Goal: Information Seeking & Learning: Learn about a topic

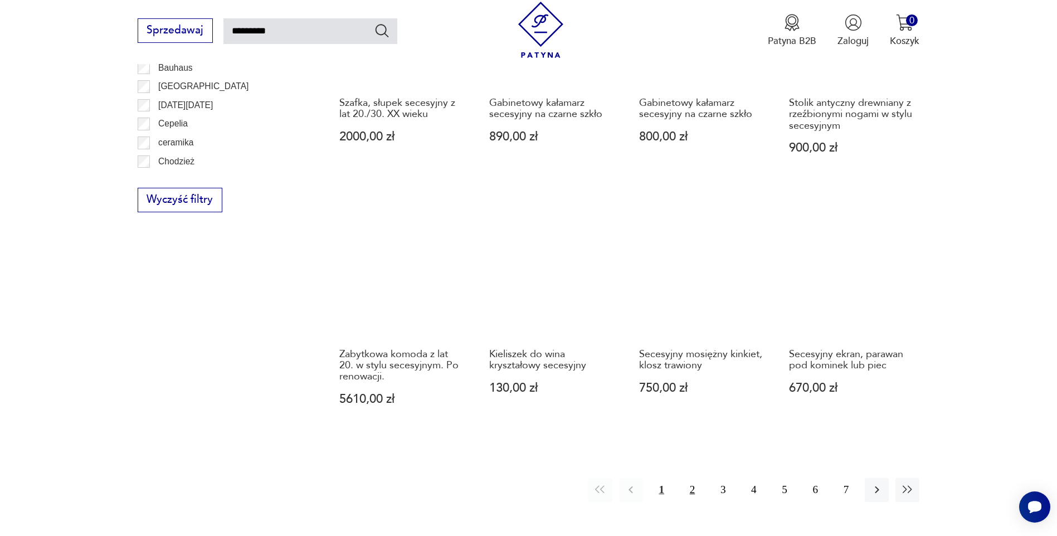
scroll to position [844, 0]
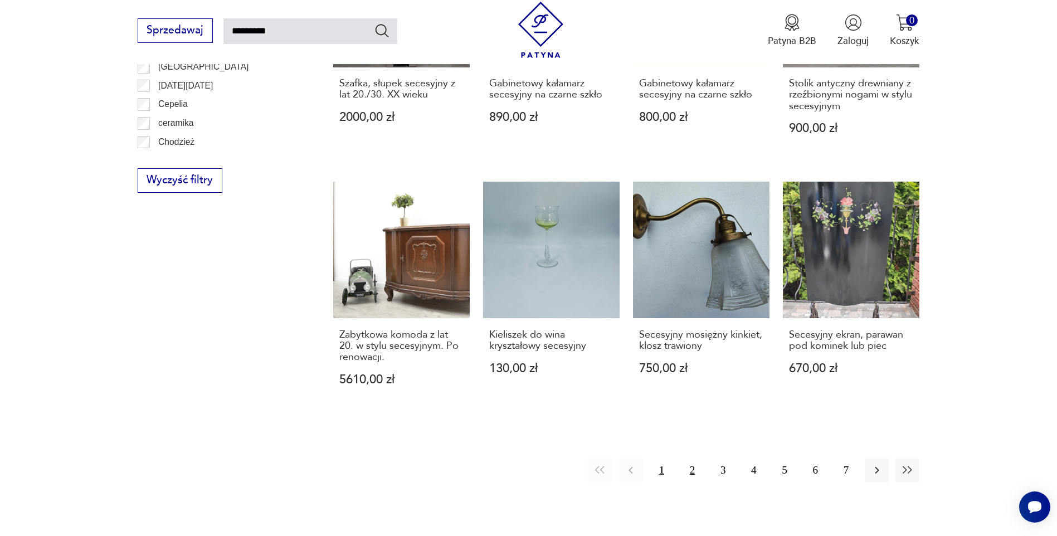
click at [690, 463] on button "2" at bounding box center [692, 471] width 24 height 24
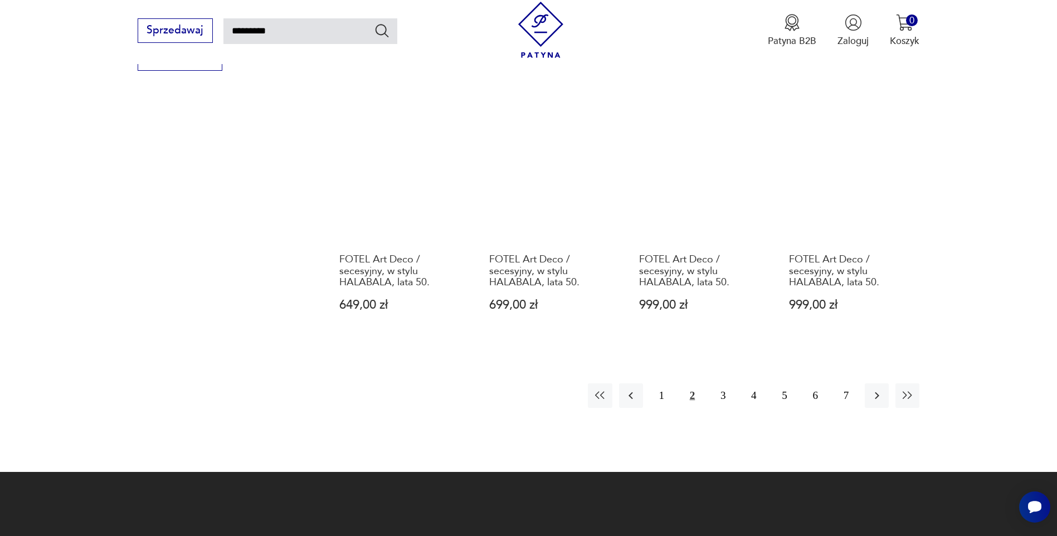
scroll to position [1067, 0]
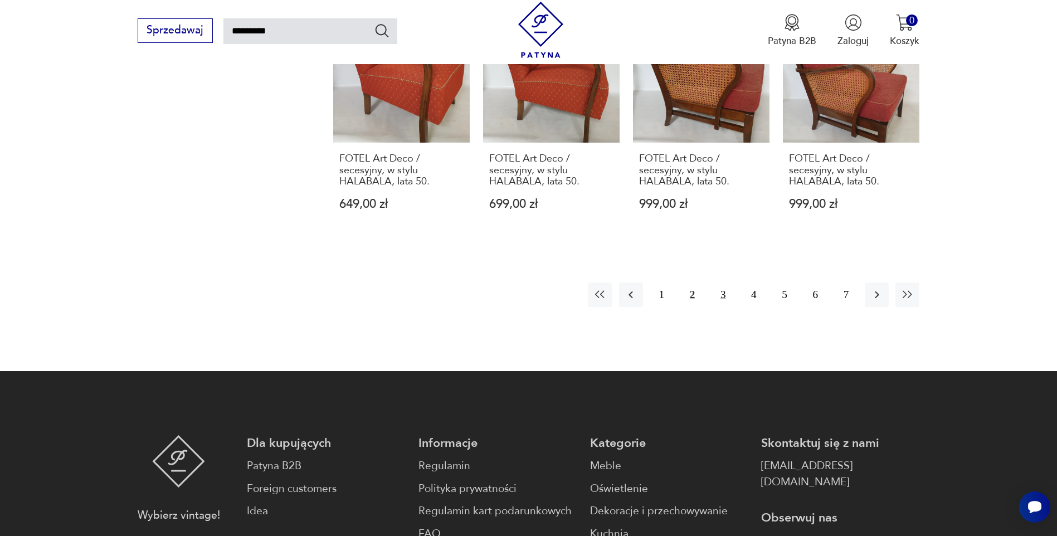
click at [723, 294] on button "3" at bounding box center [723, 295] width 24 height 24
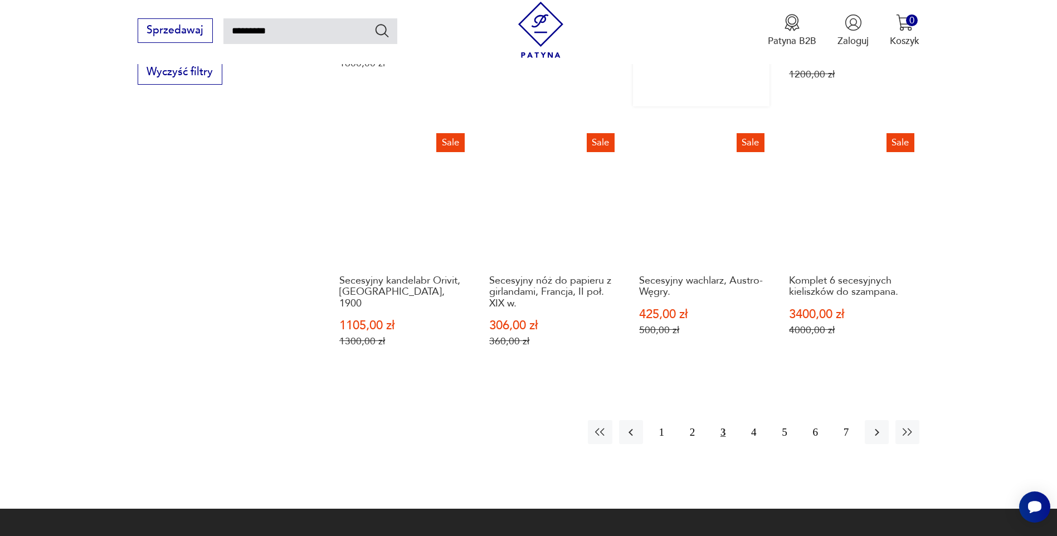
scroll to position [1067, 0]
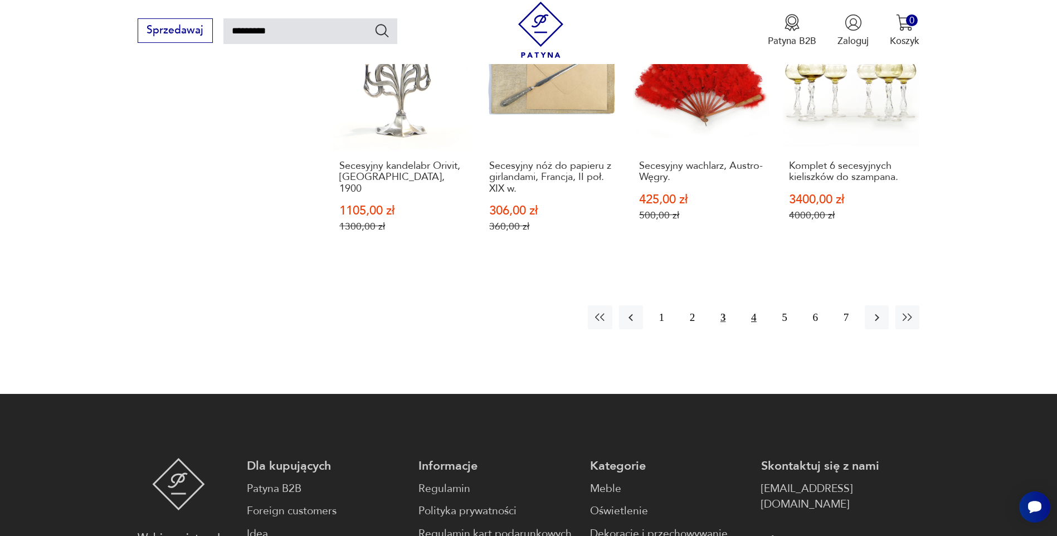
click at [757, 305] on button "4" at bounding box center [754, 317] width 24 height 24
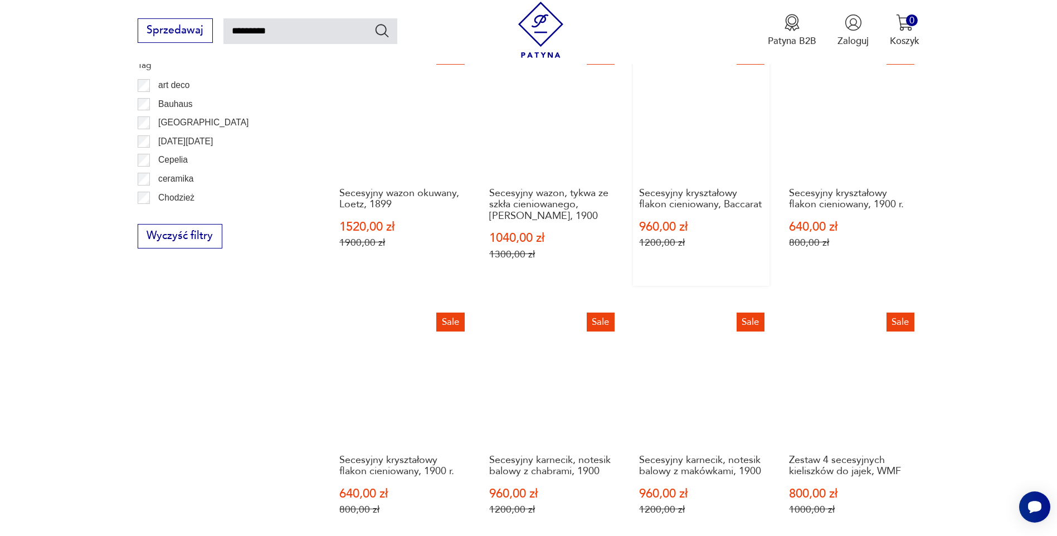
scroll to position [1123, 0]
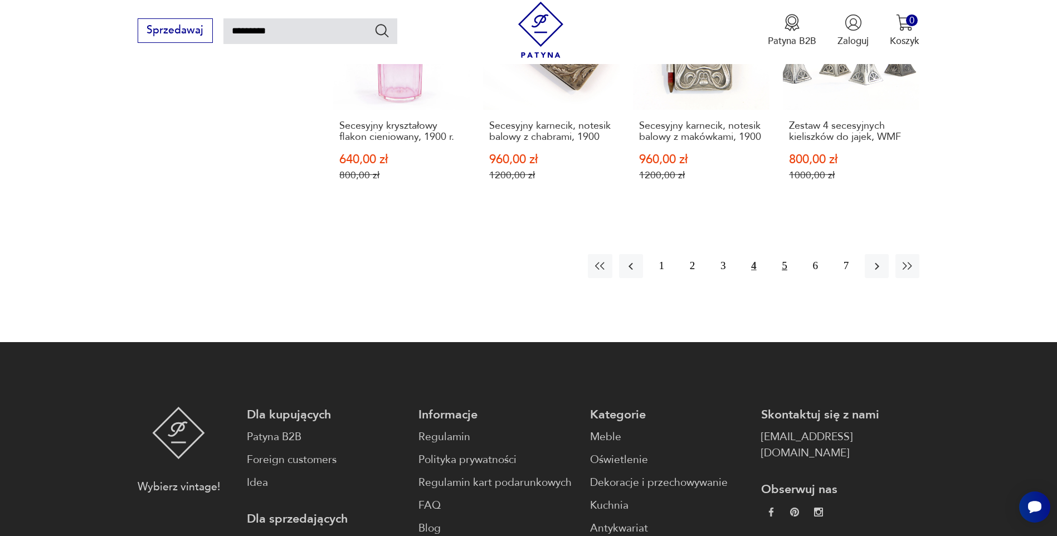
click at [785, 254] on button "5" at bounding box center [784, 266] width 24 height 24
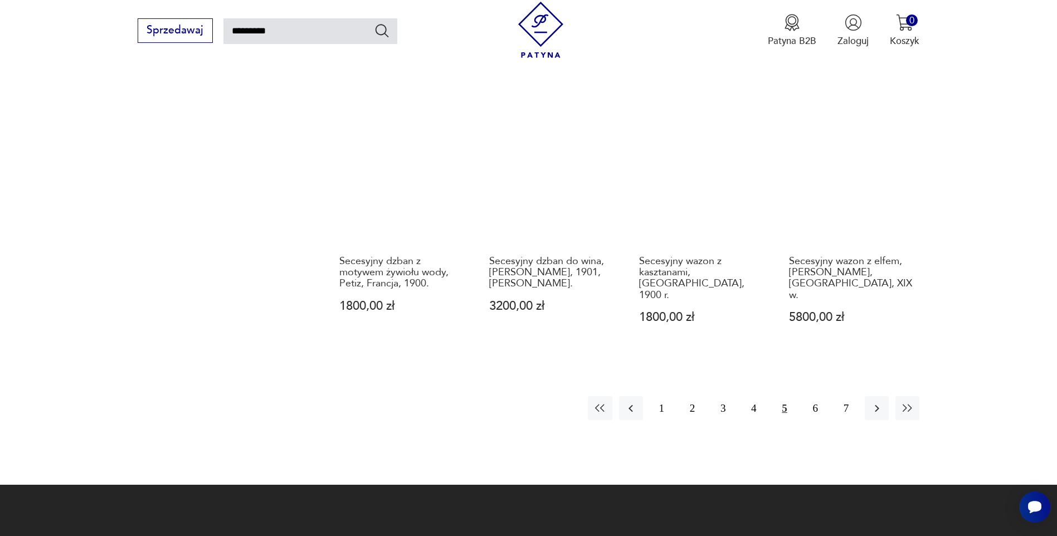
scroll to position [1011, 0]
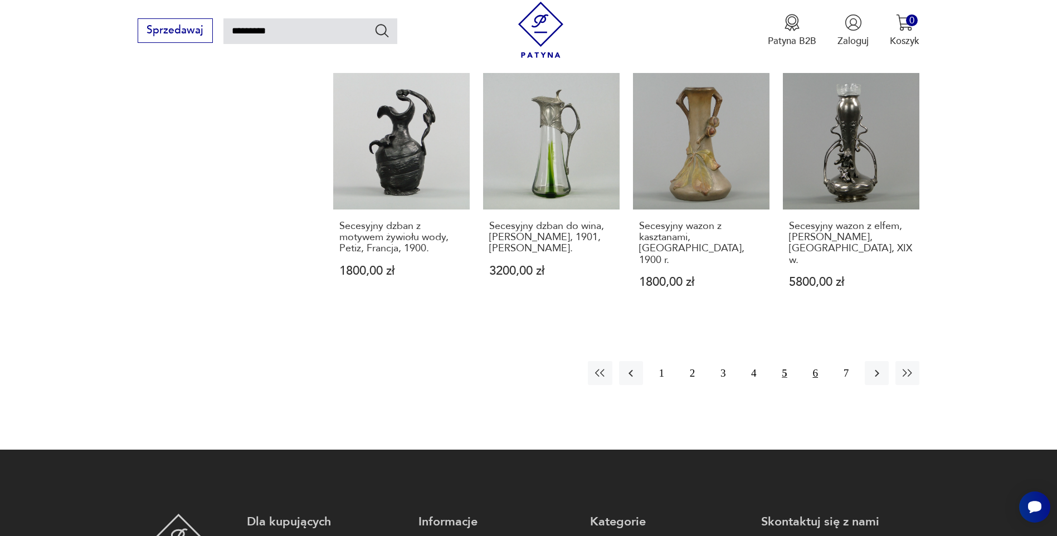
click at [813, 361] on button "6" at bounding box center [816, 373] width 24 height 24
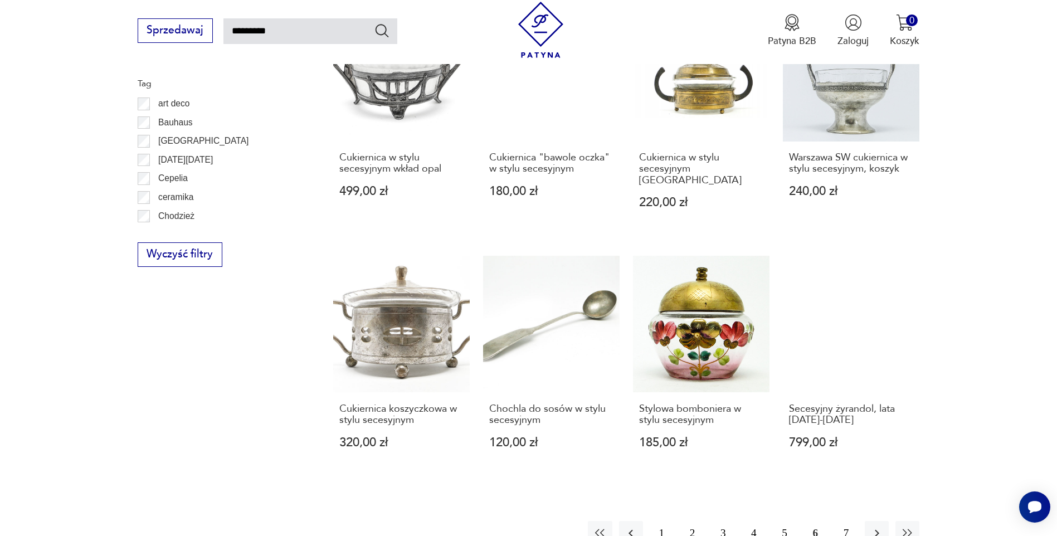
scroll to position [844, 0]
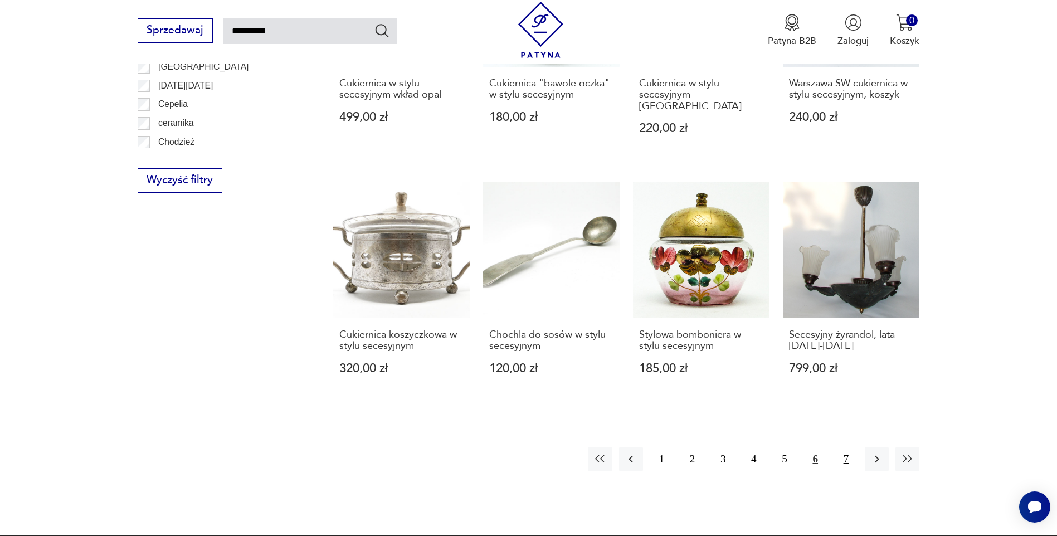
click at [846, 447] on button "7" at bounding box center [846, 459] width 24 height 24
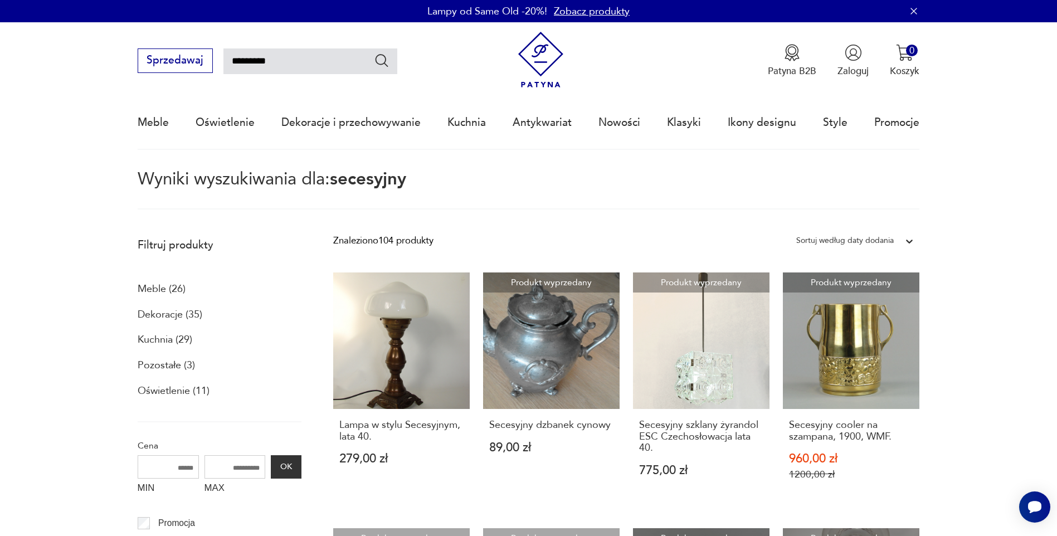
drag, startPoint x: 309, startPoint y: 55, endPoint x: 111, endPoint y: 55, distance: 198.4
click at [111, 55] on nav "Sprzedawaj ********* Patyna B2B Zaloguj 0 Koszyk Twój koszyk ( 0 ) Brak produkt…" at bounding box center [528, 86] width 1057 height 128
type input "********"
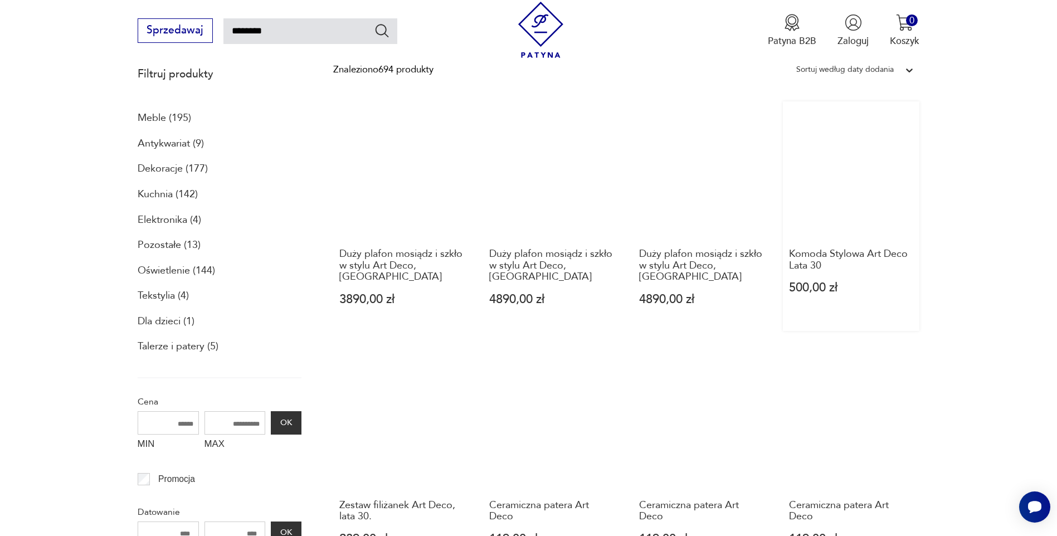
scroll to position [176, 0]
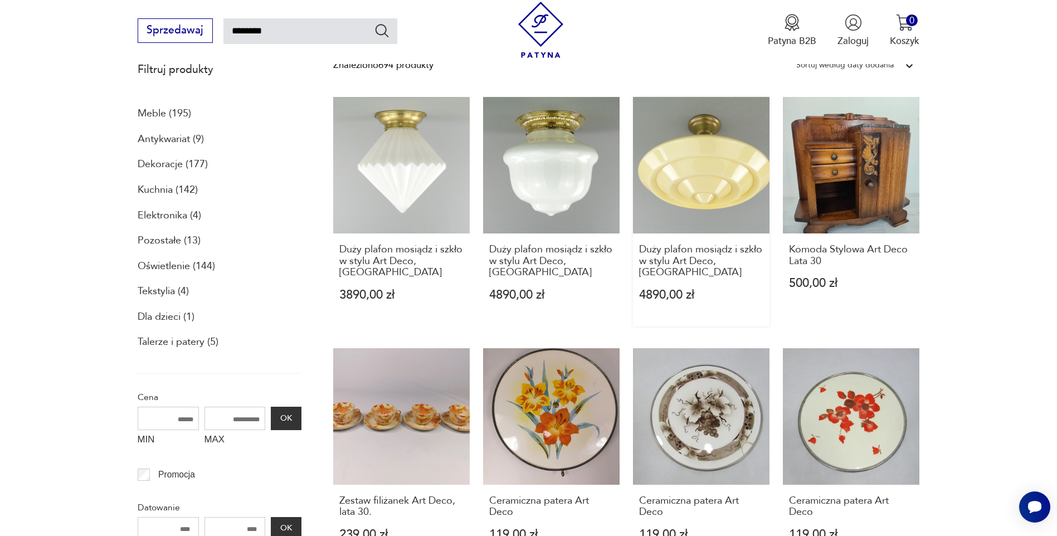
click at [702, 198] on link "Duży plafon mosiądz i szkło w stylu Art Deco, Polska 4890,00 zł" at bounding box center [701, 212] width 137 height 230
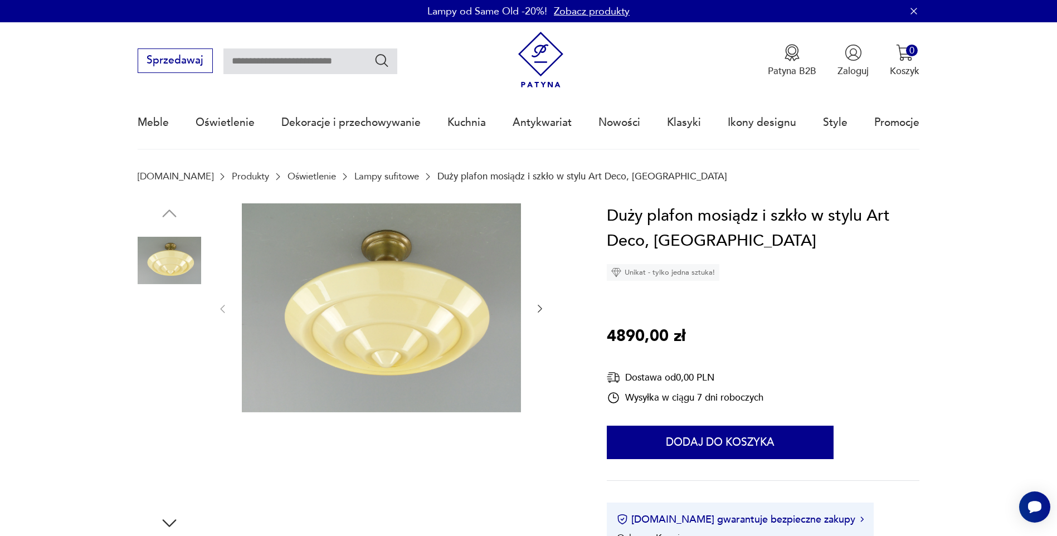
scroll to position [167, 0]
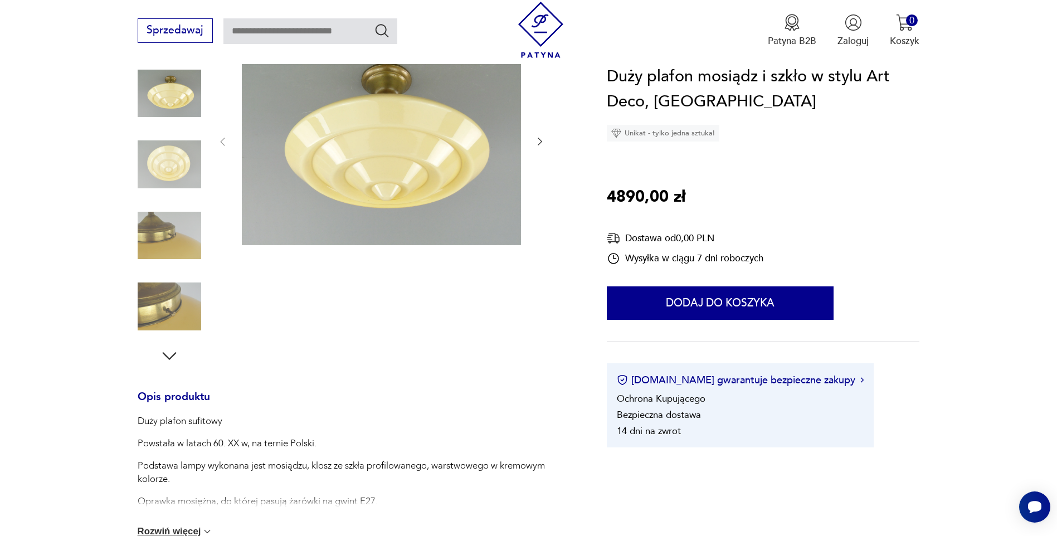
click at [170, 179] on img at bounding box center [170, 165] width 64 height 64
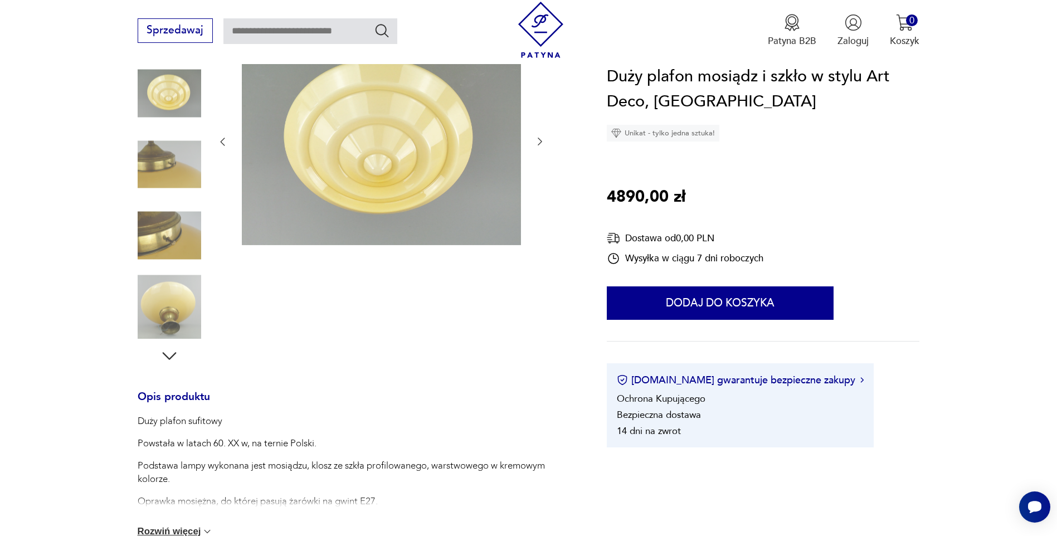
click at [176, 211] on img at bounding box center [170, 236] width 64 height 64
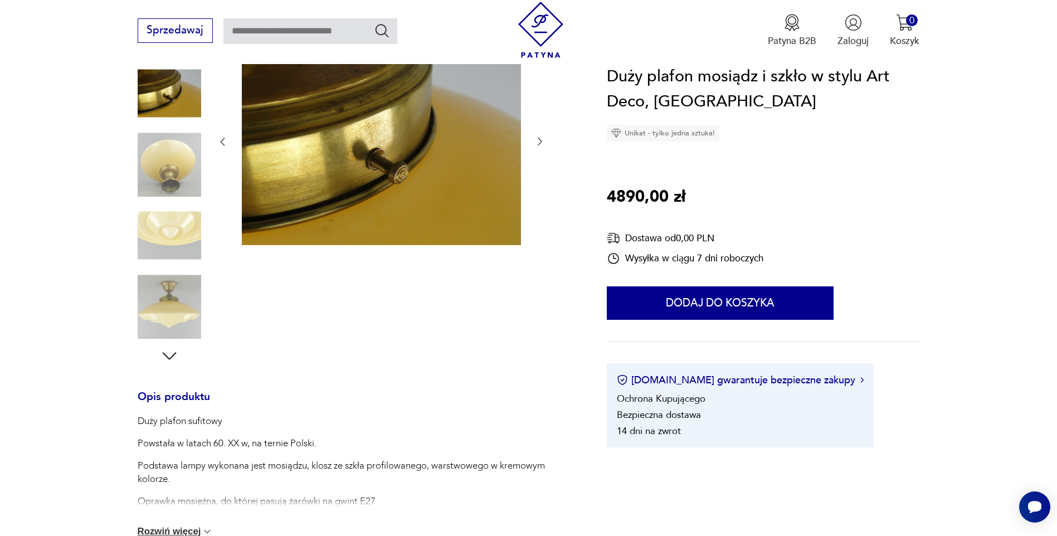
click at [191, 293] on img at bounding box center [170, 307] width 64 height 64
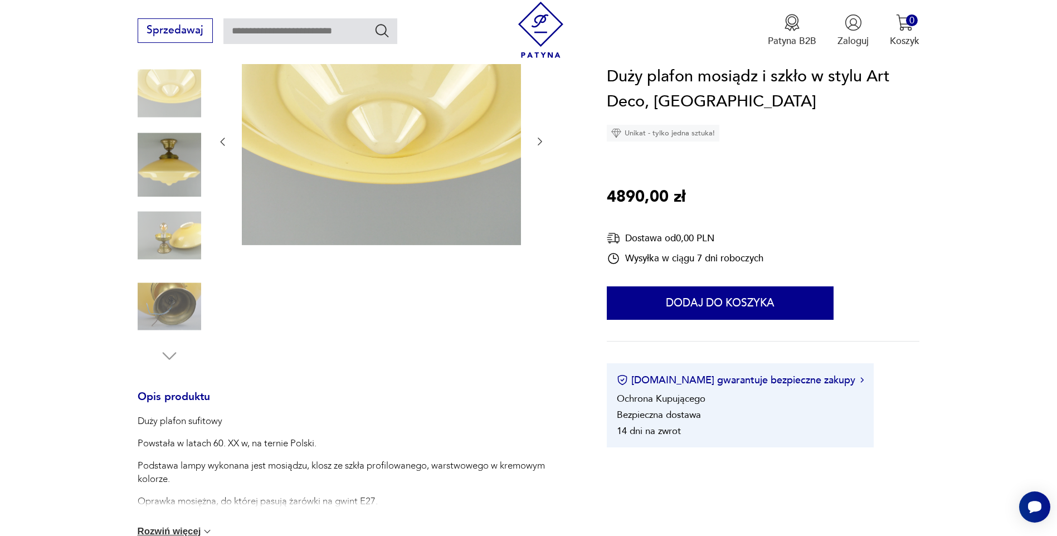
scroll to position [446, 0]
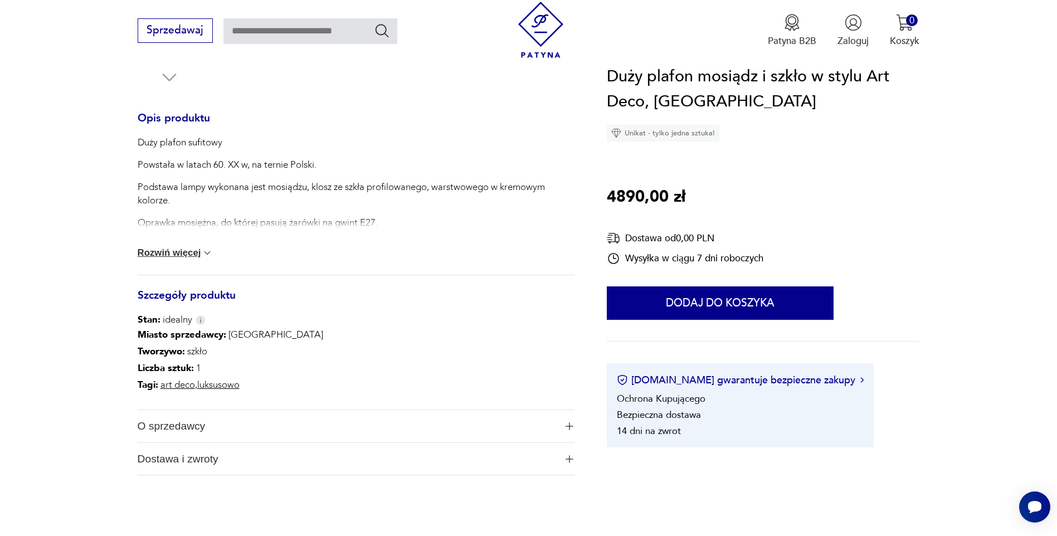
type input "********"
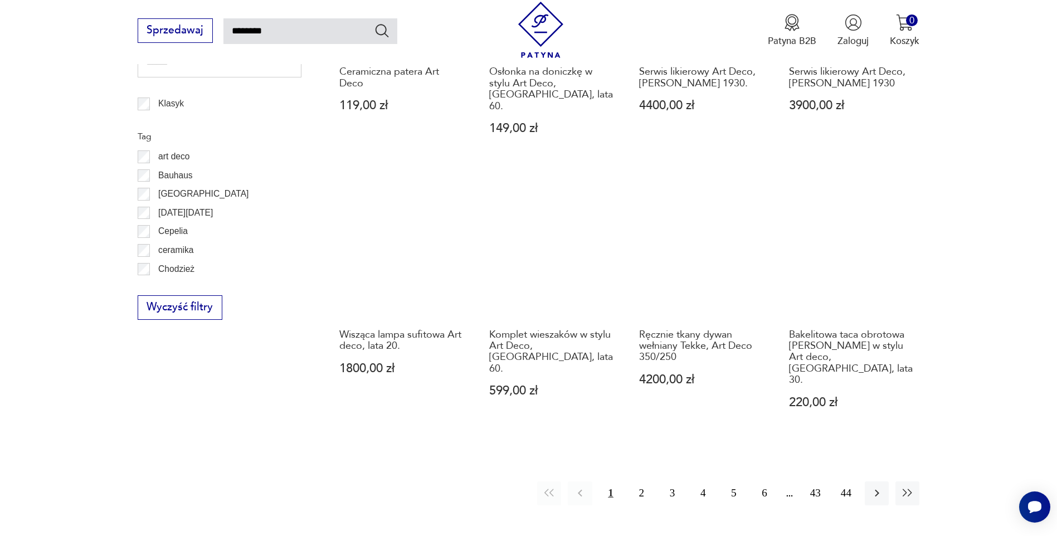
scroll to position [956, 0]
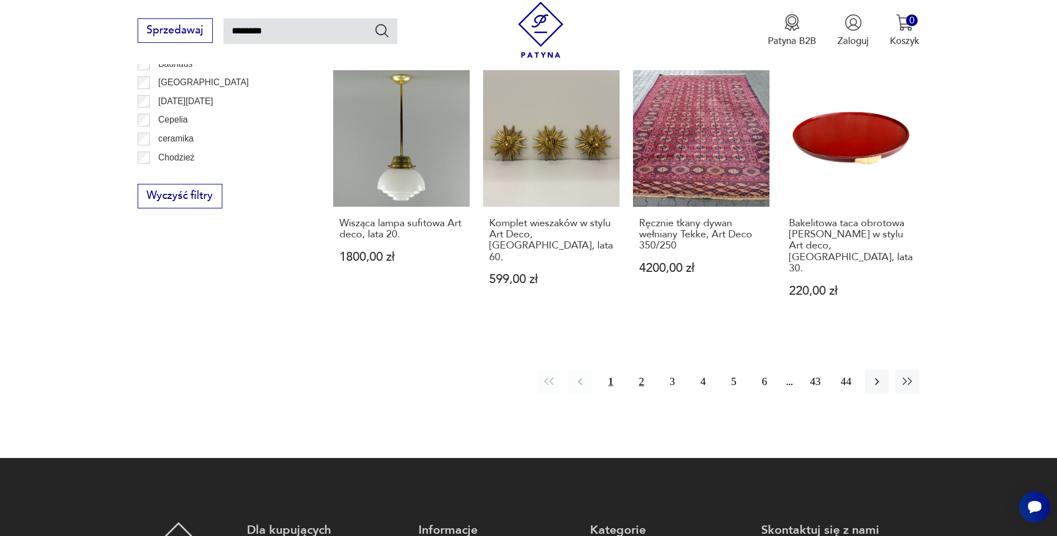
click at [641, 370] on button "2" at bounding box center [642, 382] width 24 height 24
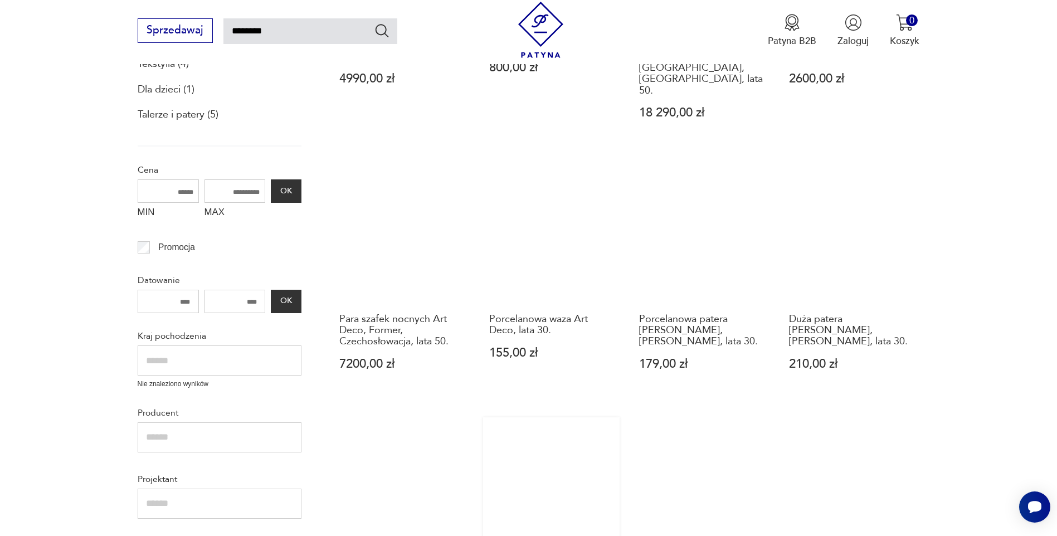
scroll to position [510, 0]
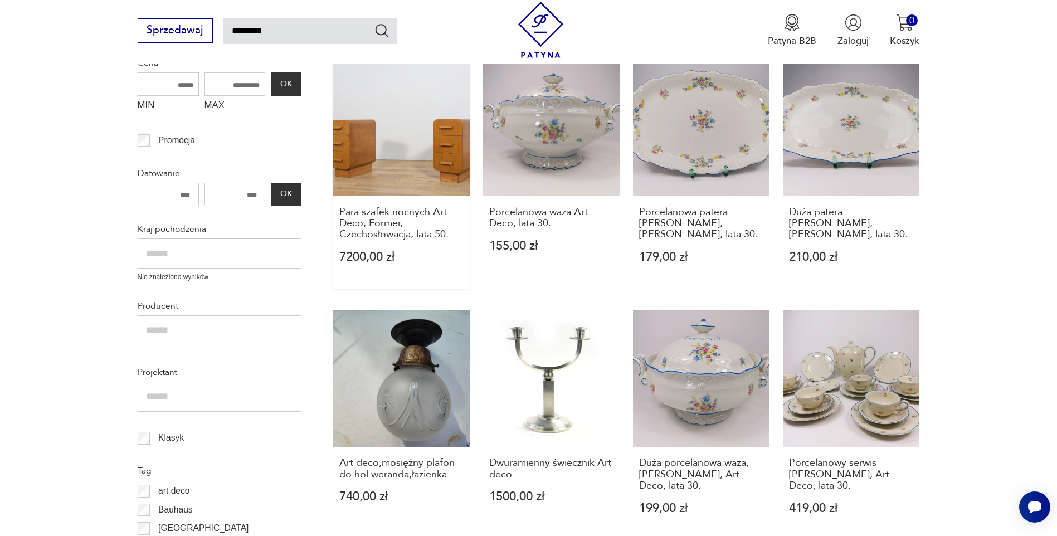
click at [426, 142] on link "Para szafek nocnych Art Deco, Former, Czechosłowacja, lata 50. 7200,00 zł" at bounding box center [401, 174] width 137 height 230
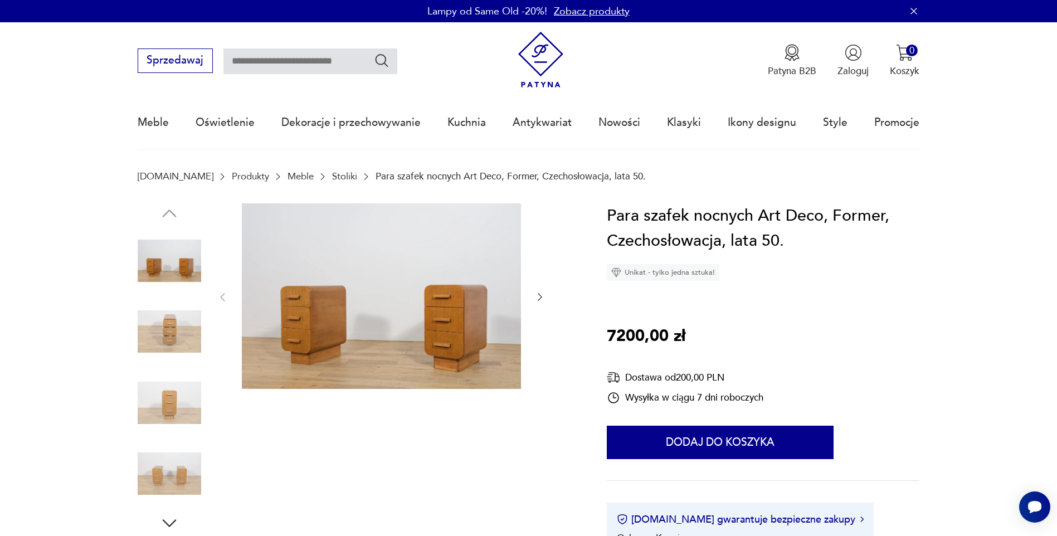
click at [539, 295] on icon "button" at bounding box center [540, 298] width 4 height 8
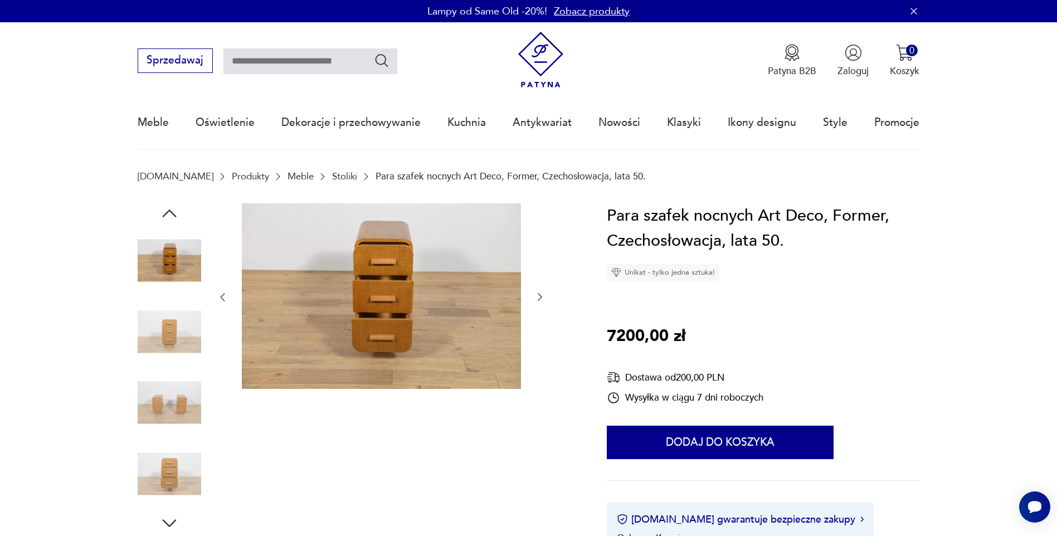
click at [539, 295] on icon "button" at bounding box center [540, 298] width 4 height 8
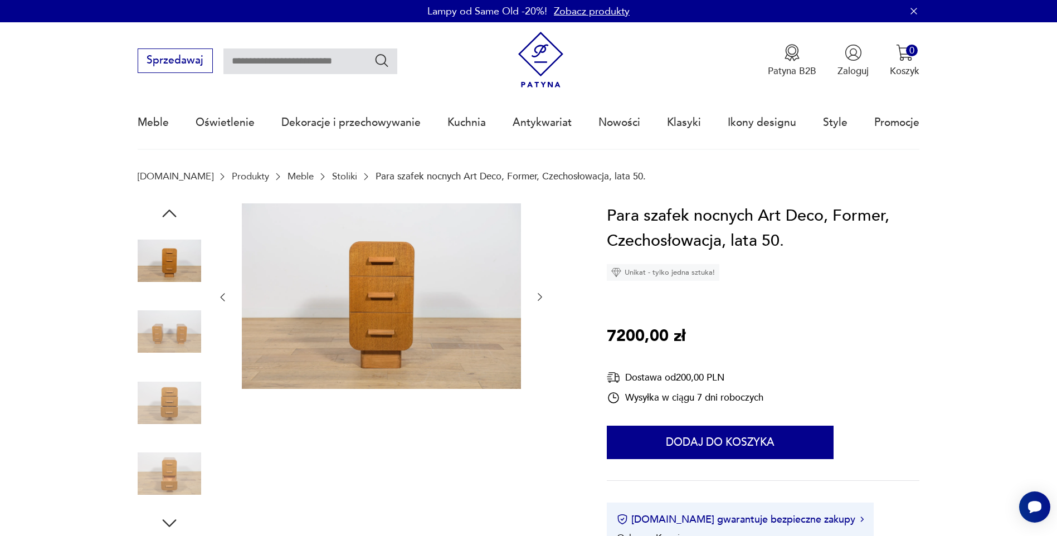
click at [539, 295] on icon "button" at bounding box center [540, 298] width 4 height 8
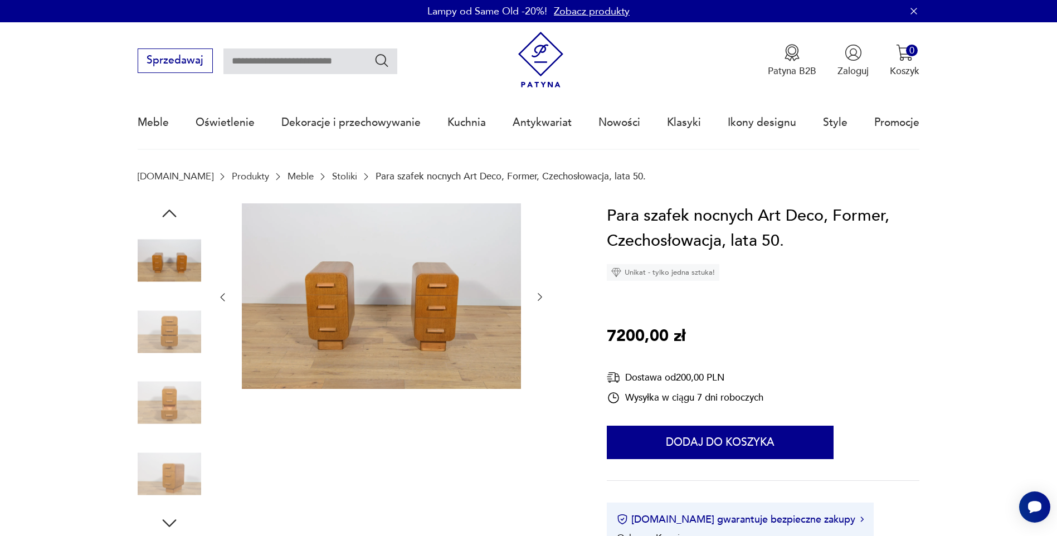
click at [538, 296] on icon "button" at bounding box center [539, 296] width 11 height 11
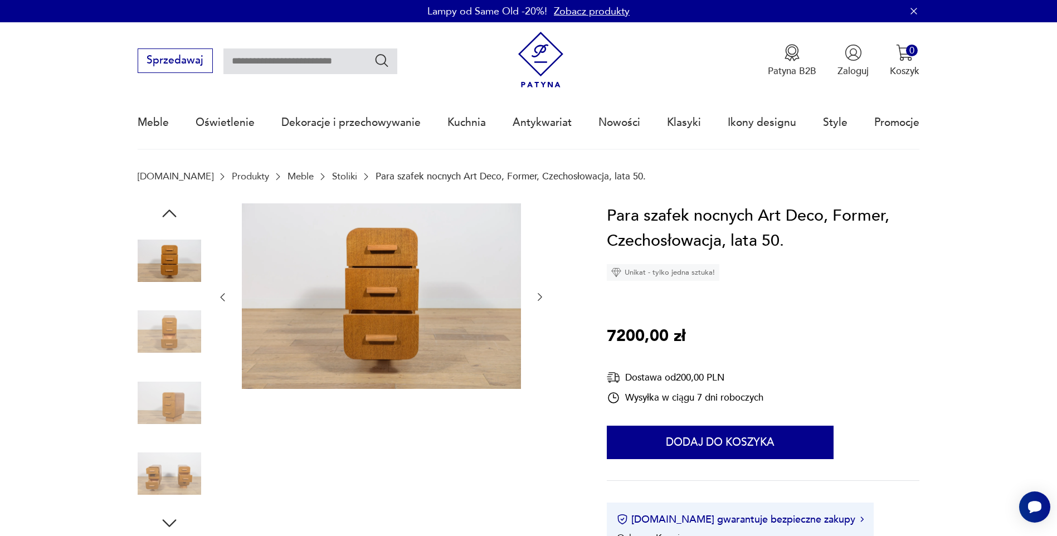
click at [537, 296] on icon "button" at bounding box center [539, 296] width 11 height 11
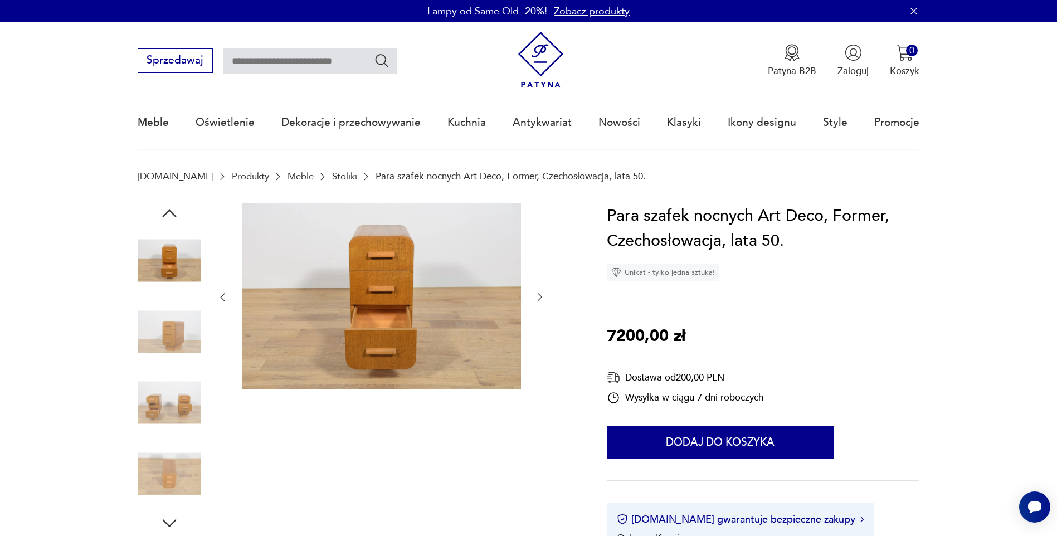
click at [535, 298] on icon "button" at bounding box center [539, 296] width 11 height 11
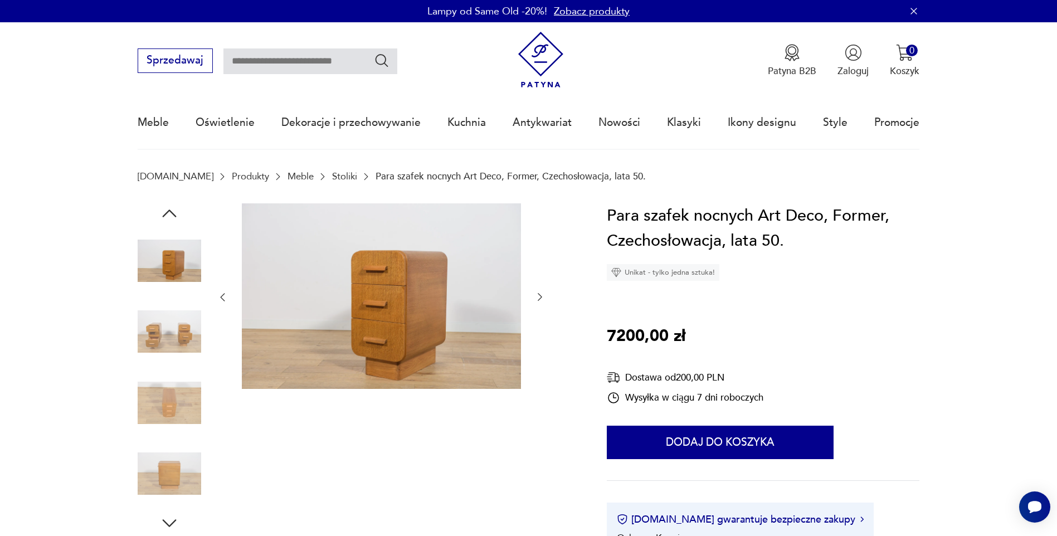
click at [535, 298] on icon "button" at bounding box center [539, 296] width 11 height 11
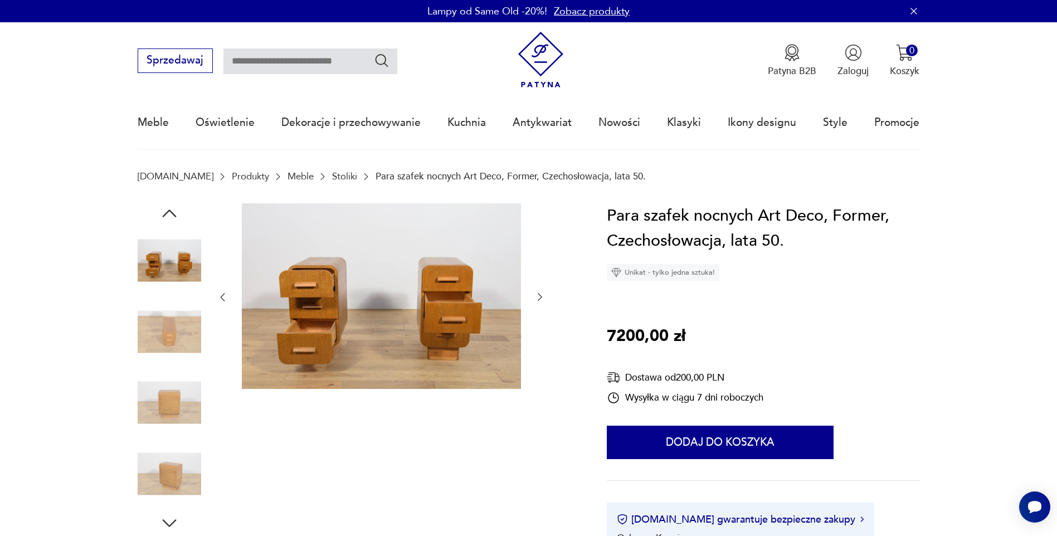
click at [535, 298] on icon "button" at bounding box center [539, 296] width 11 height 11
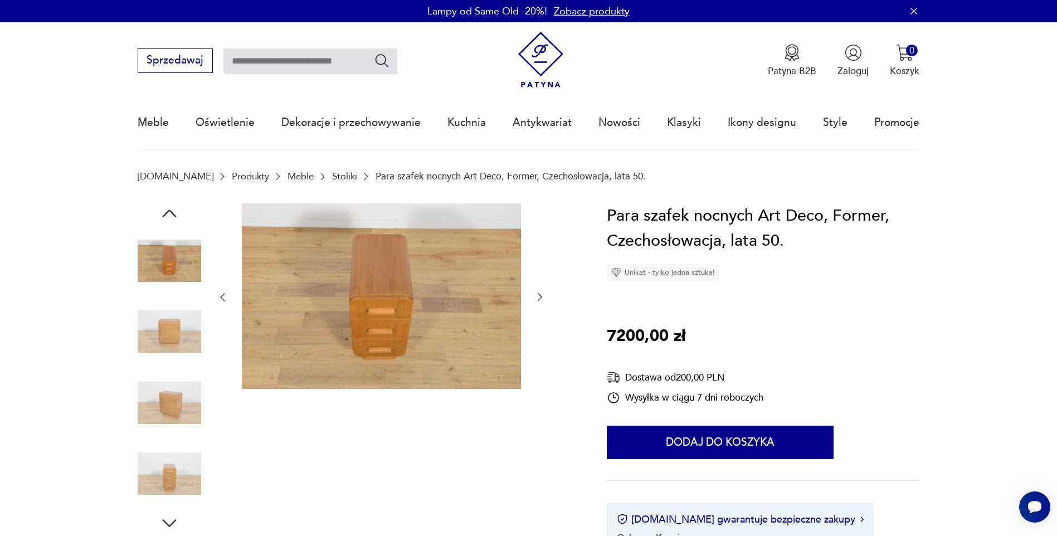
click at [535, 298] on icon "button" at bounding box center [539, 296] width 11 height 11
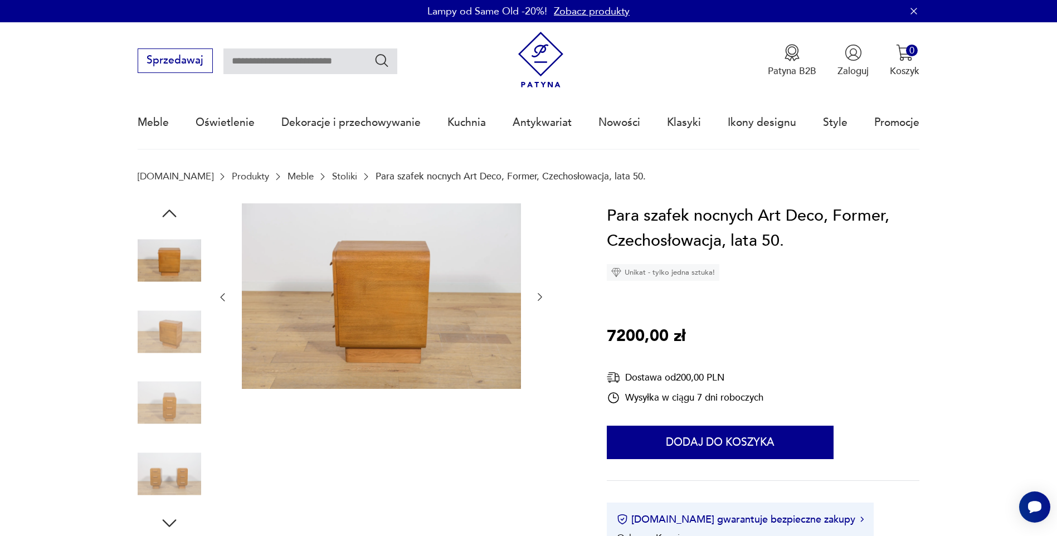
click at [535, 298] on icon "button" at bounding box center [539, 296] width 11 height 11
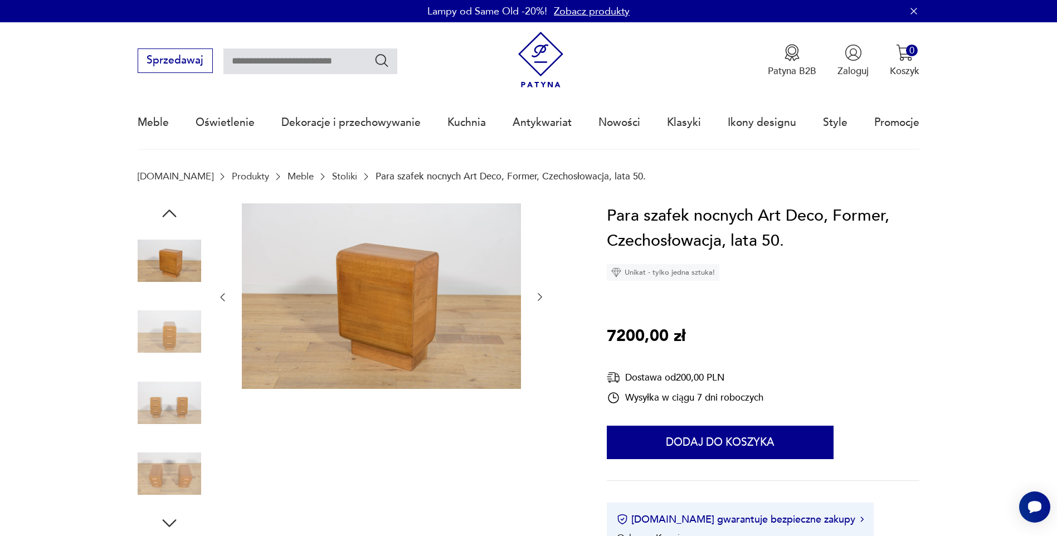
click at [535, 298] on icon "button" at bounding box center [539, 296] width 11 height 11
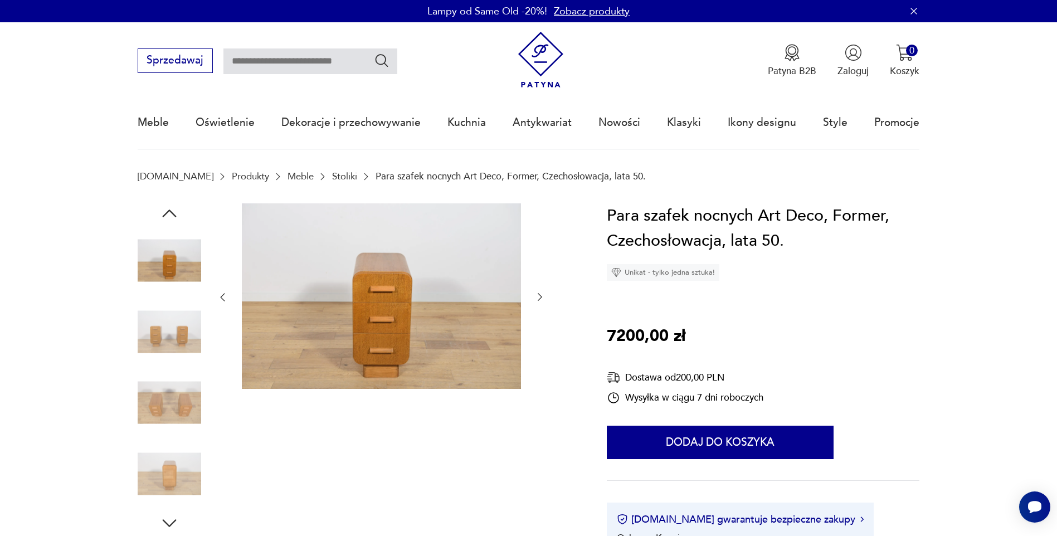
click at [177, 347] on img at bounding box center [170, 332] width 64 height 64
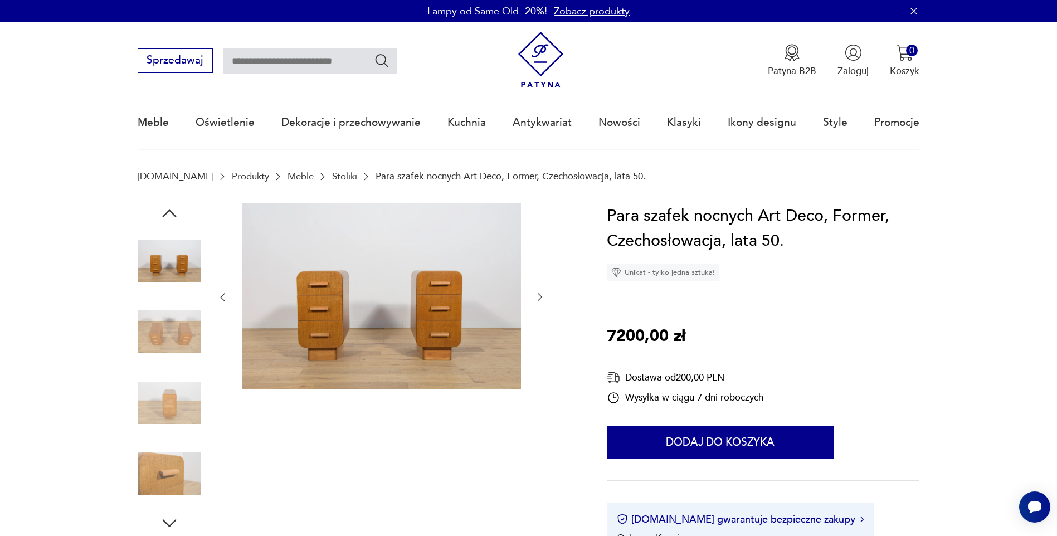
click at [369, 325] on img at bounding box center [381, 296] width 279 height 186
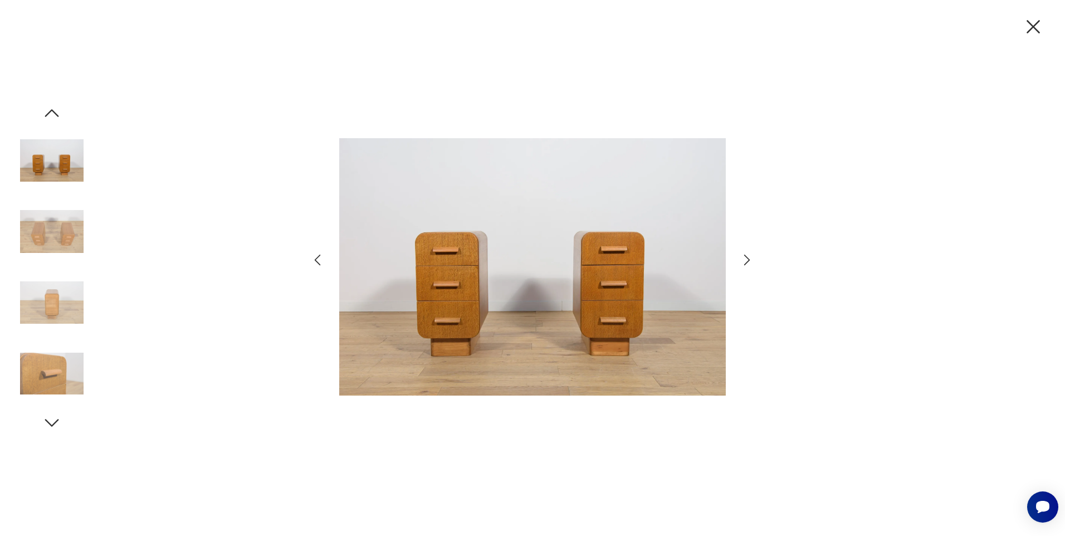
click at [748, 261] on icon "button" at bounding box center [747, 260] width 16 height 16
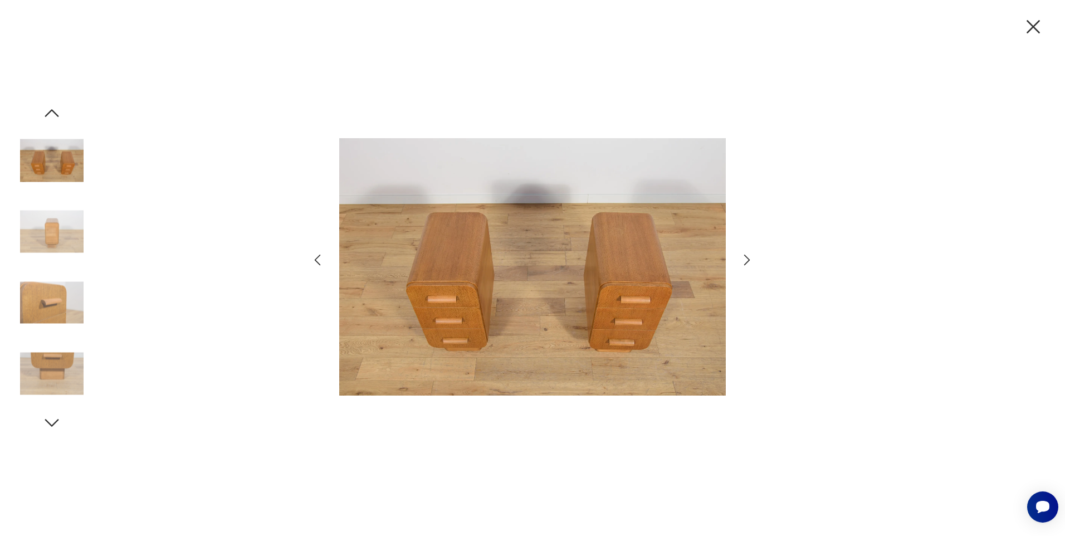
click at [748, 261] on icon "button" at bounding box center [747, 260] width 16 height 16
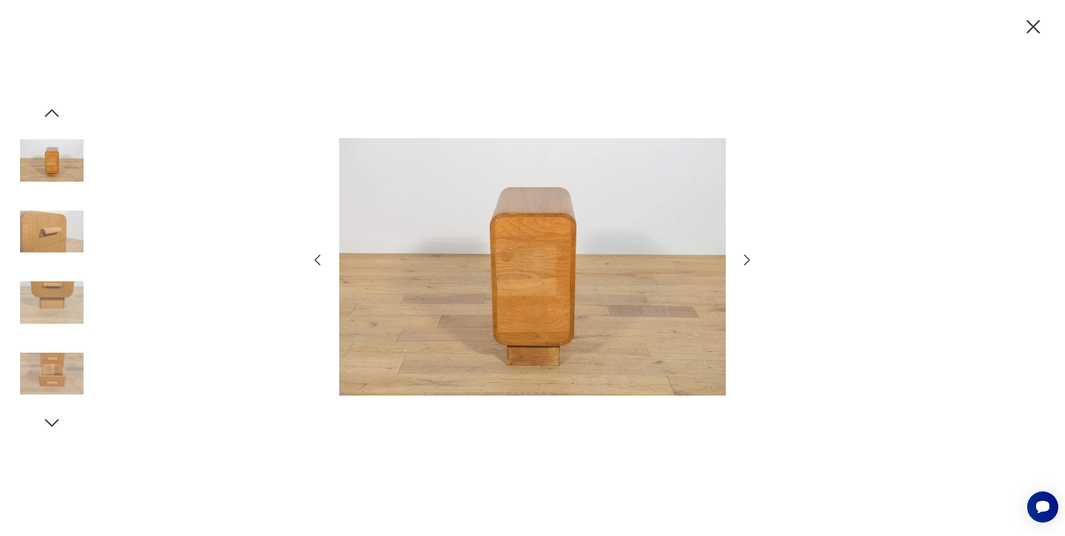
click at [748, 261] on icon "button" at bounding box center [747, 260] width 16 height 16
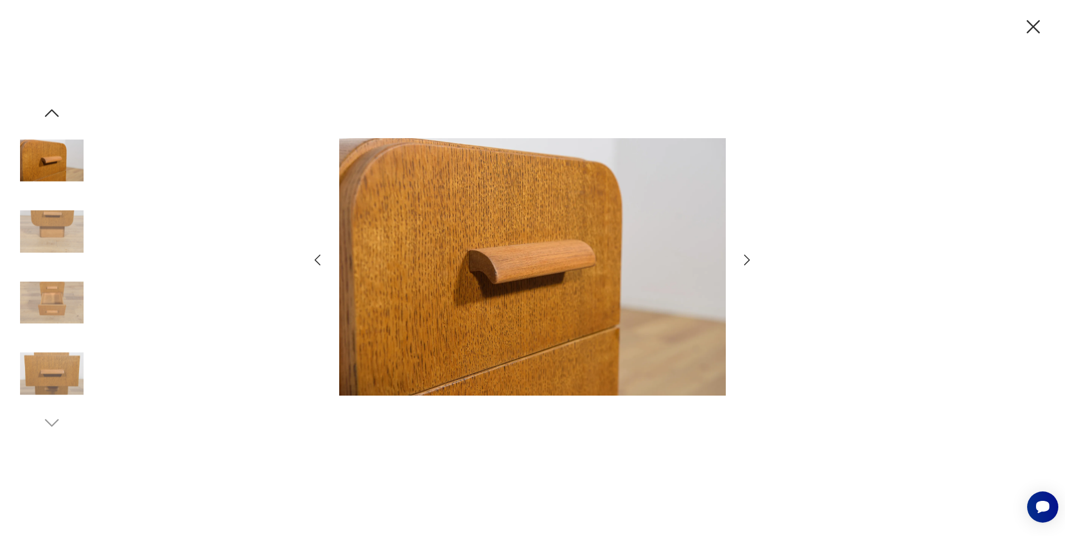
click at [748, 261] on icon "button" at bounding box center [747, 260] width 16 height 16
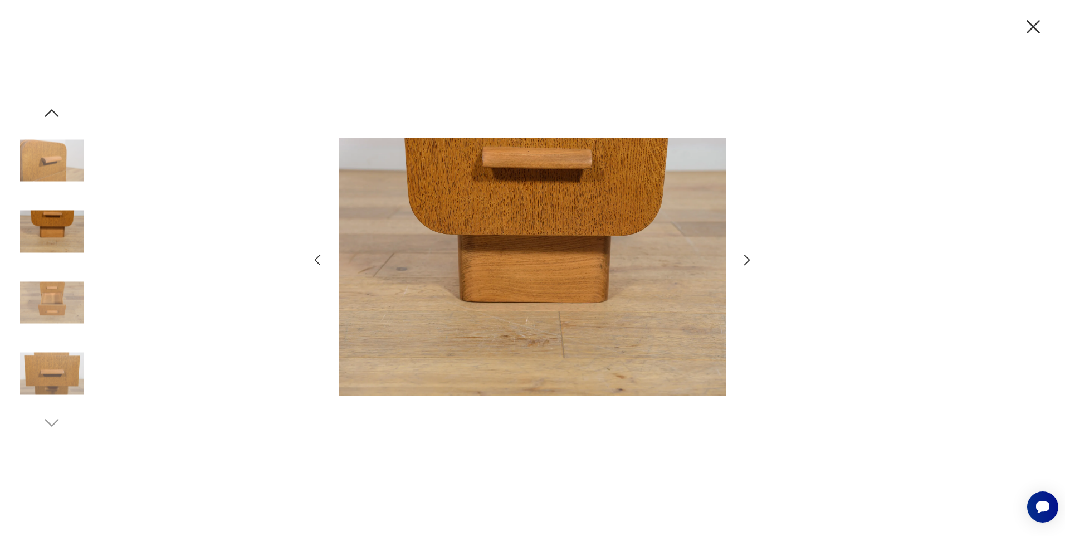
click at [748, 261] on icon "button" at bounding box center [747, 260] width 16 height 16
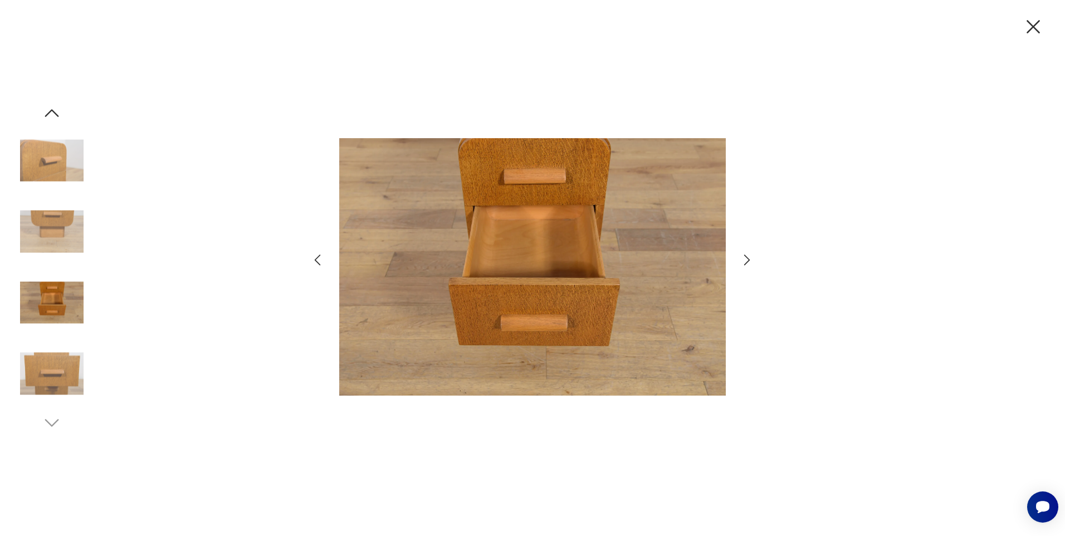
click at [748, 261] on icon "button" at bounding box center [747, 260] width 16 height 16
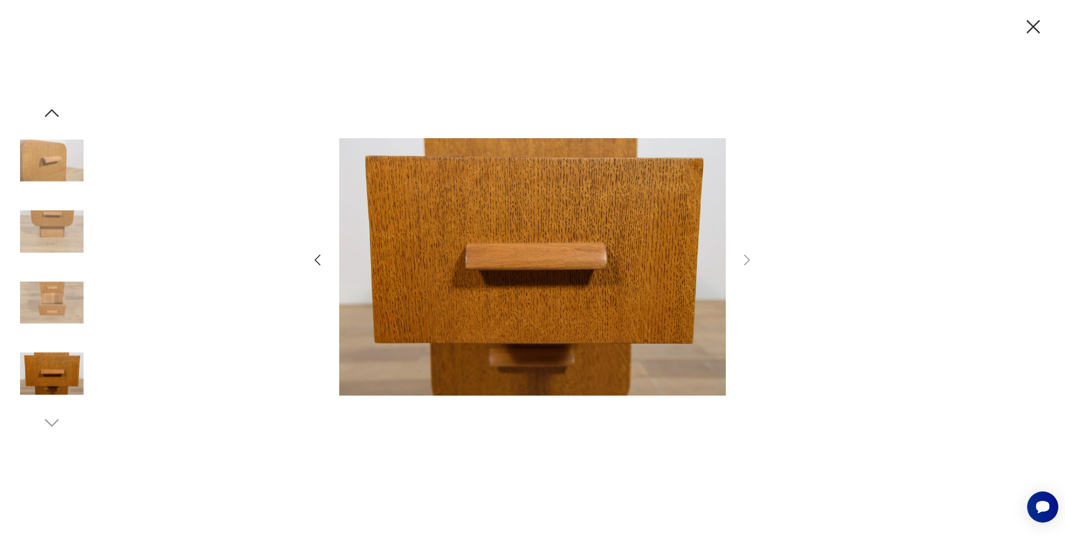
click at [1033, 33] on icon "button" at bounding box center [1033, 26] width 23 height 23
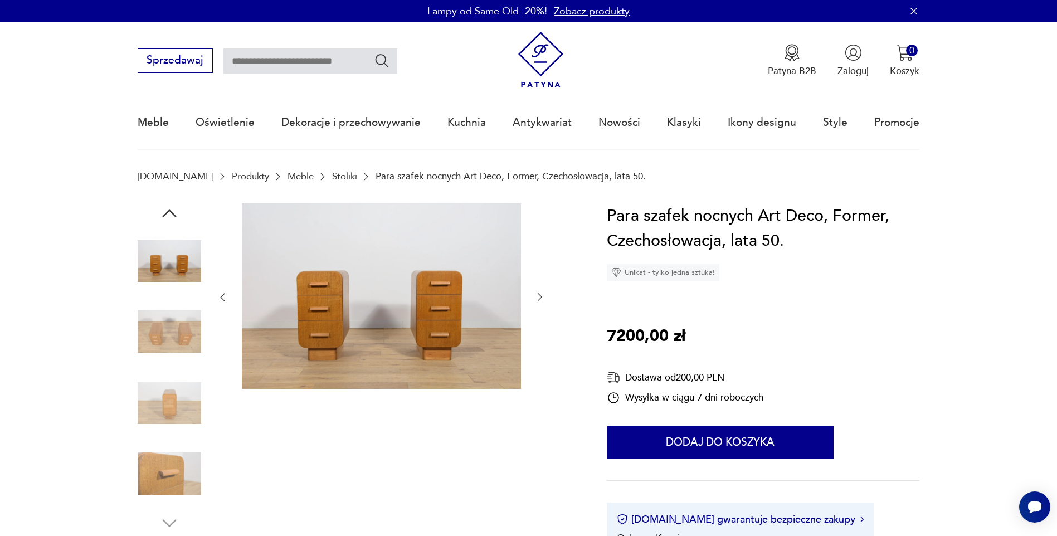
type input "********"
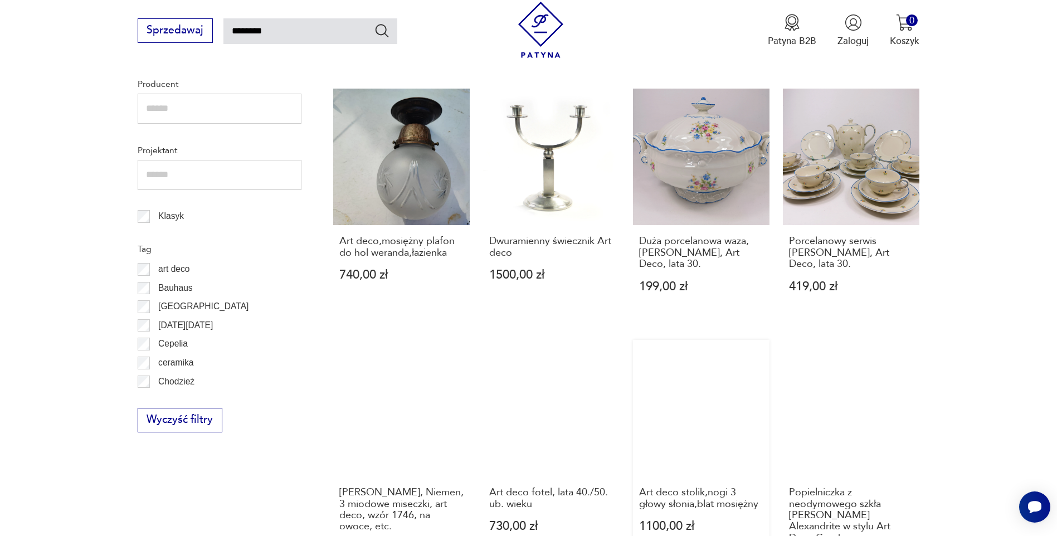
scroll to position [955, 0]
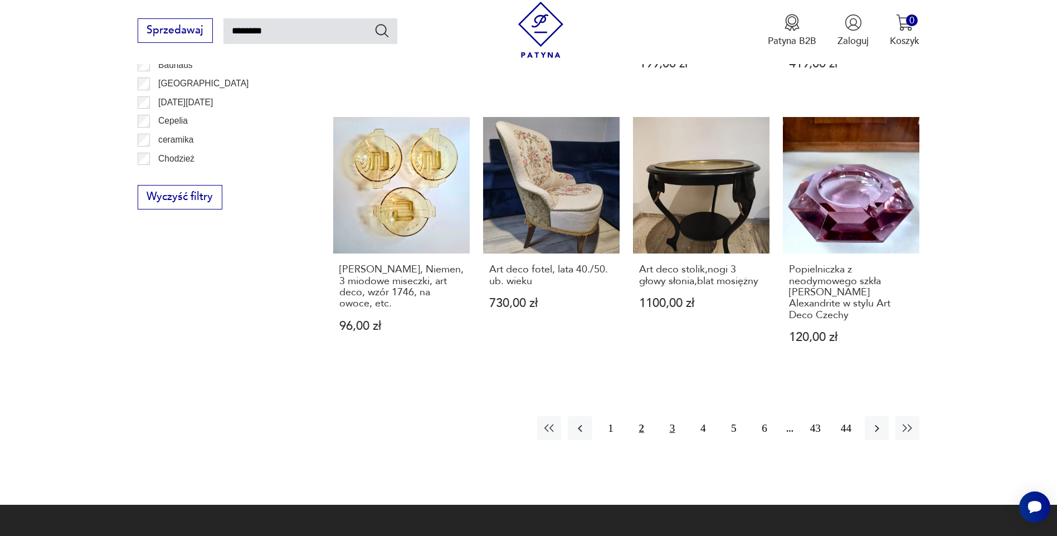
click at [673, 416] on button "3" at bounding box center [672, 428] width 24 height 24
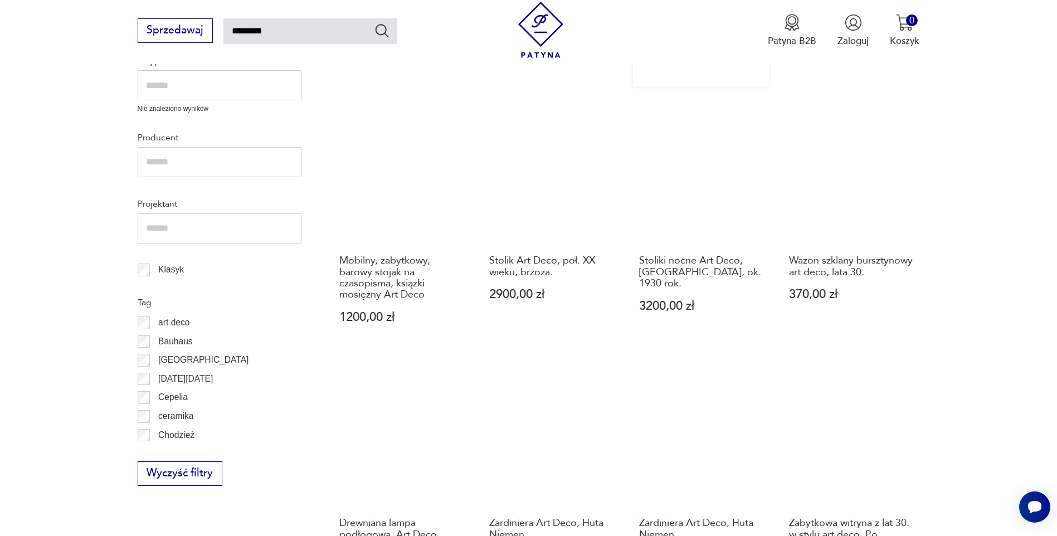
scroll to position [844, 0]
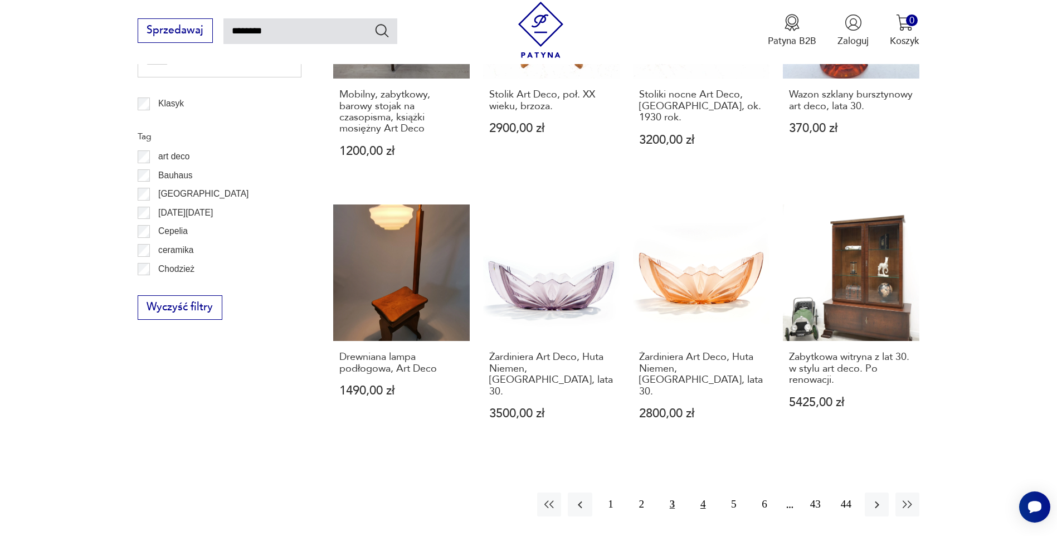
click at [700, 493] on button "4" at bounding box center [703, 505] width 24 height 24
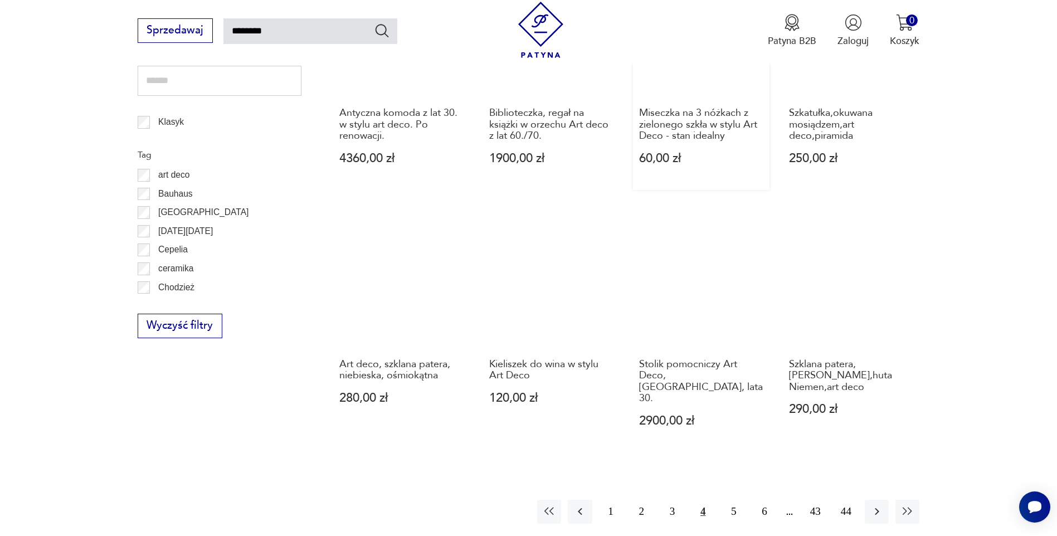
scroll to position [844, 0]
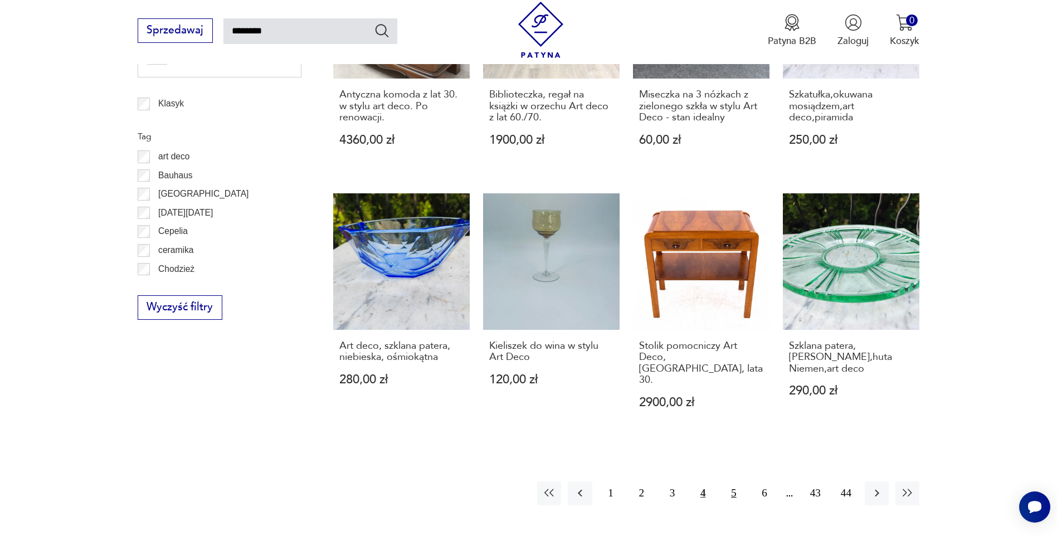
click at [734, 481] on button "5" at bounding box center [734, 493] width 24 height 24
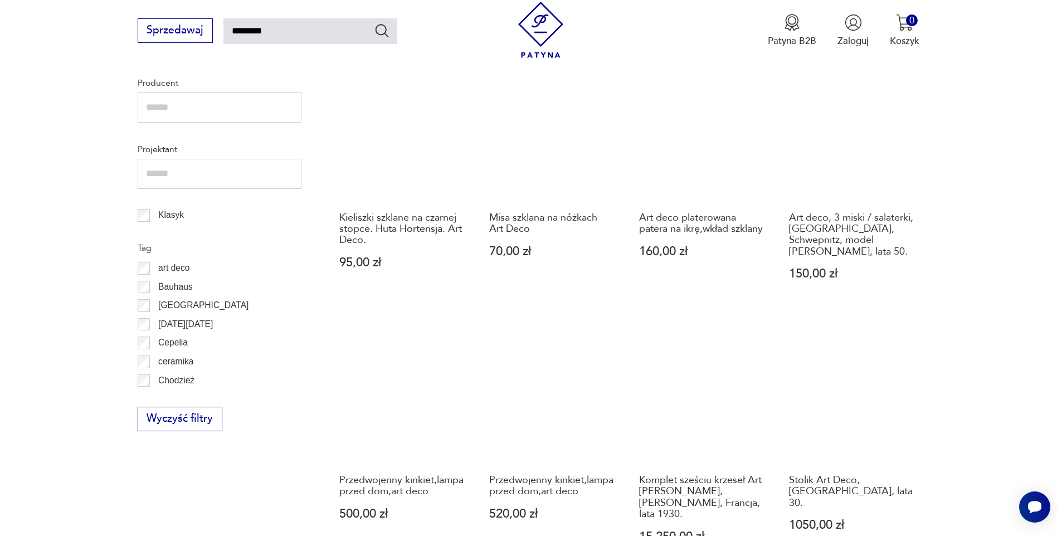
scroll to position [1011, 0]
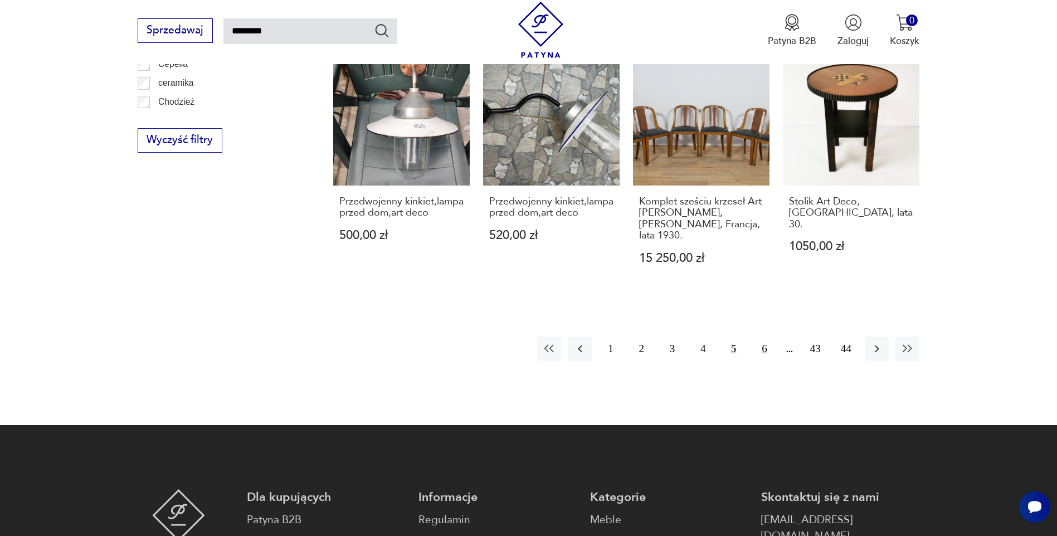
click at [765, 337] on button "6" at bounding box center [764, 349] width 24 height 24
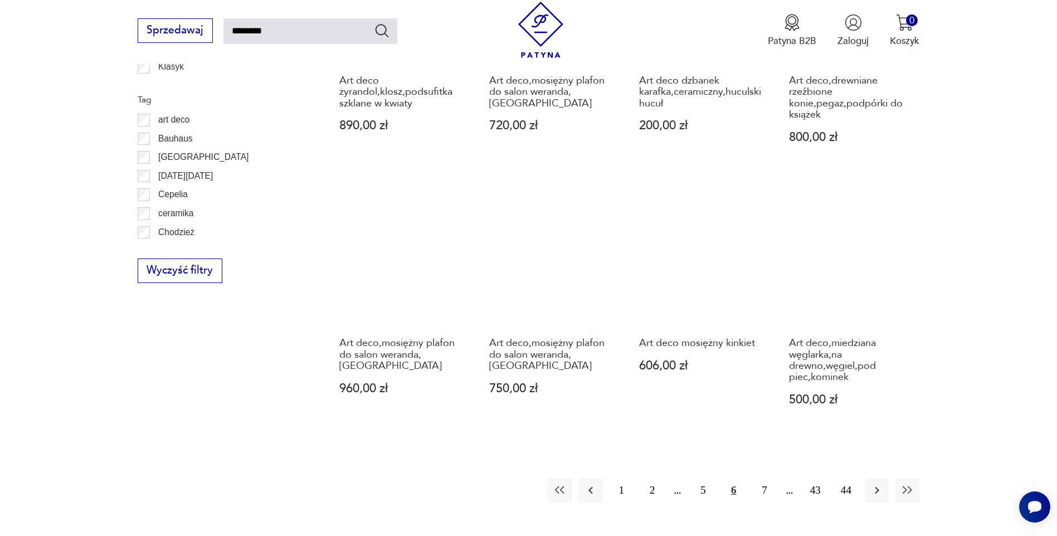
scroll to position [900, 0]
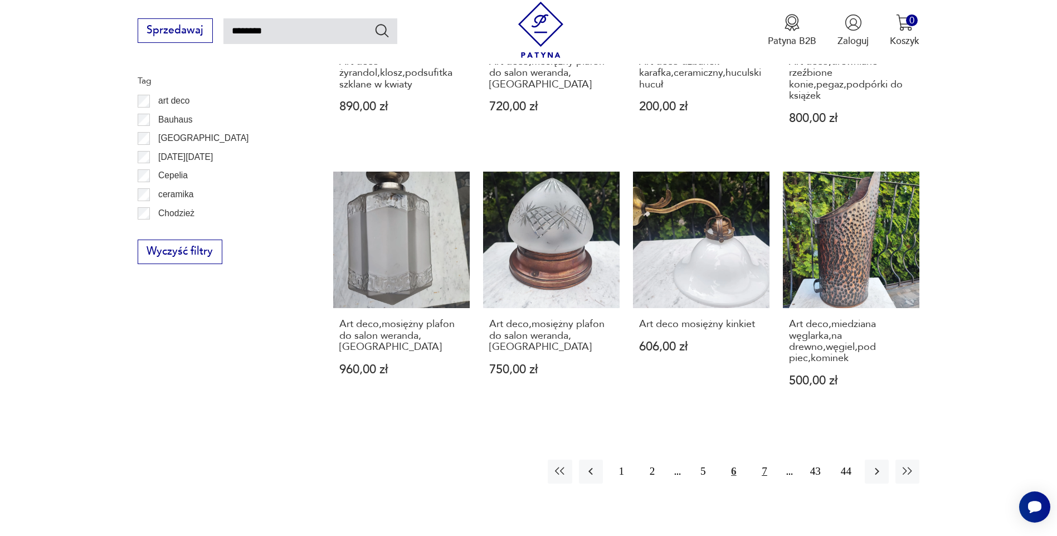
click at [768, 460] on button "7" at bounding box center [764, 472] width 24 height 24
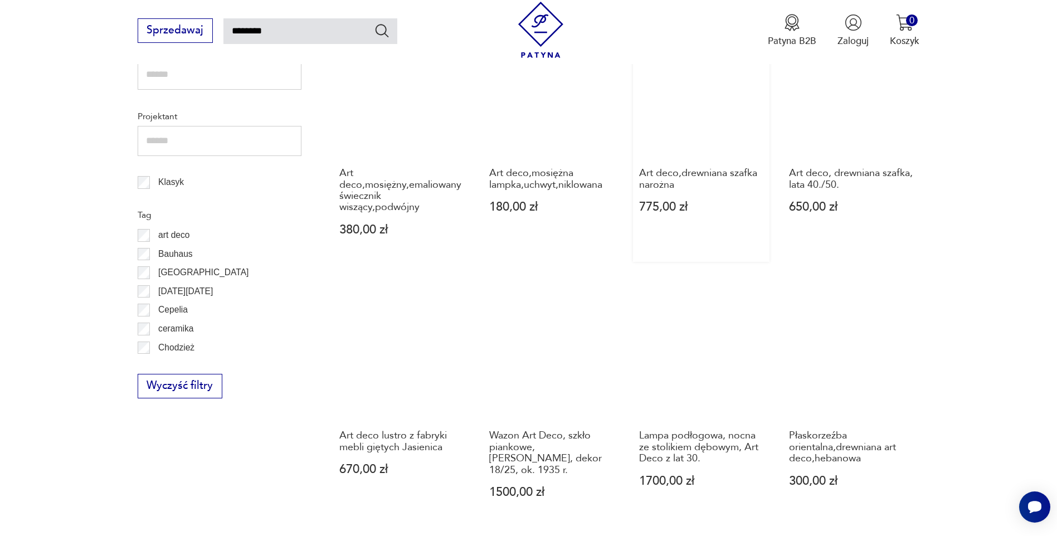
scroll to position [900, 0]
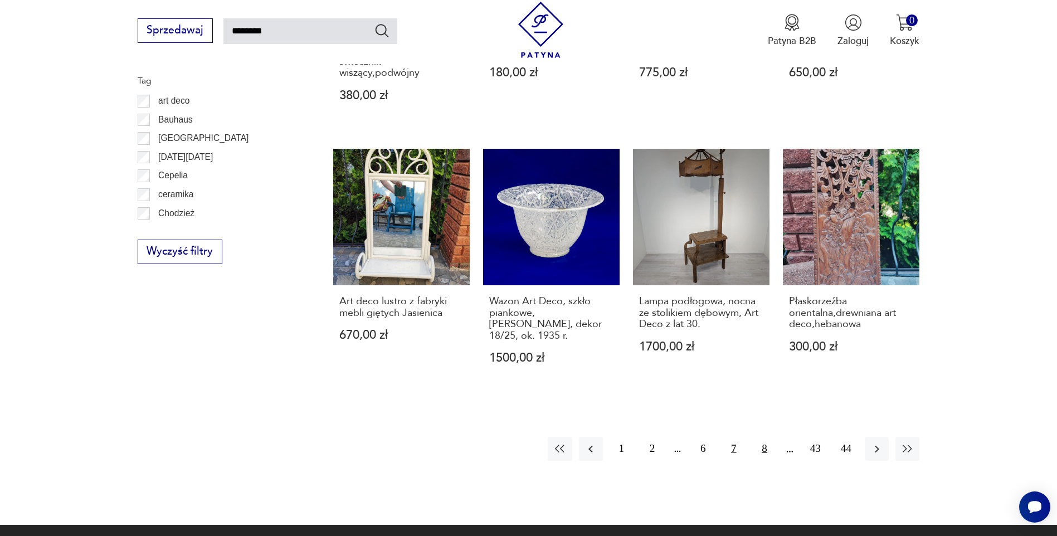
click at [759, 450] on button "8" at bounding box center [764, 449] width 24 height 24
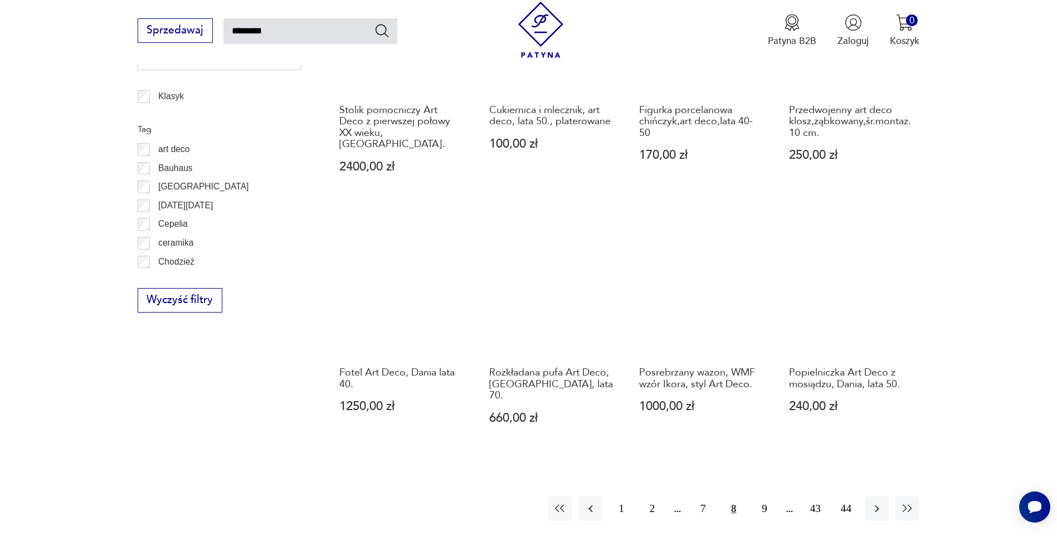
scroll to position [956, 0]
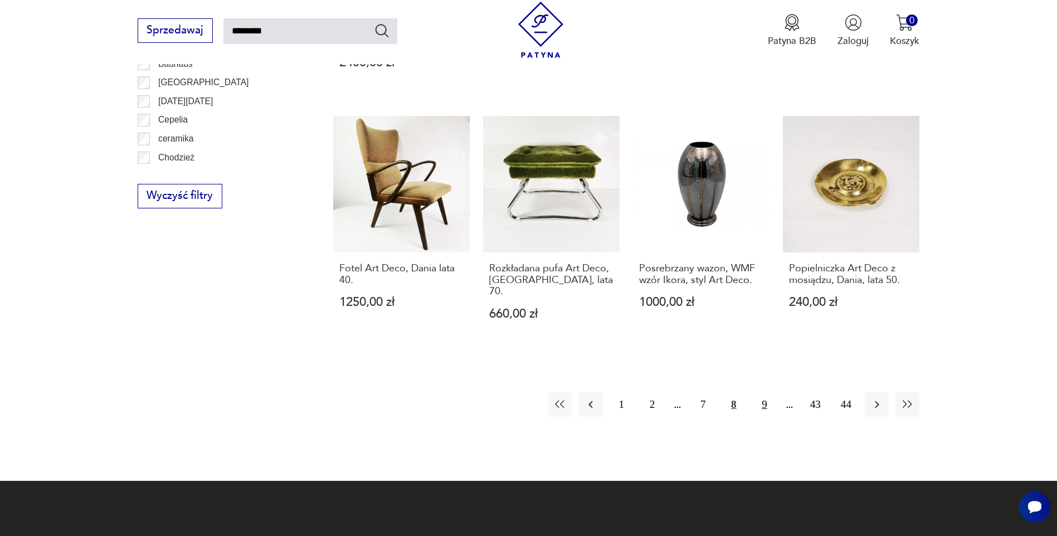
click at [763, 392] on button "9" at bounding box center [764, 404] width 24 height 24
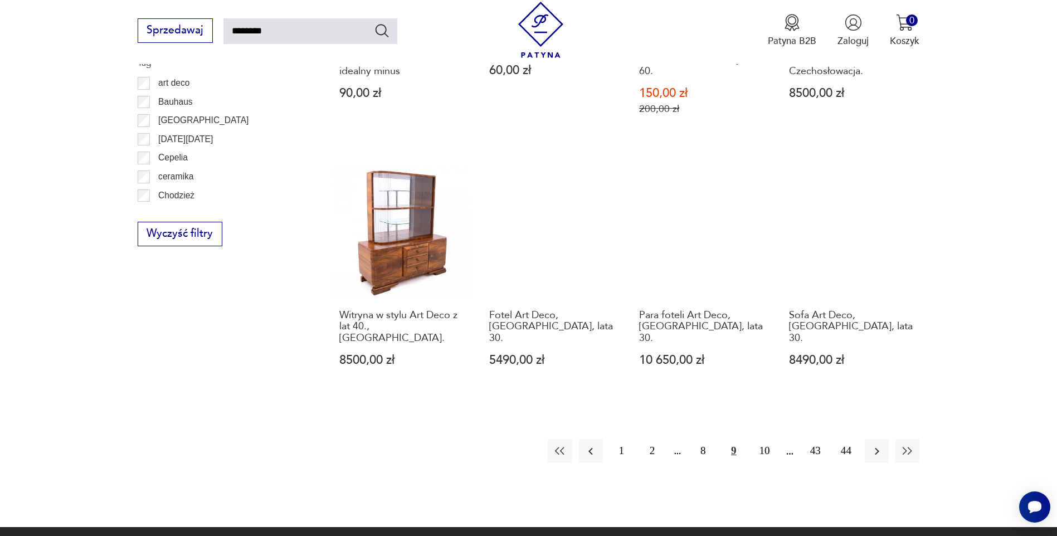
scroll to position [1011, 0]
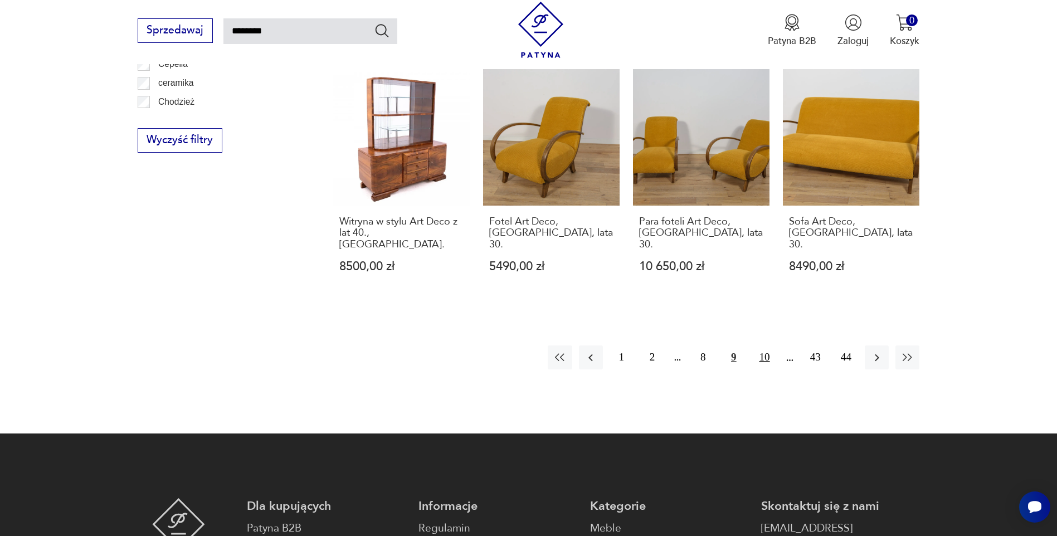
click at [763, 348] on button "10" at bounding box center [764, 357] width 24 height 24
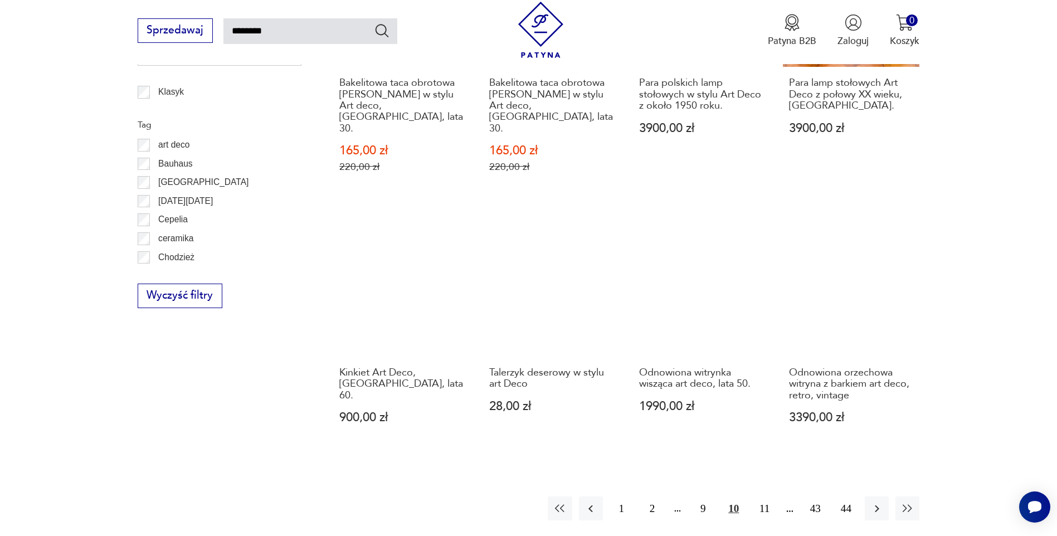
scroll to position [956, 0]
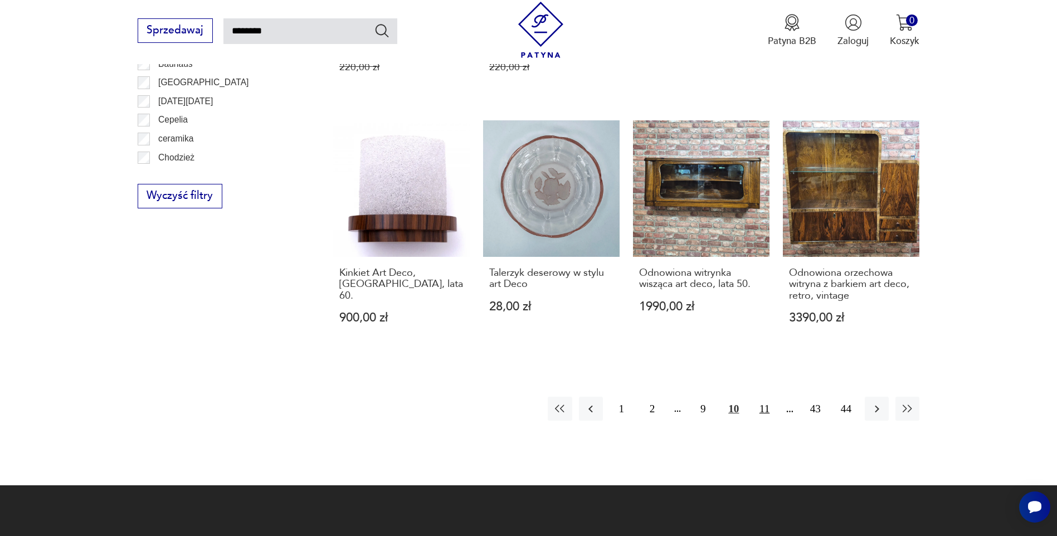
click at [766, 397] on button "11" at bounding box center [764, 409] width 24 height 24
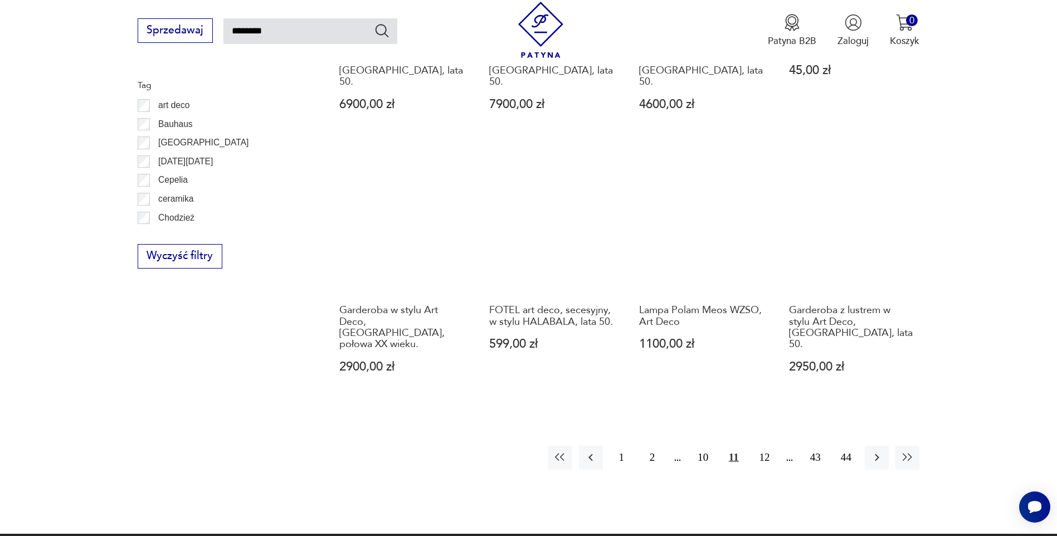
scroll to position [956, 0]
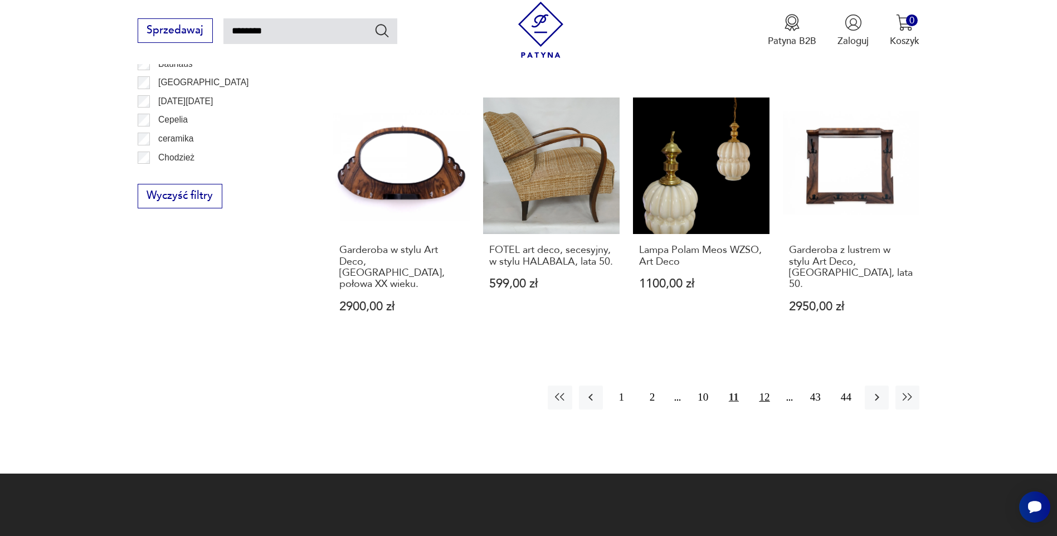
click at [761, 386] on button "12" at bounding box center [764, 398] width 24 height 24
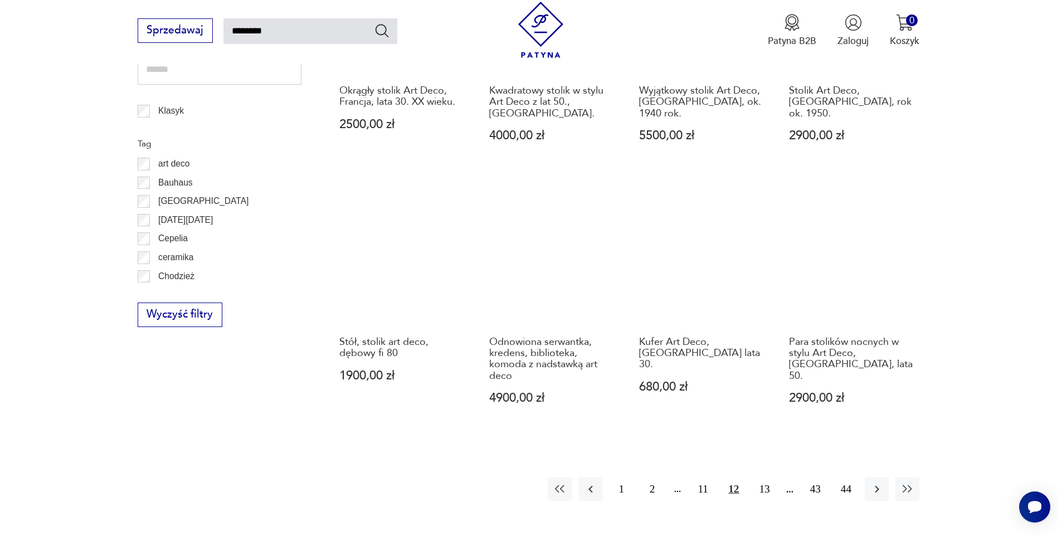
scroll to position [900, 0]
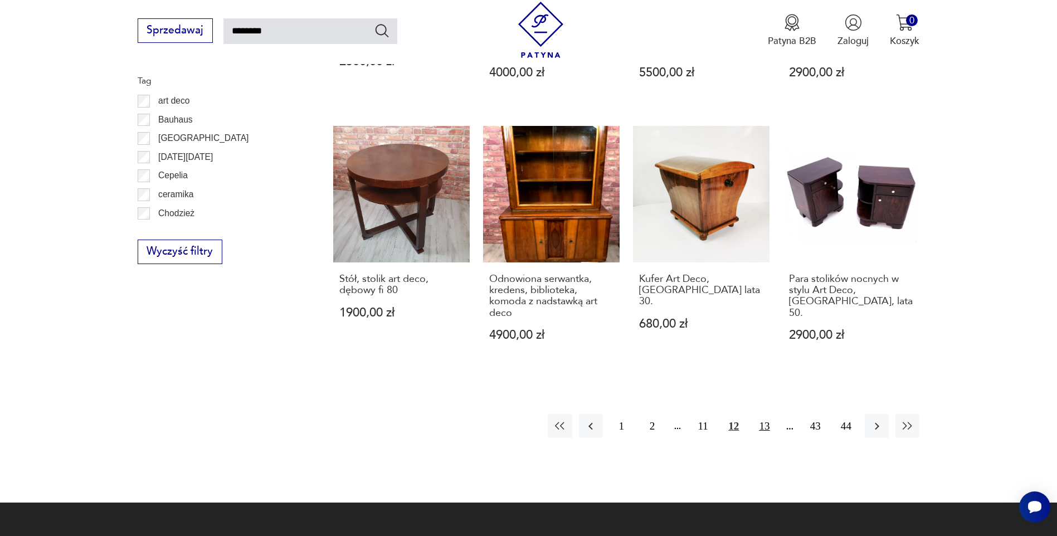
click at [764, 419] on button "13" at bounding box center [764, 426] width 24 height 24
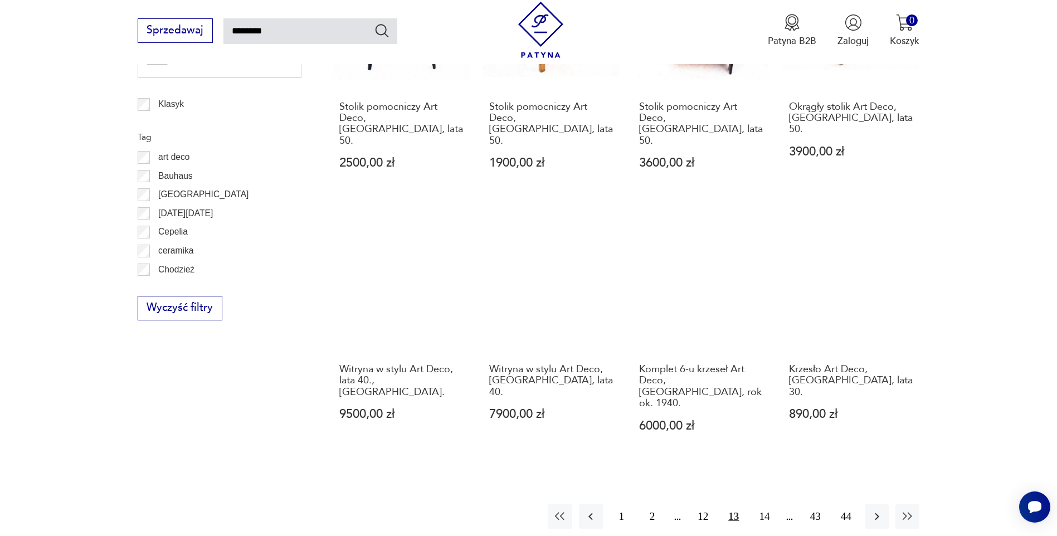
scroll to position [844, 0]
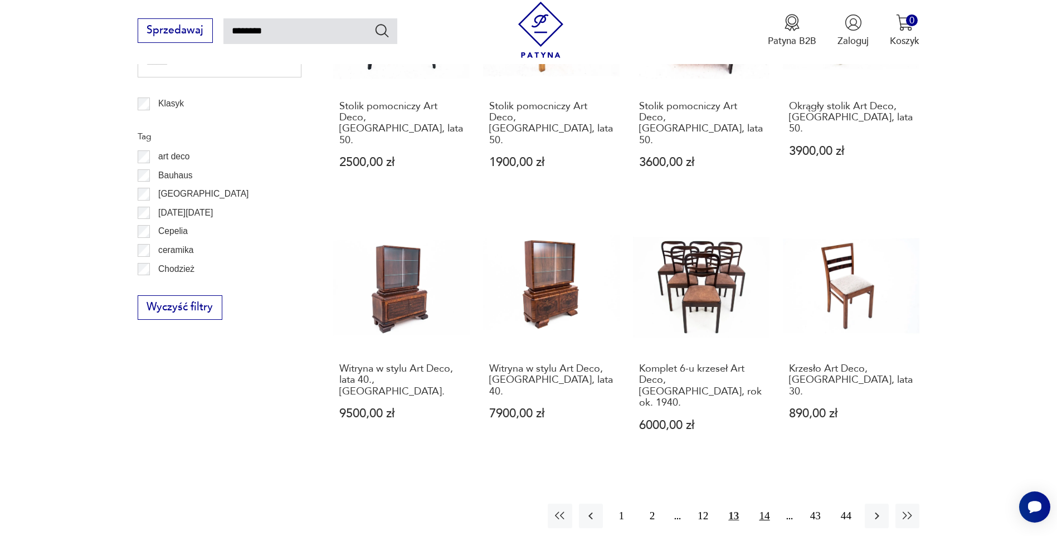
click at [765, 504] on button "14" at bounding box center [764, 516] width 24 height 24
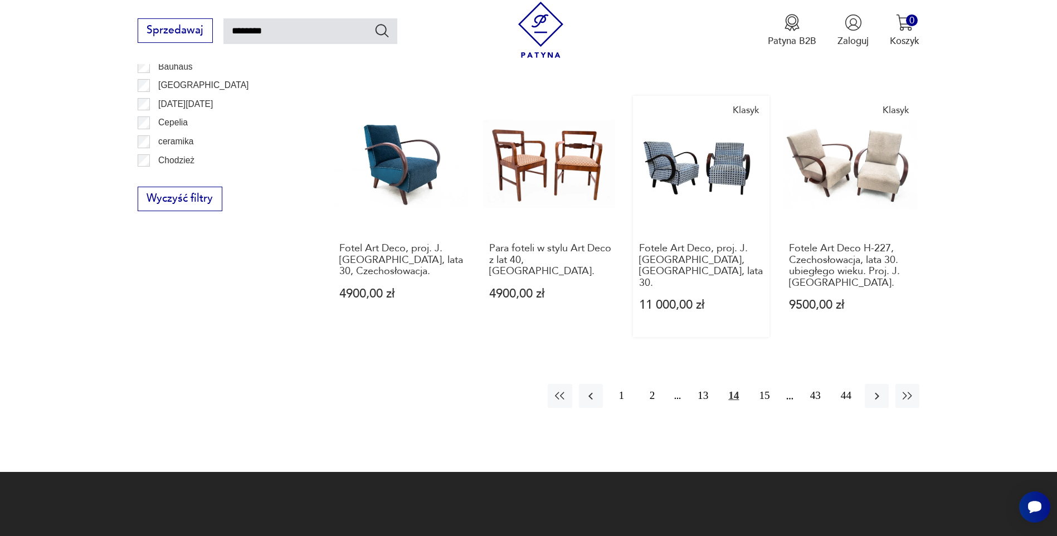
scroll to position [1011, 0]
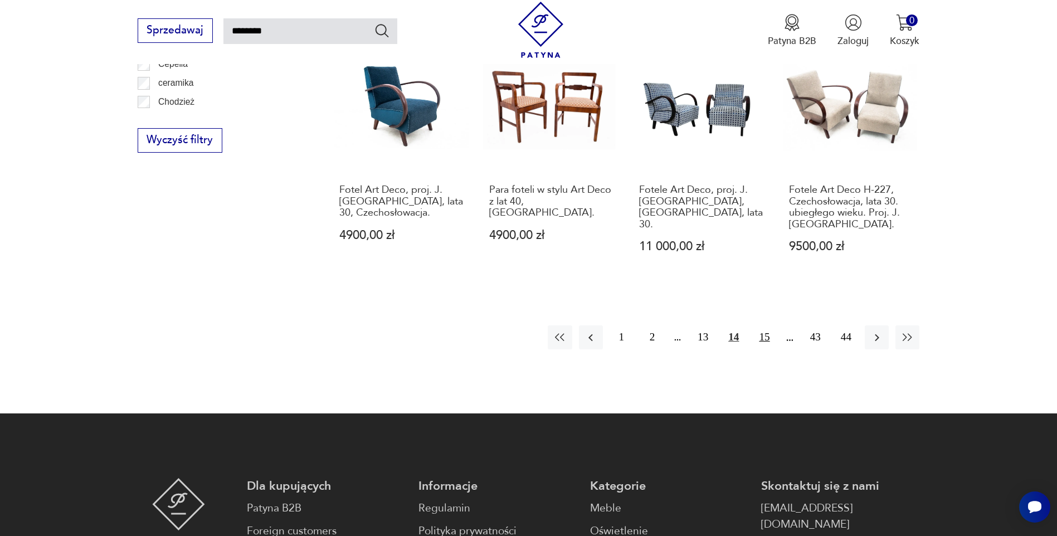
click at [763, 325] on button "15" at bounding box center [764, 337] width 24 height 24
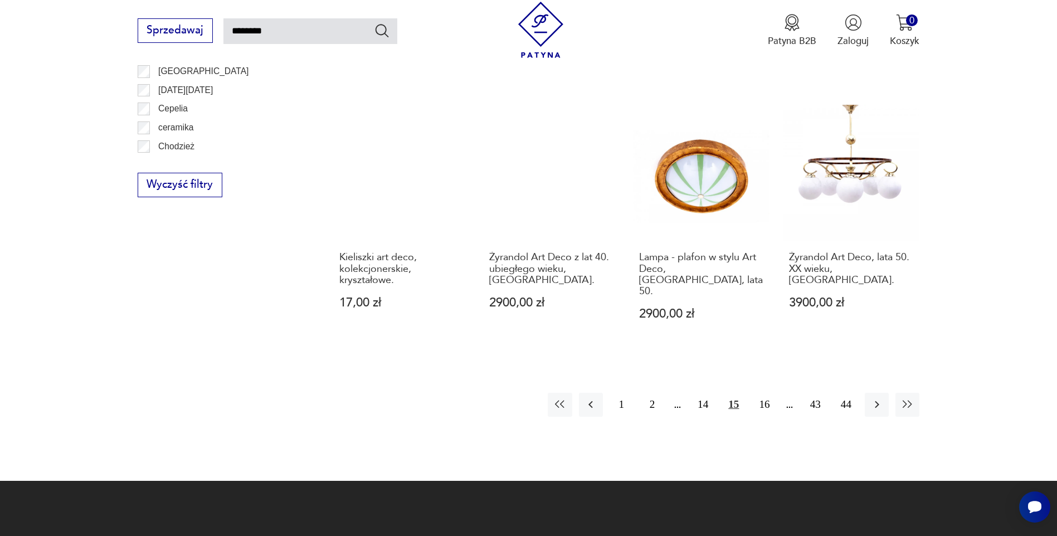
scroll to position [1067, 0]
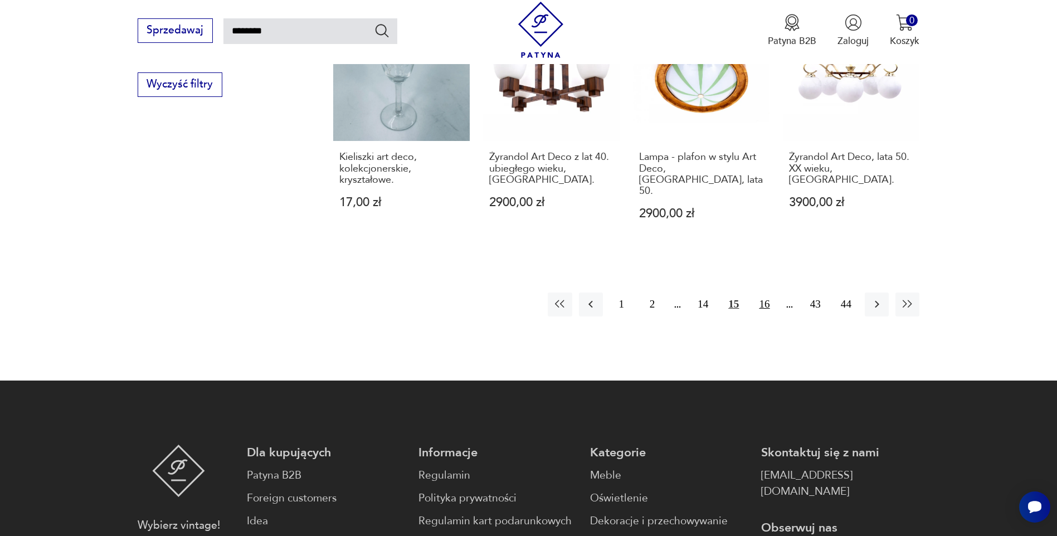
click at [761, 293] on button "16" at bounding box center [764, 305] width 24 height 24
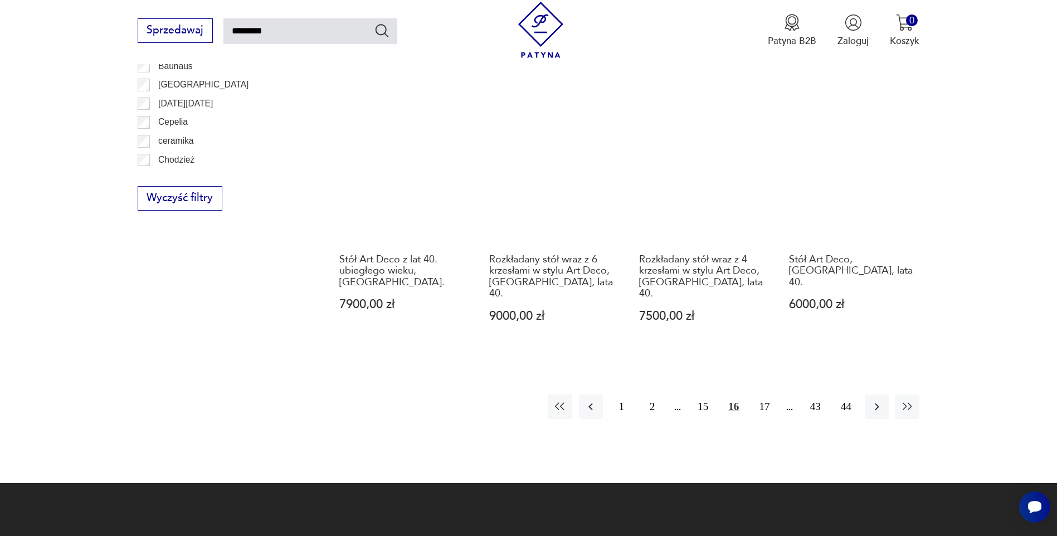
scroll to position [956, 0]
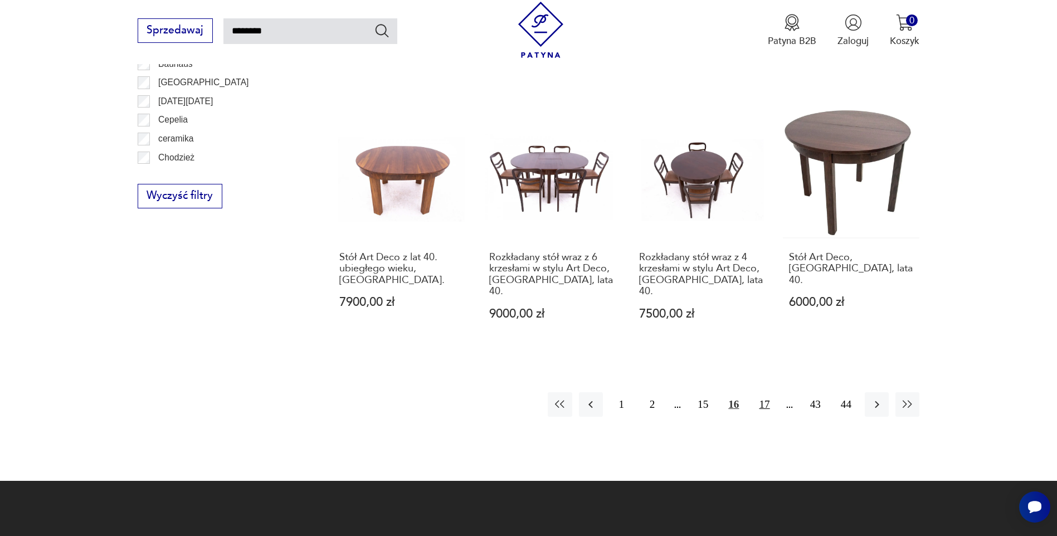
click at [763, 392] on button "17" at bounding box center [764, 404] width 24 height 24
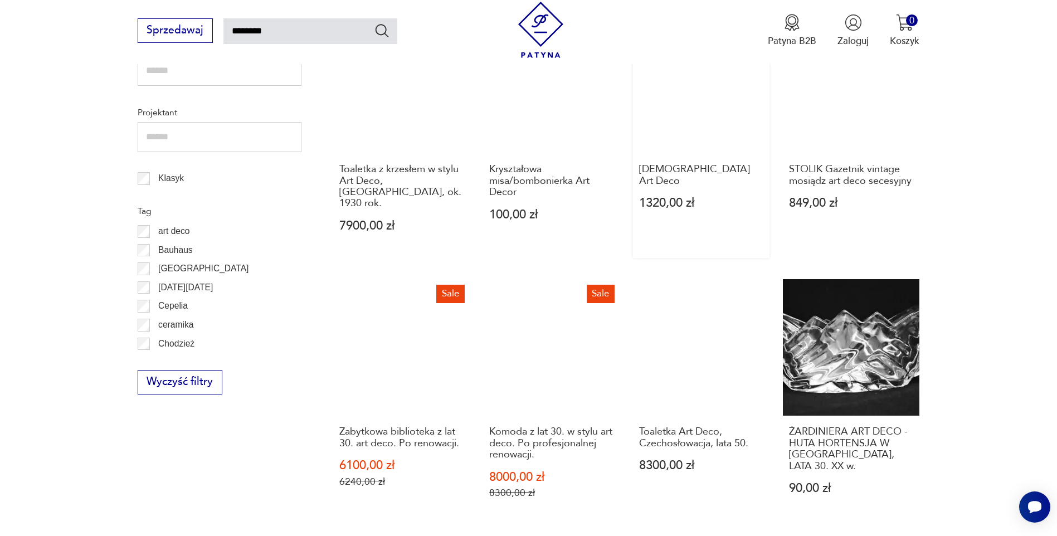
scroll to position [900, 0]
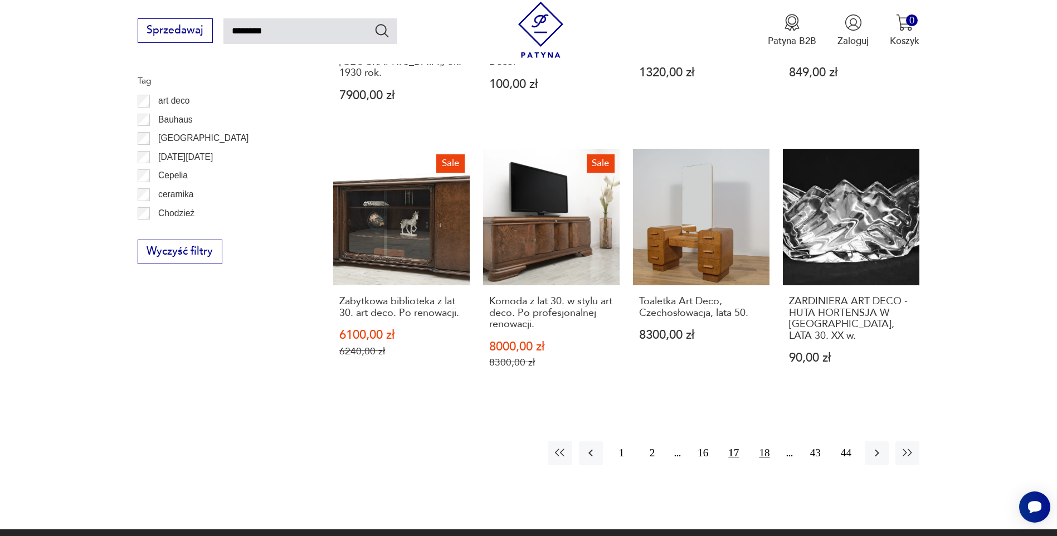
click at [763, 442] on button "18" at bounding box center [764, 453] width 24 height 24
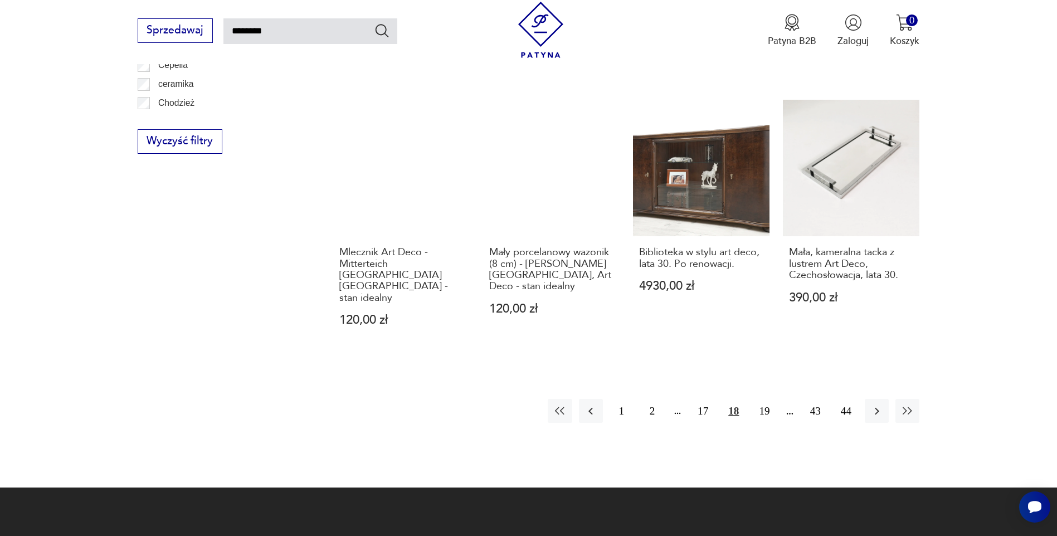
scroll to position [1123, 0]
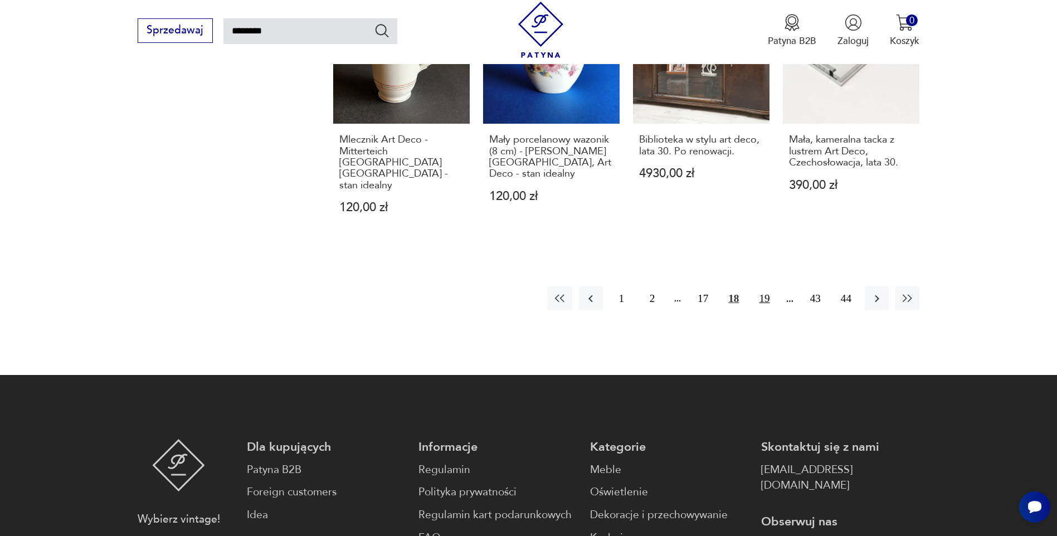
click at [763, 286] on button "19" at bounding box center [764, 298] width 24 height 24
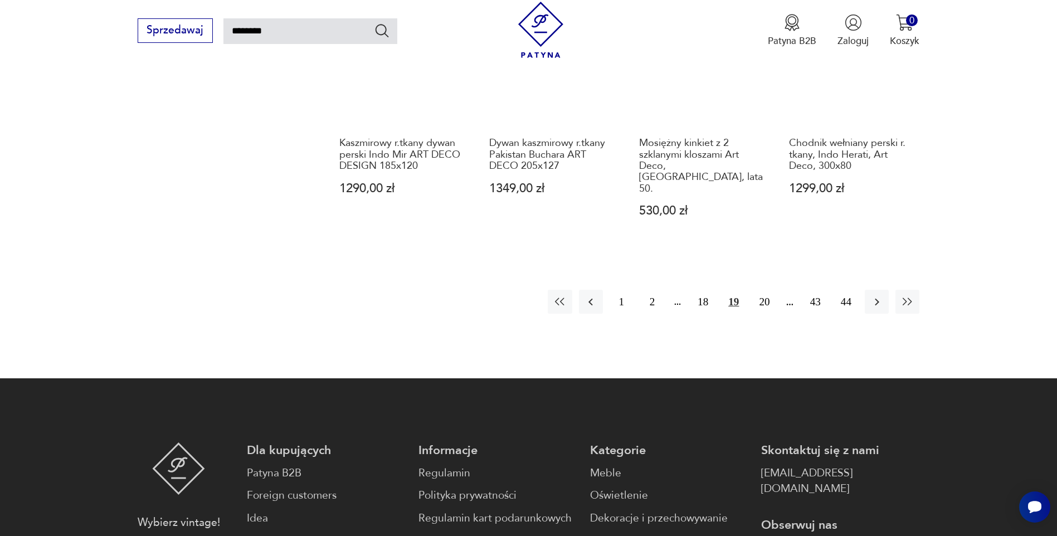
scroll to position [1065, 0]
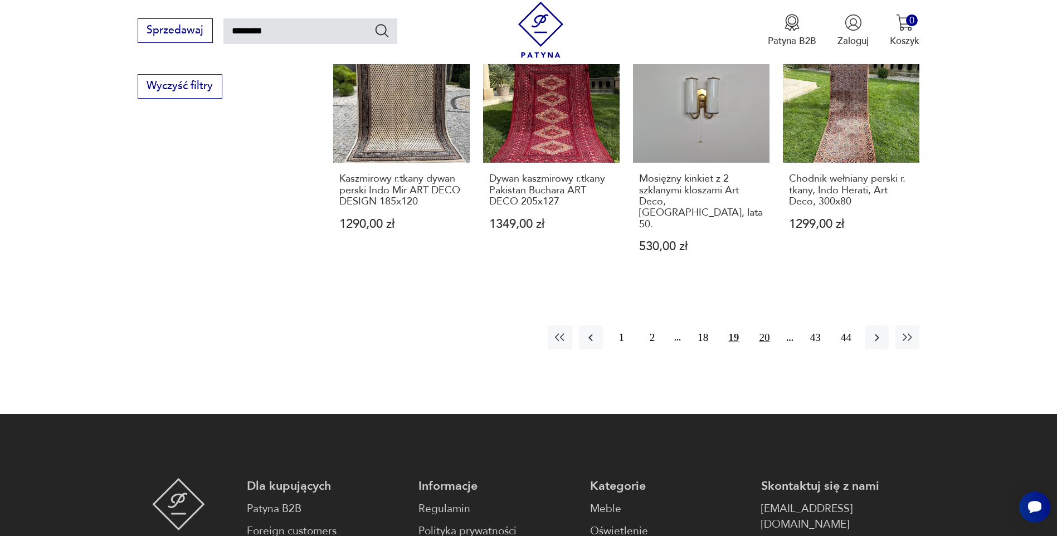
click at [766, 325] on button "20" at bounding box center [764, 337] width 24 height 24
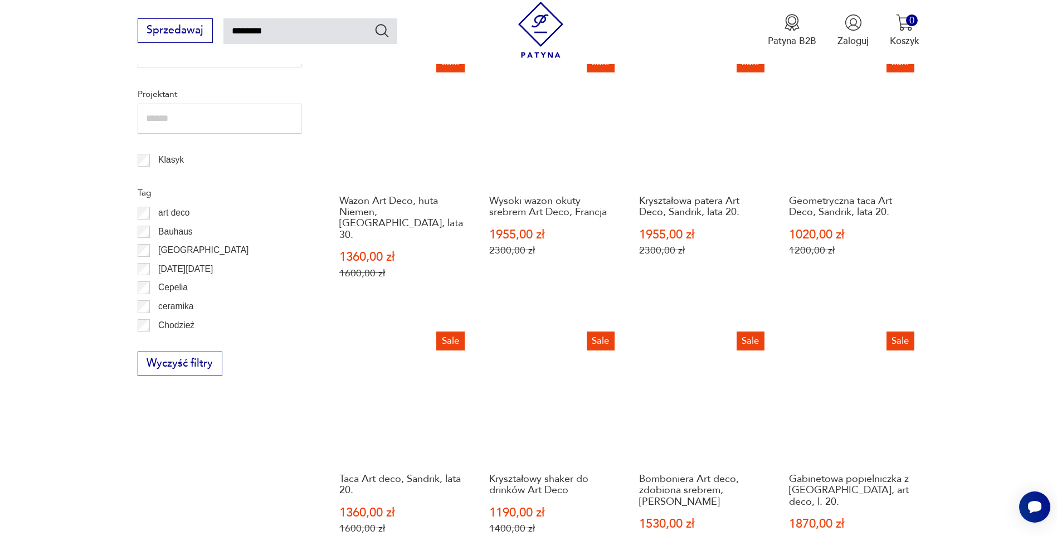
scroll to position [900, 0]
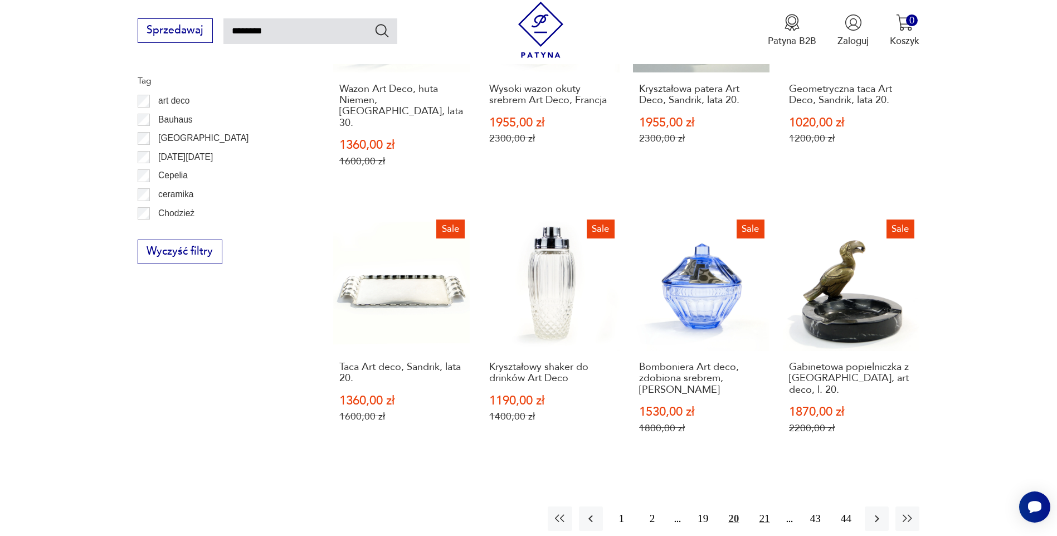
click at [756, 507] on button "21" at bounding box center [764, 519] width 24 height 24
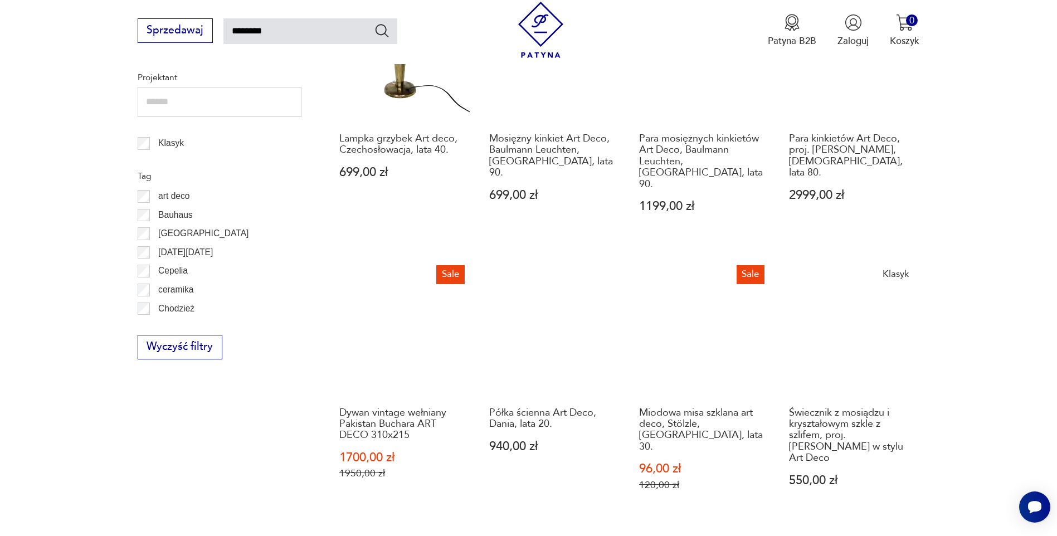
scroll to position [900, 0]
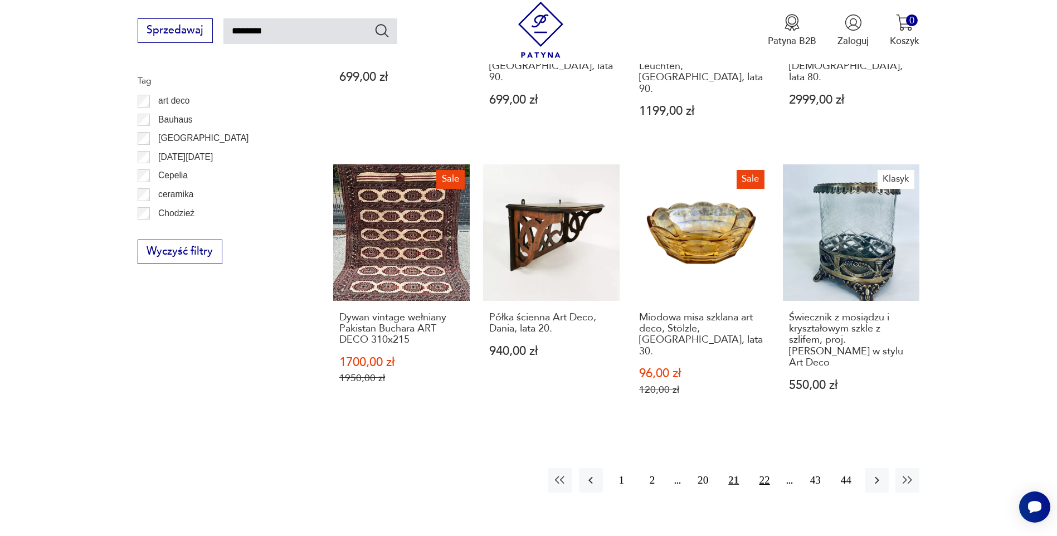
click at [763, 468] on button "22" at bounding box center [764, 480] width 24 height 24
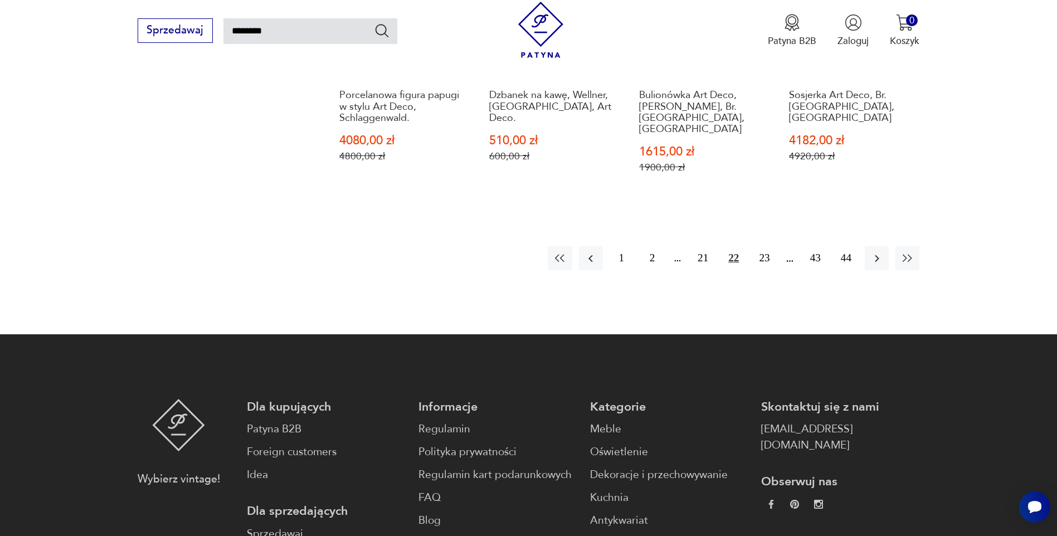
scroll to position [1123, 0]
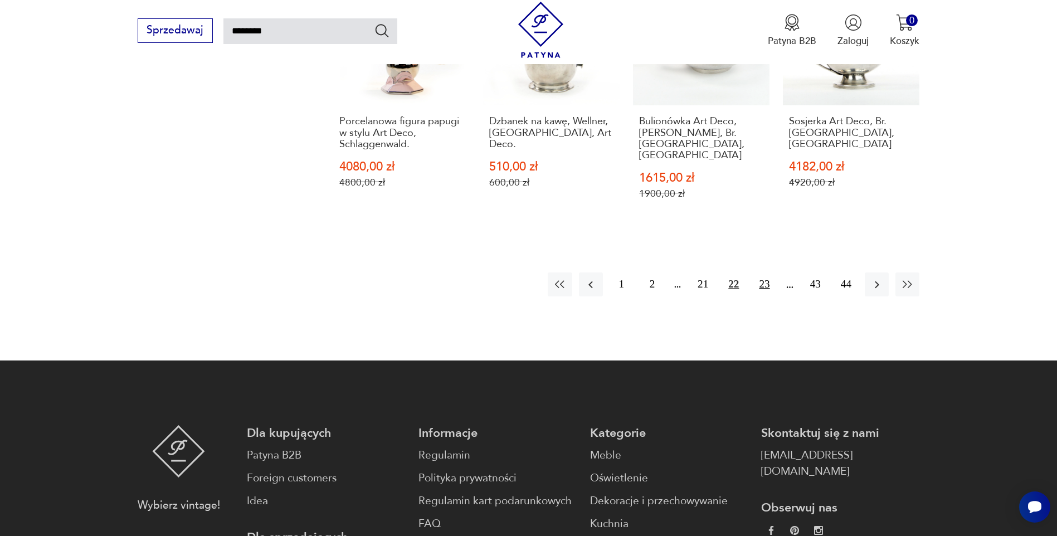
click at [762, 272] on button "23" at bounding box center [764, 284] width 24 height 24
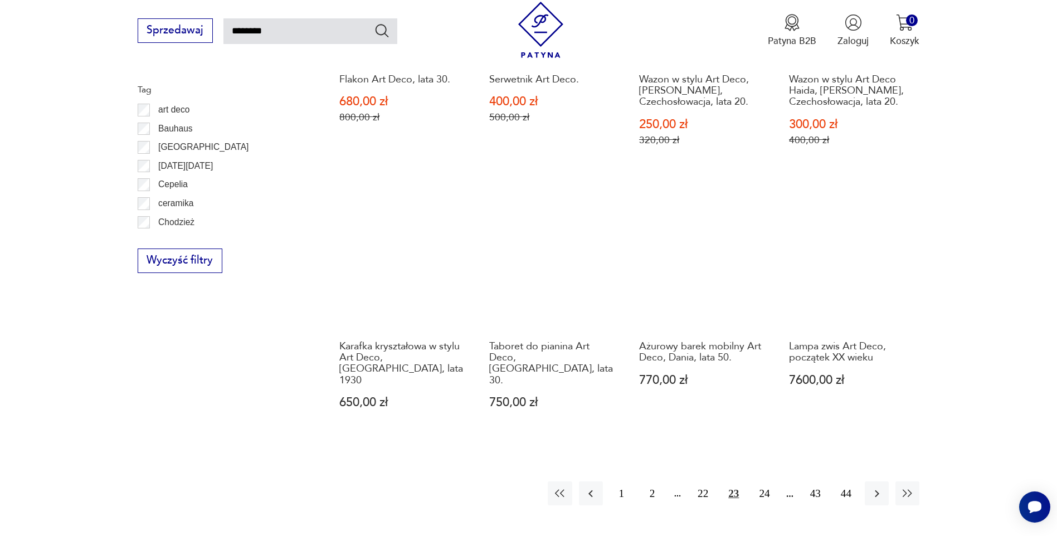
scroll to position [929, 0]
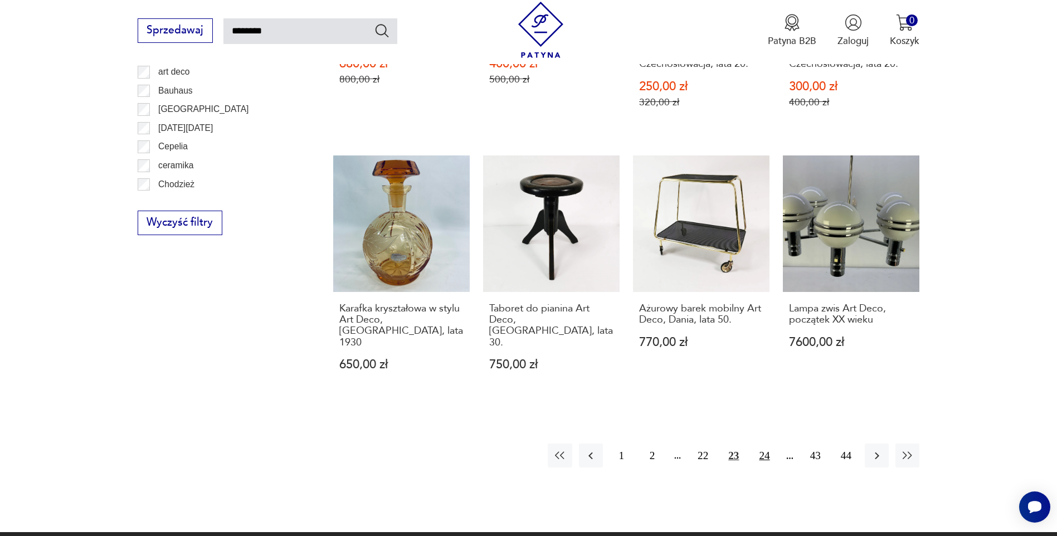
click at [759, 444] on button "24" at bounding box center [764, 456] width 24 height 24
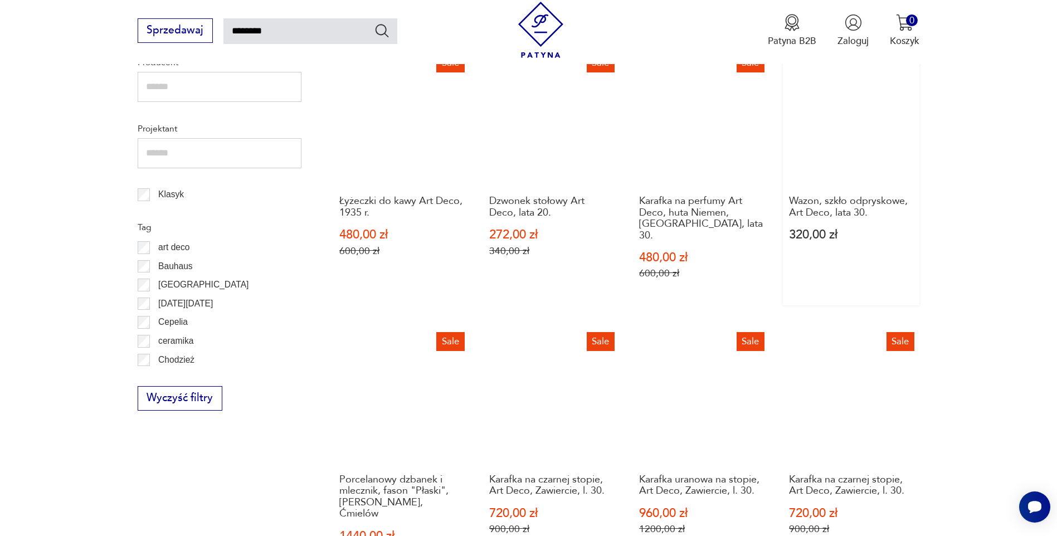
scroll to position [1067, 0]
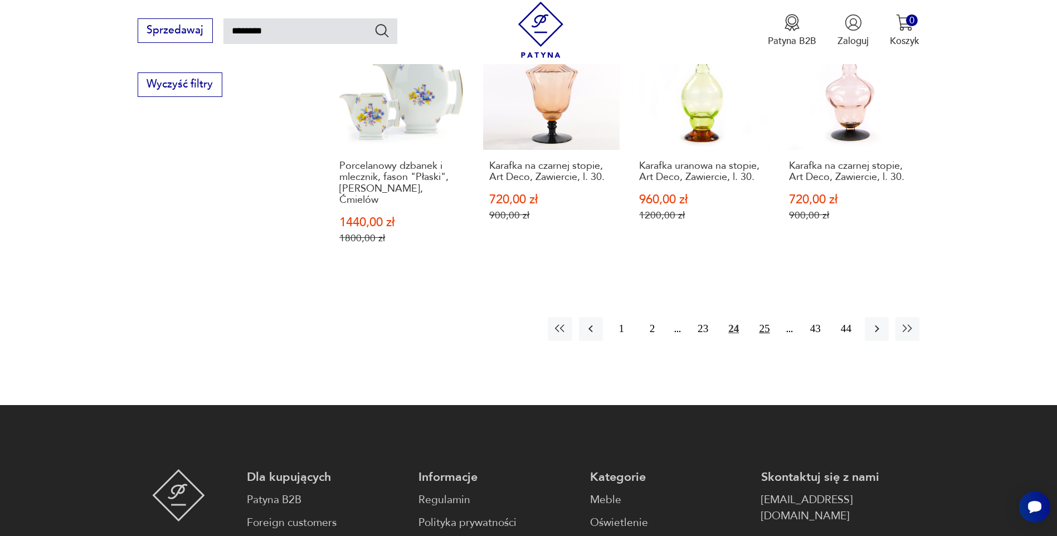
click at [765, 317] on button "25" at bounding box center [764, 329] width 24 height 24
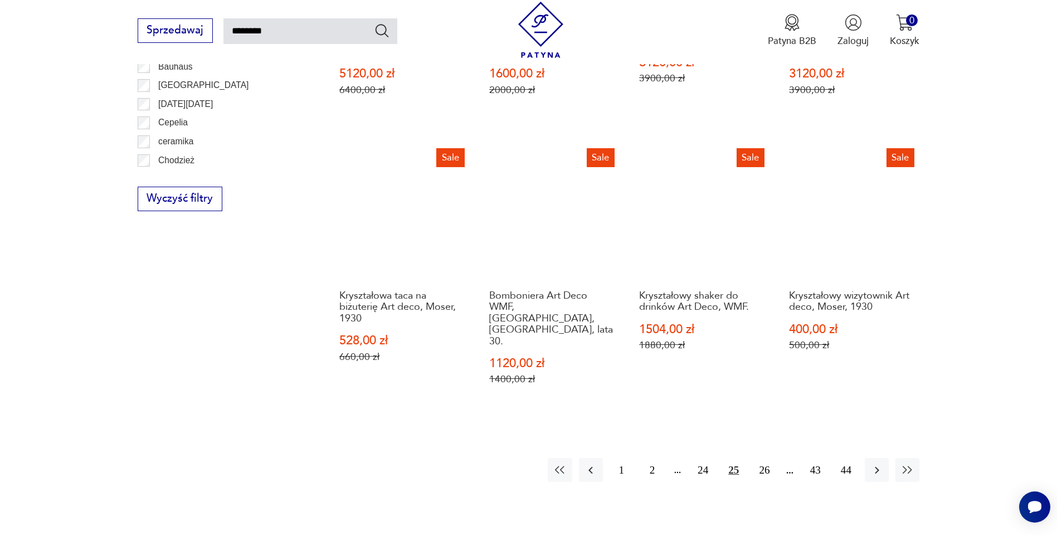
scroll to position [1011, 0]
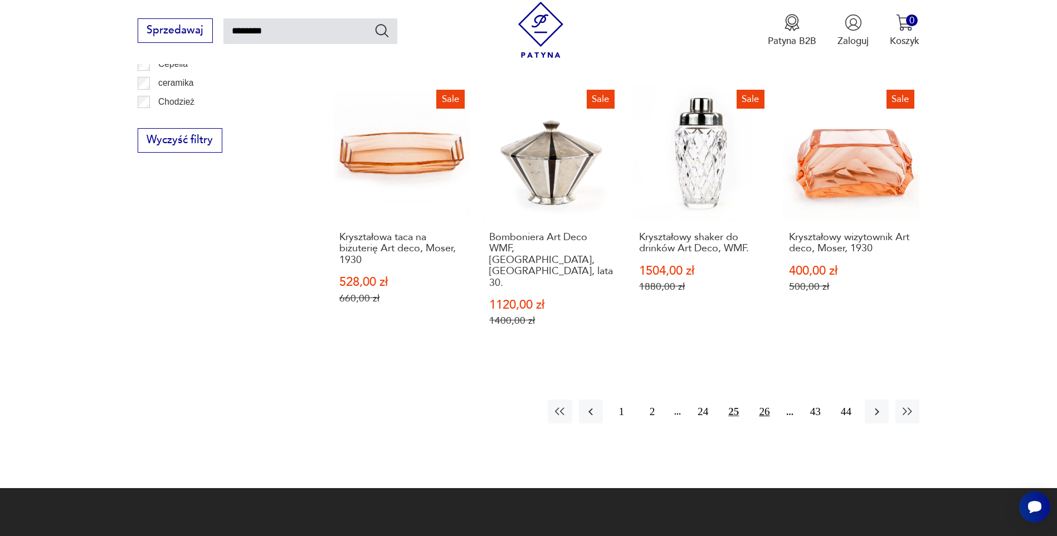
click at [764, 400] on button "26" at bounding box center [764, 412] width 24 height 24
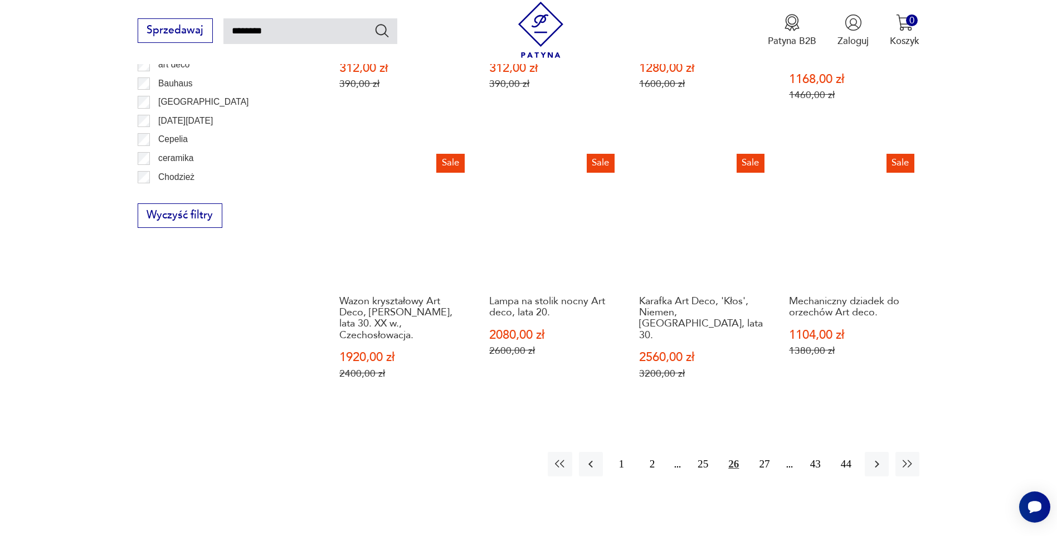
scroll to position [956, 0]
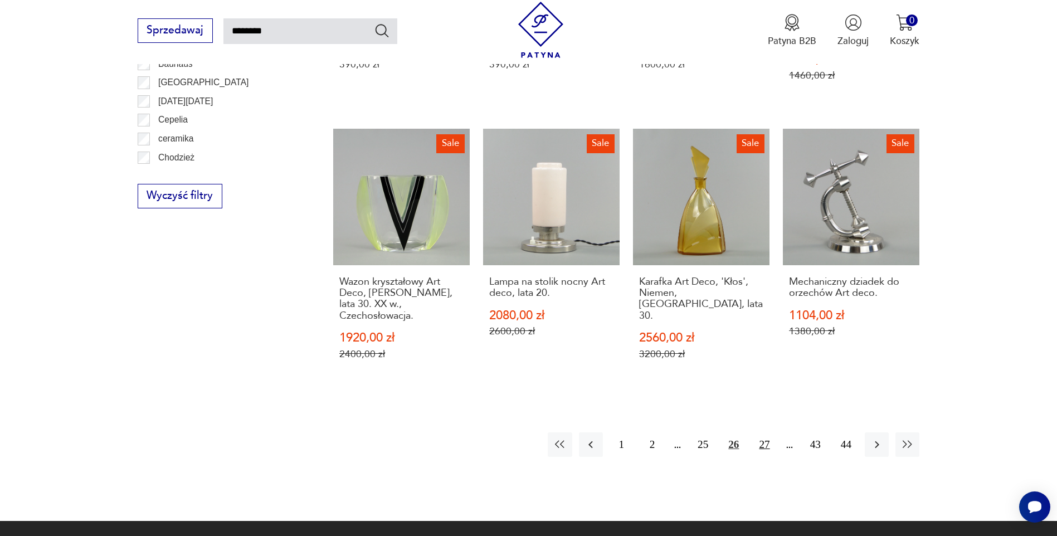
click at [763, 432] on button "27" at bounding box center [764, 444] width 24 height 24
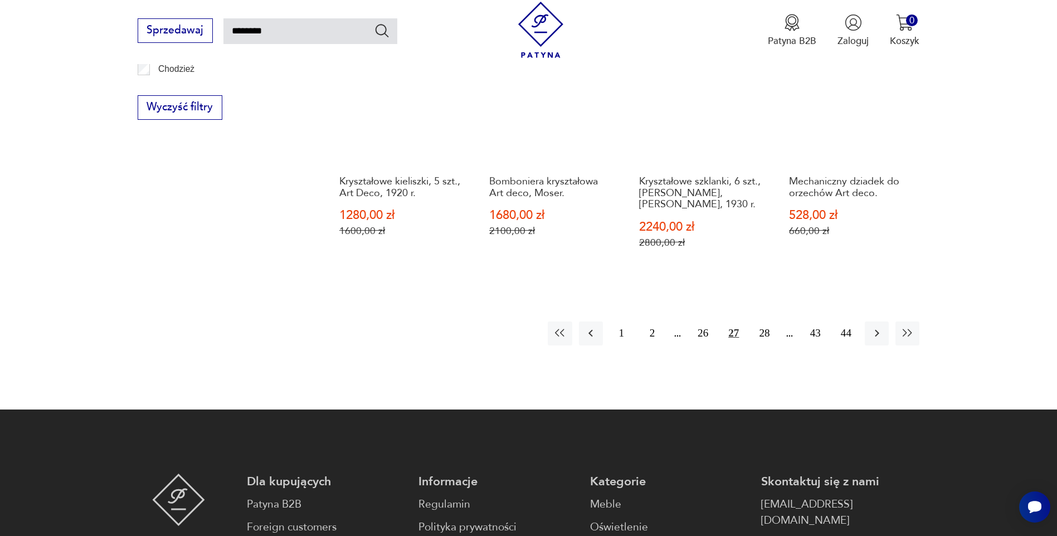
scroll to position [1179, 0]
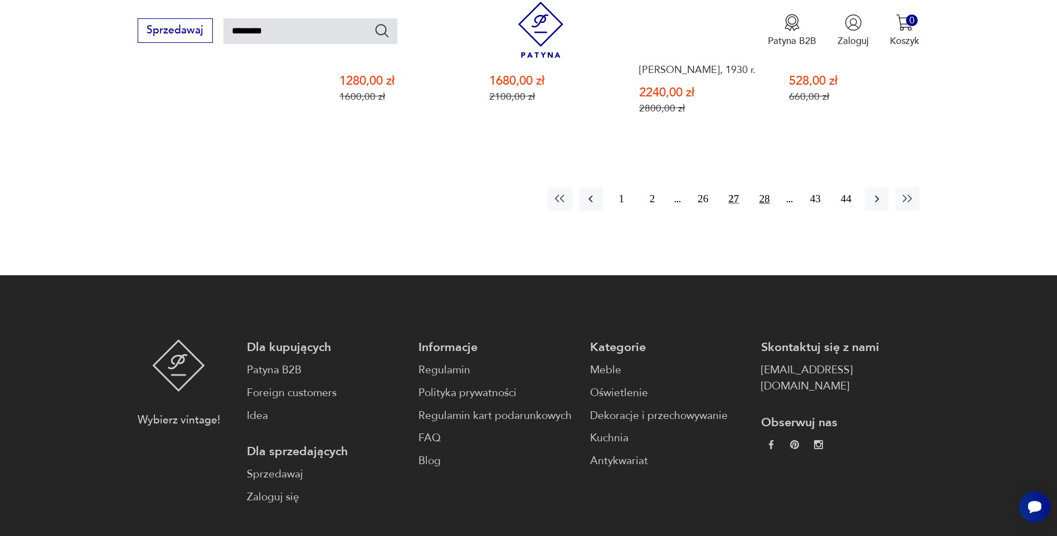
click at [764, 187] on button "28" at bounding box center [764, 199] width 24 height 24
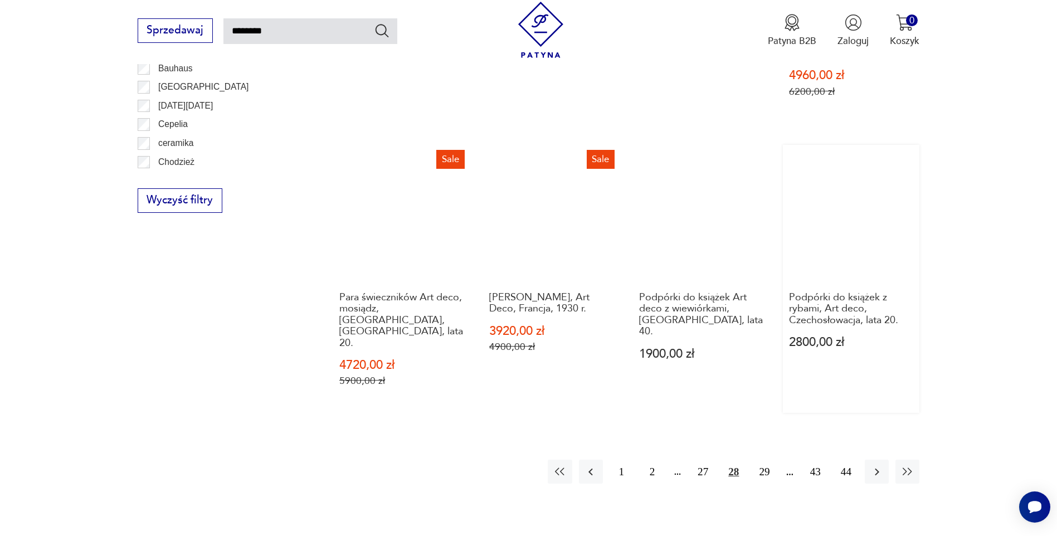
scroll to position [956, 0]
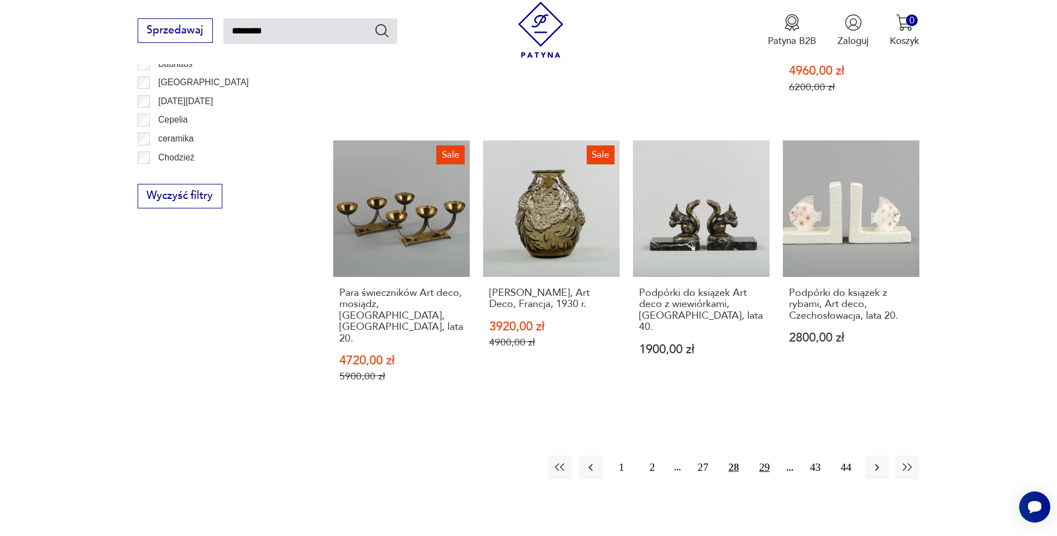
click at [759, 455] on button "29" at bounding box center [764, 467] width 24 height 24
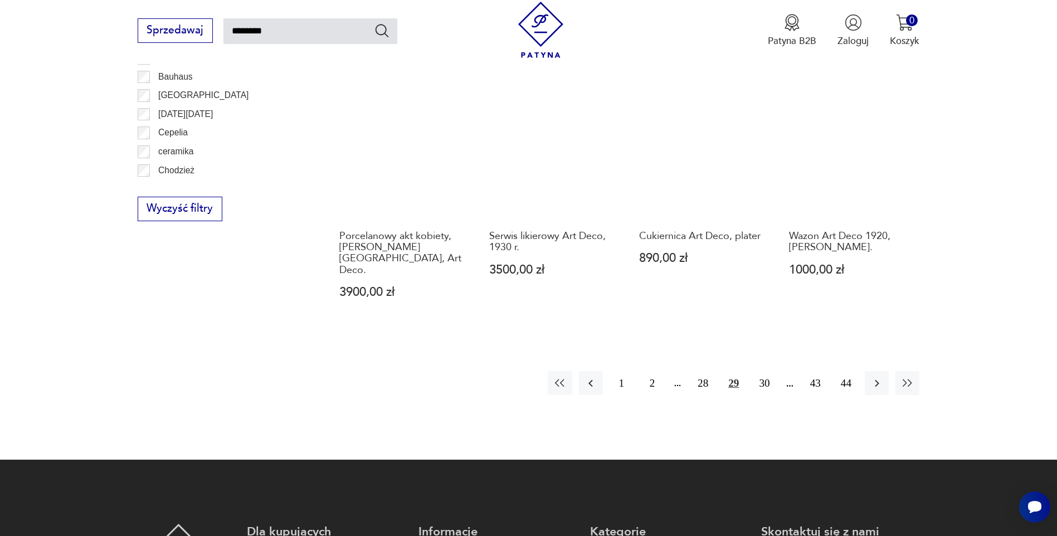
scroll to position [956, 0]
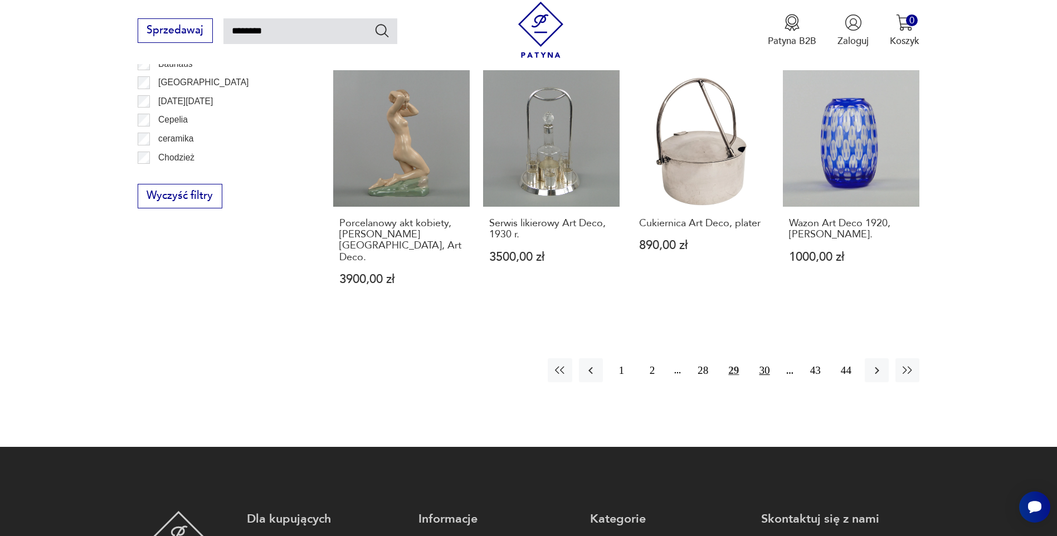
click at [766, 358] on button "30" at bounding box center [764, 370] width 24 height 24
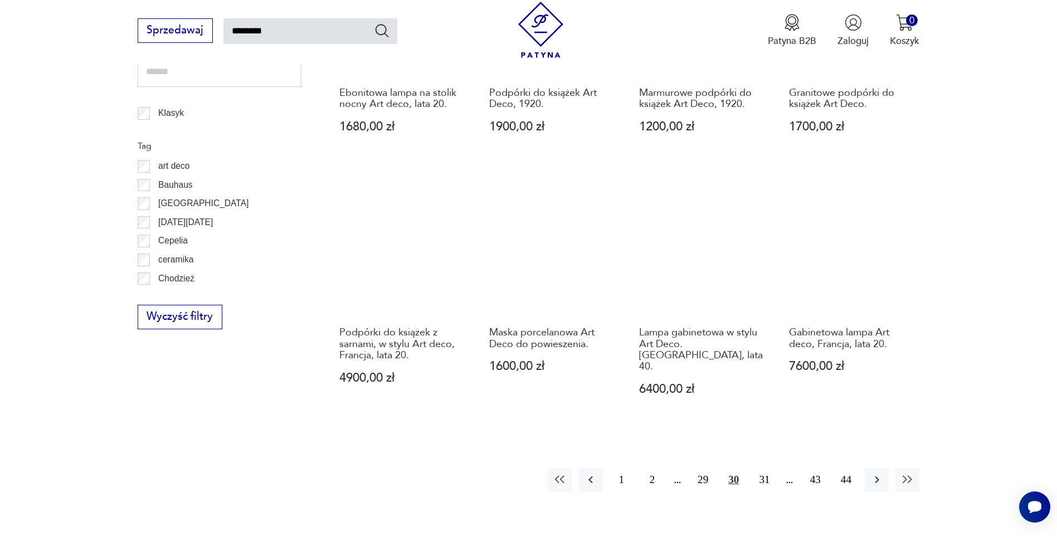
scroll to position [900, 0]
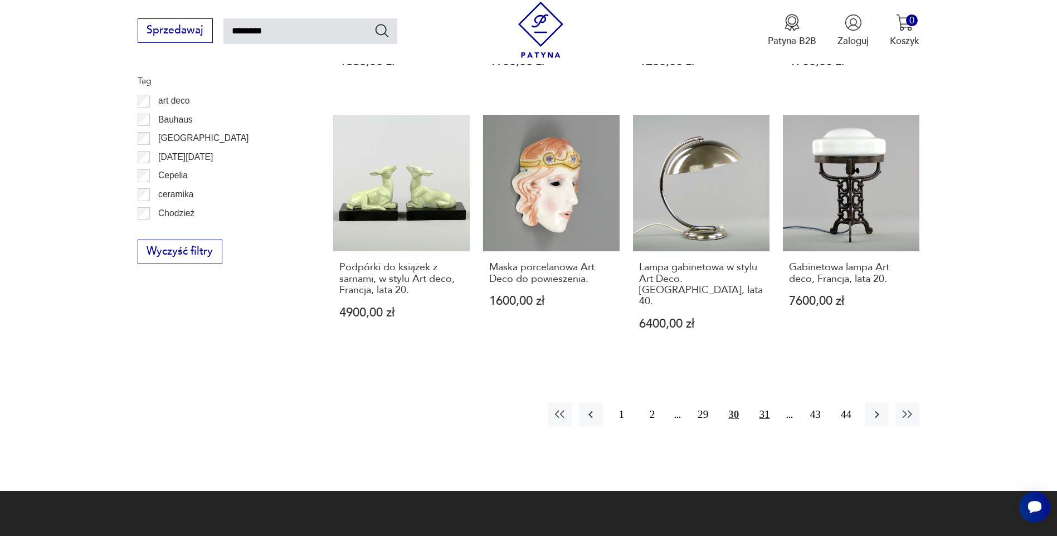
click at [759, 403] on button "31" at bounding box center [764, 415] width 24 height 24
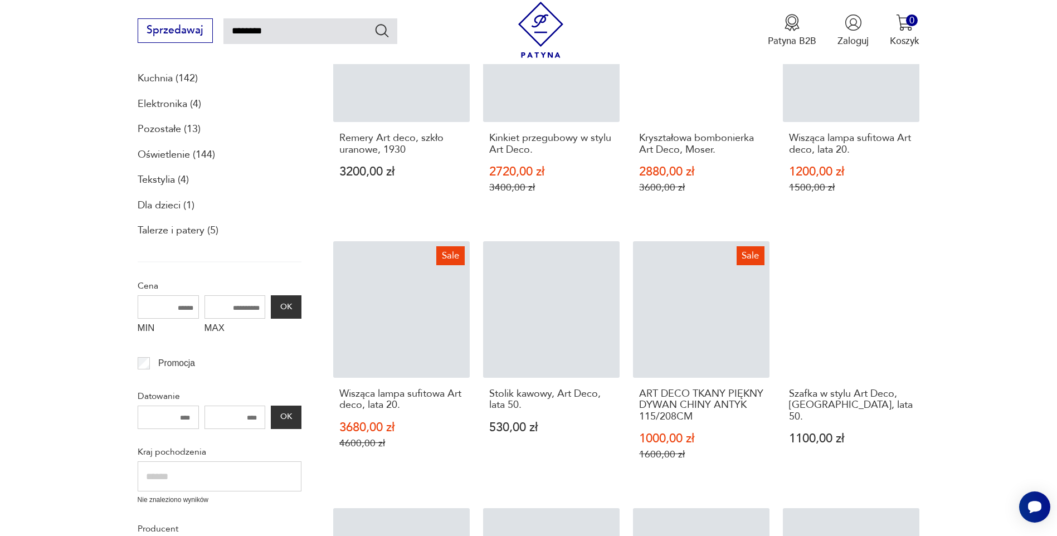
scroll to position [120, 0]
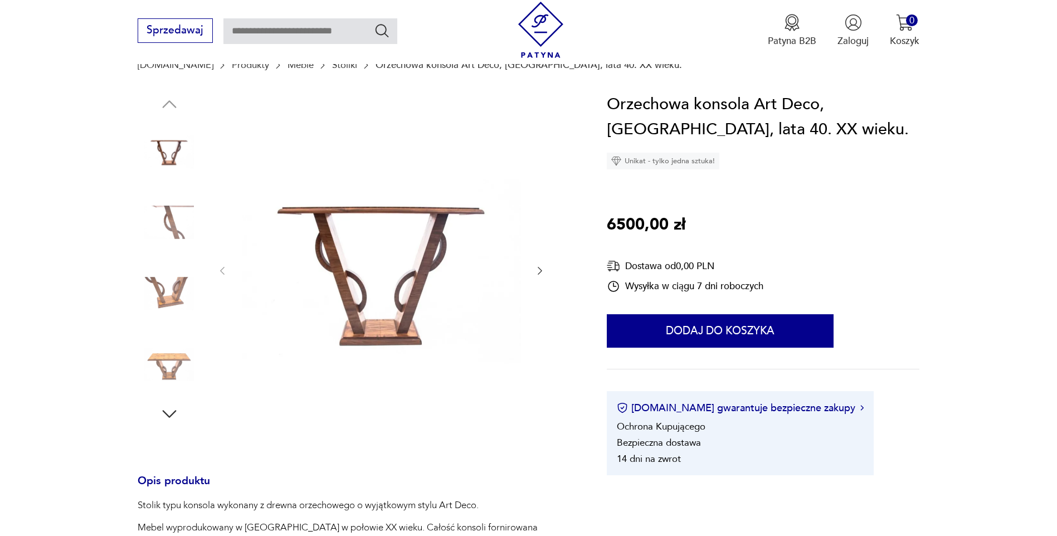
click at [540, 273] on icon "button" at bounding box center [539, 270] width 11 height 11
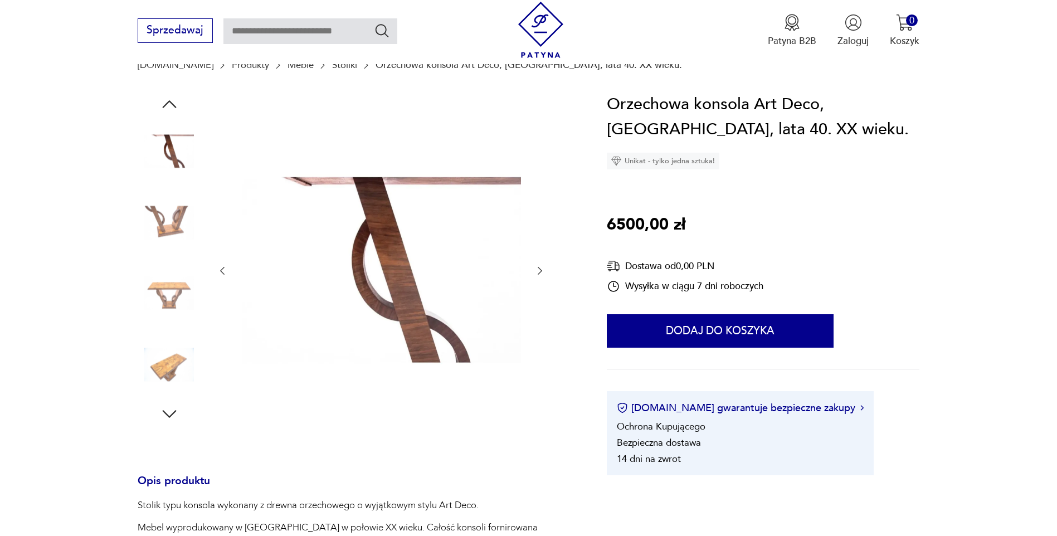
click at [540, 273] on icon "button" at bounding box center [539, 270] width 11 height 11
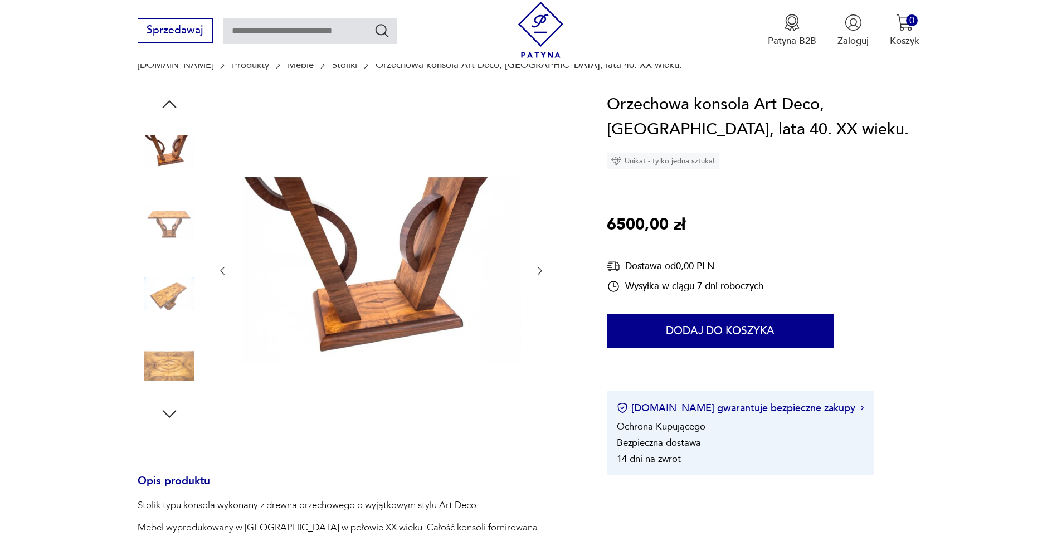
click at [540, 273] on icon "button" at bounding box center [539, 270] width 11 height 11
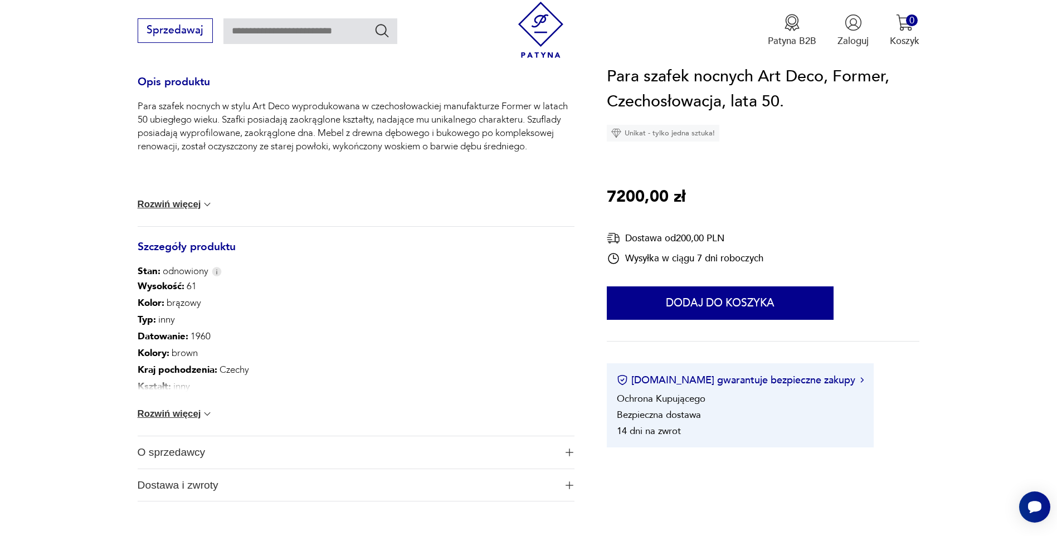
scroll to position [390, 0]
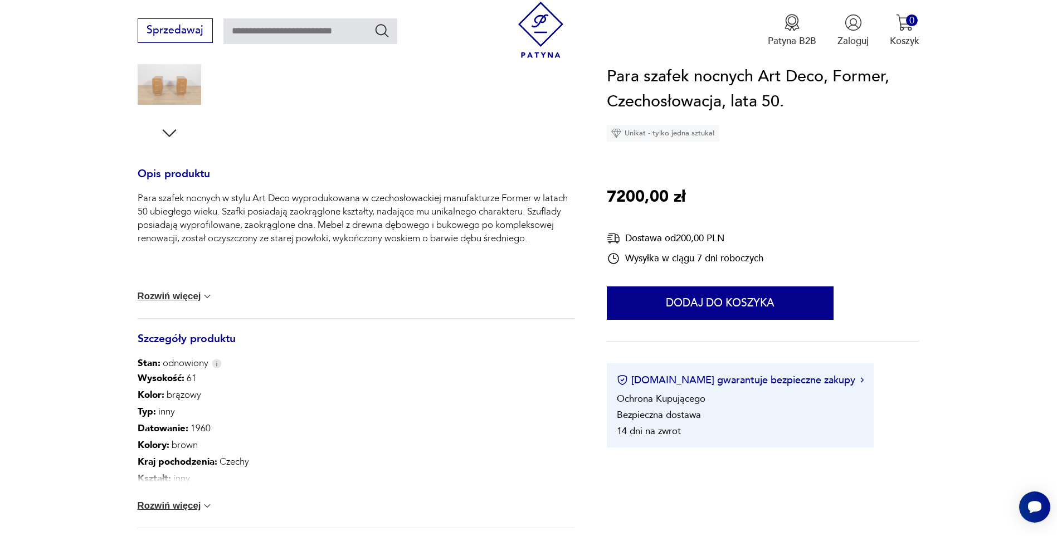
click at [167, 508] on button "Rozwiń więcej" at bounding box center [176, 505] width 76 height 11
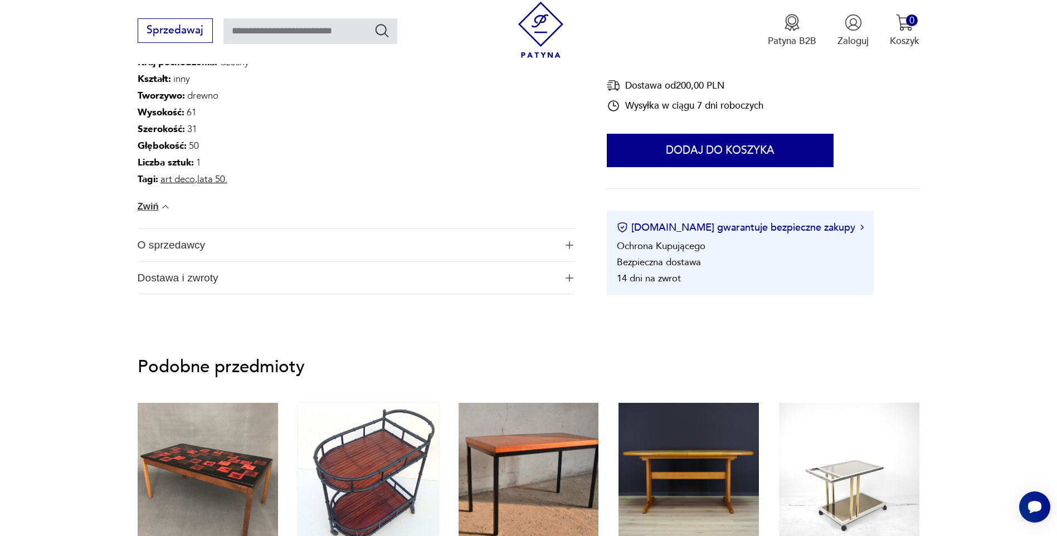
scroll to position [669, 0]
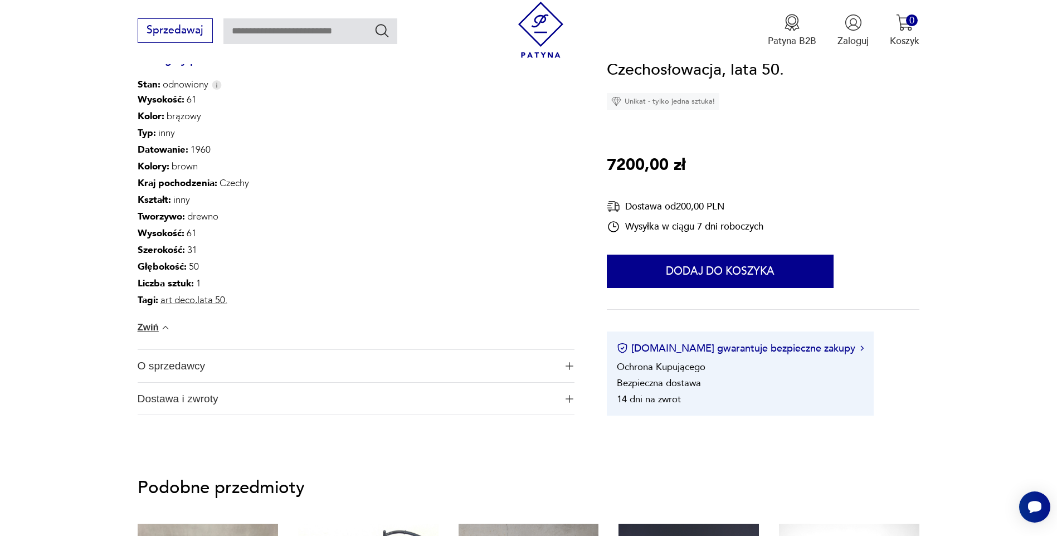
click at [366, 366] on span "O sprzedawcy" at bounding box center [347, 366] width 419 height 32
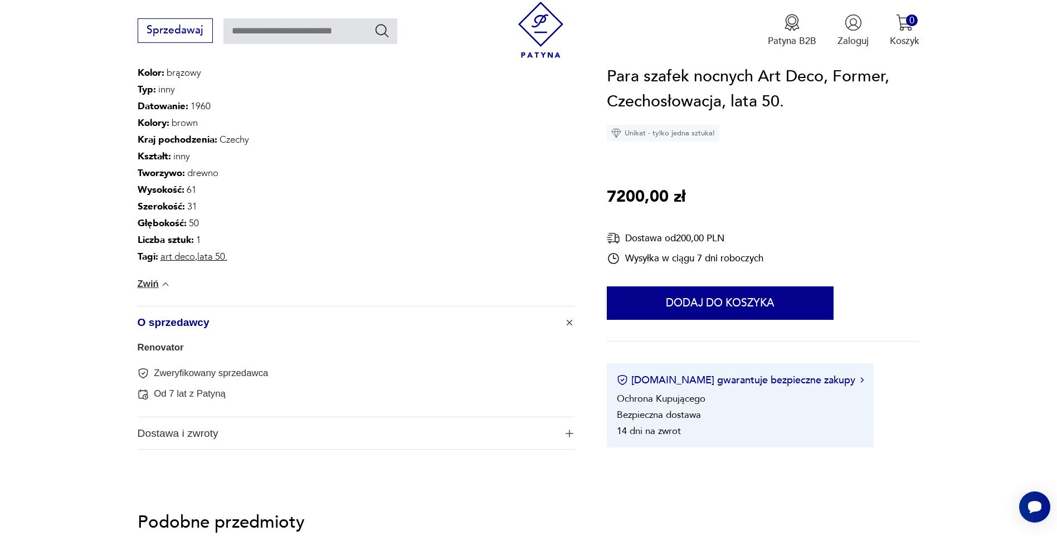
scroll to position [724, 0]
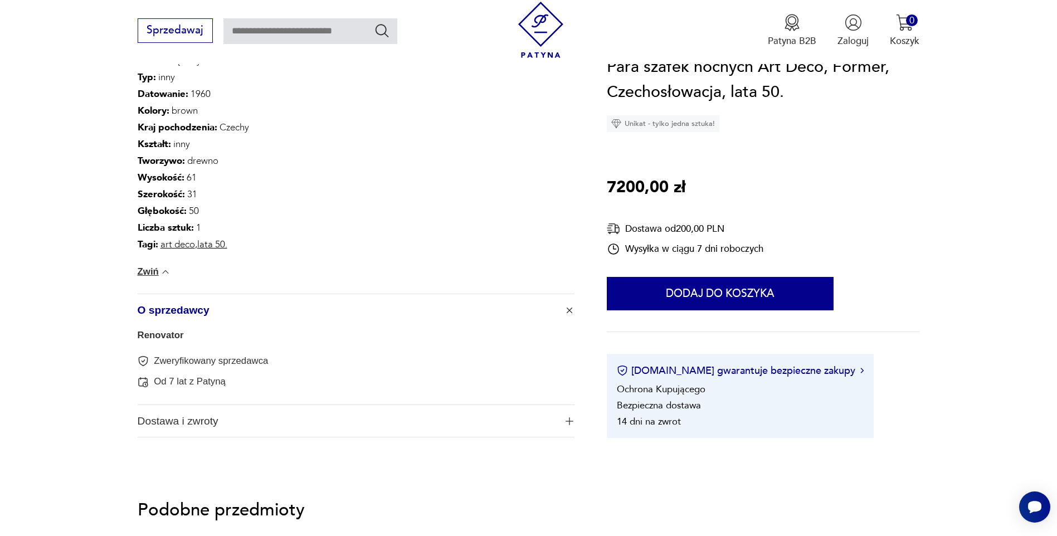
click at [398, 428] on span "Dostawa i zwroty" at bounding box center [347, 421] width 419 height 32
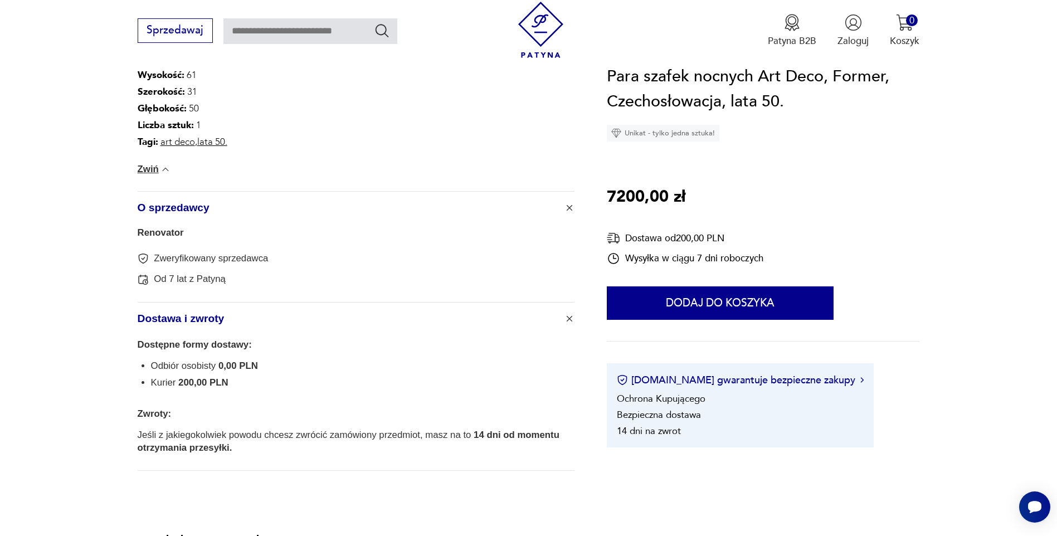
scroll to position [780, 0]
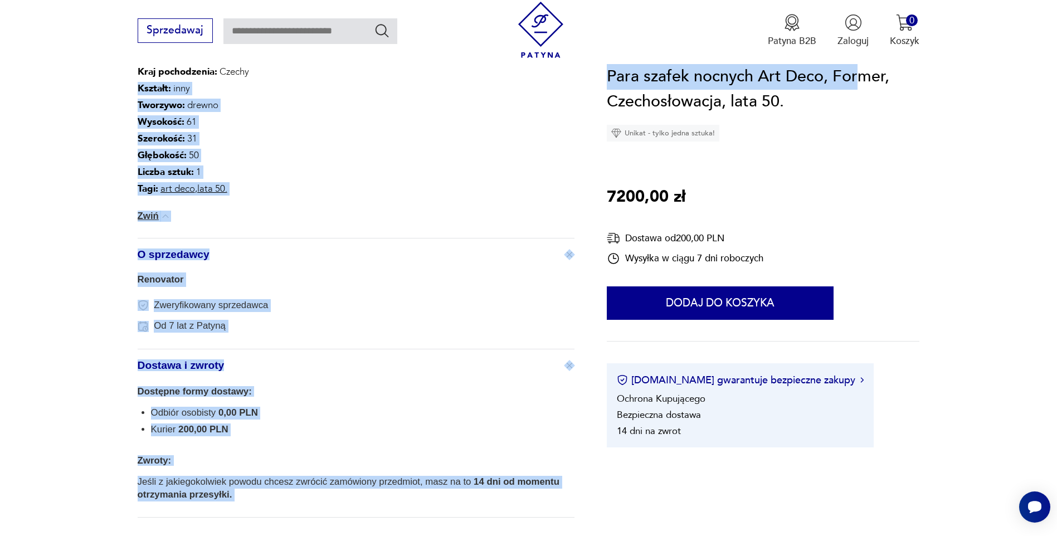
drag, startPoint x: 606, startPoint y: 76, endPoint x: 861, endPoint y: 81, distance: 255.3
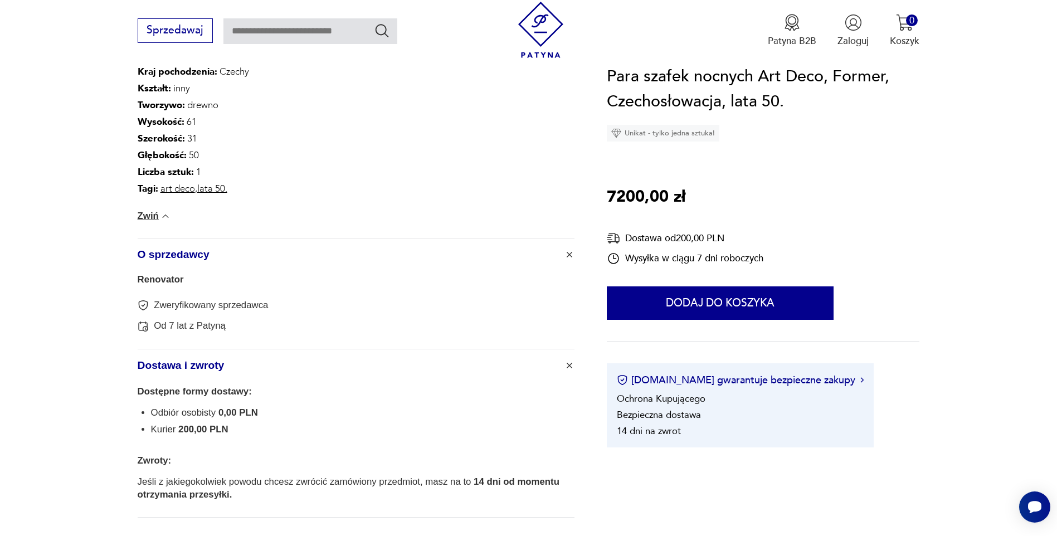
drag, startPoint x: 861, startPoint y: 81, endPoint x: 866, endPoint y: 96, distance: 15.9
click at [866, 96] on h1 "Para szafek nocnych Art Deco, Former, Czechosłowacja, lata 50." at bounding box center [763, 89] width 313 height 51
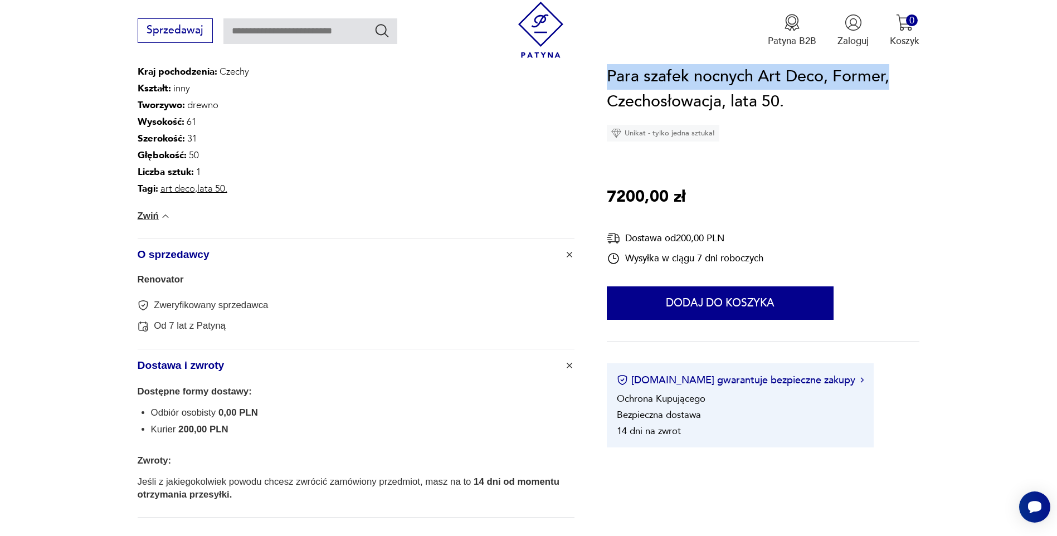
drag, startPoint x: 607, startPoint y: 73, endPoint x: 888, endPoint y: 80, distance: 280.4
click at [888, 80] on h1 "Para szafek nocnych Art Deco, Former, Czechosłowacja, lata 50." at bounding box center [763, 89] width 313 height 51
copy h1 "Para szafek nocnych Art Deco, Former,"
